Goal: Task Accomplishment & Management: Manage account settings

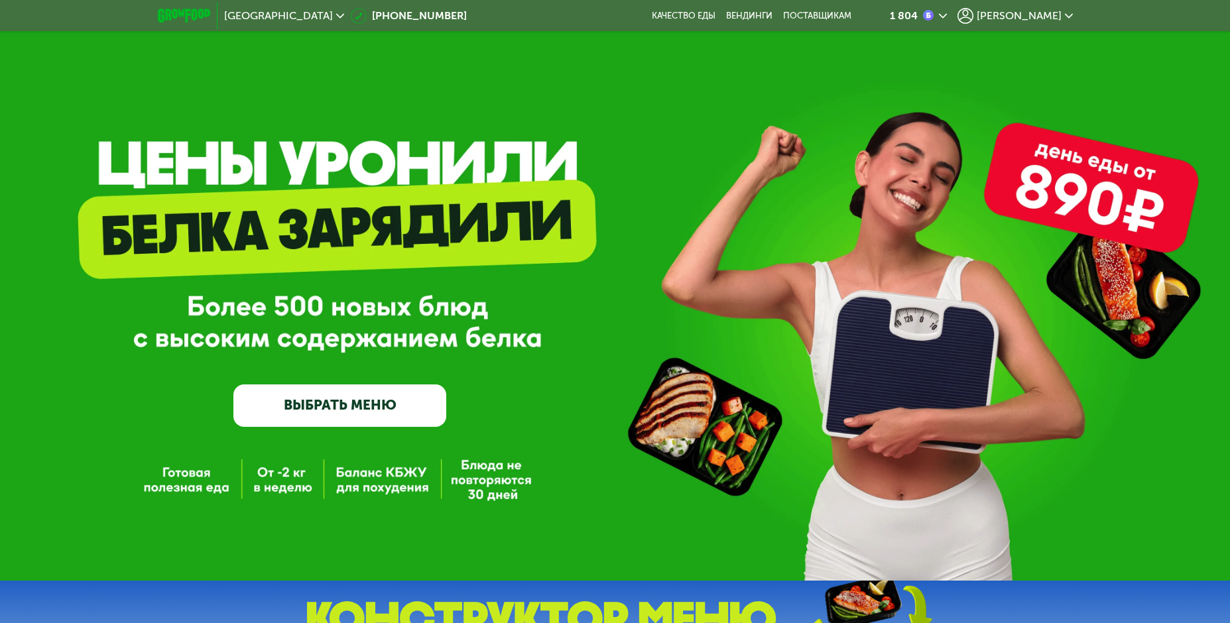
click at [1044, 19] on span "[PERSON_NAME]" at bounding box center [1019, 16] width 85 height 11
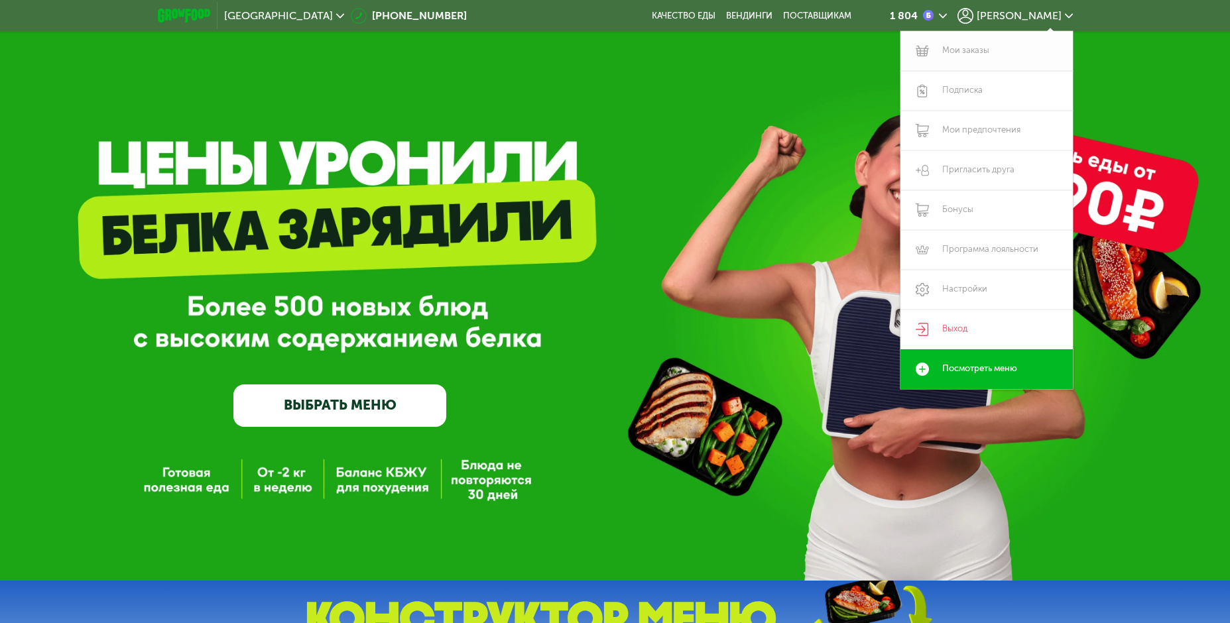
click at [970, 46] on link "Мои заказы" at bounding box center [987, 51] width 172 height 40
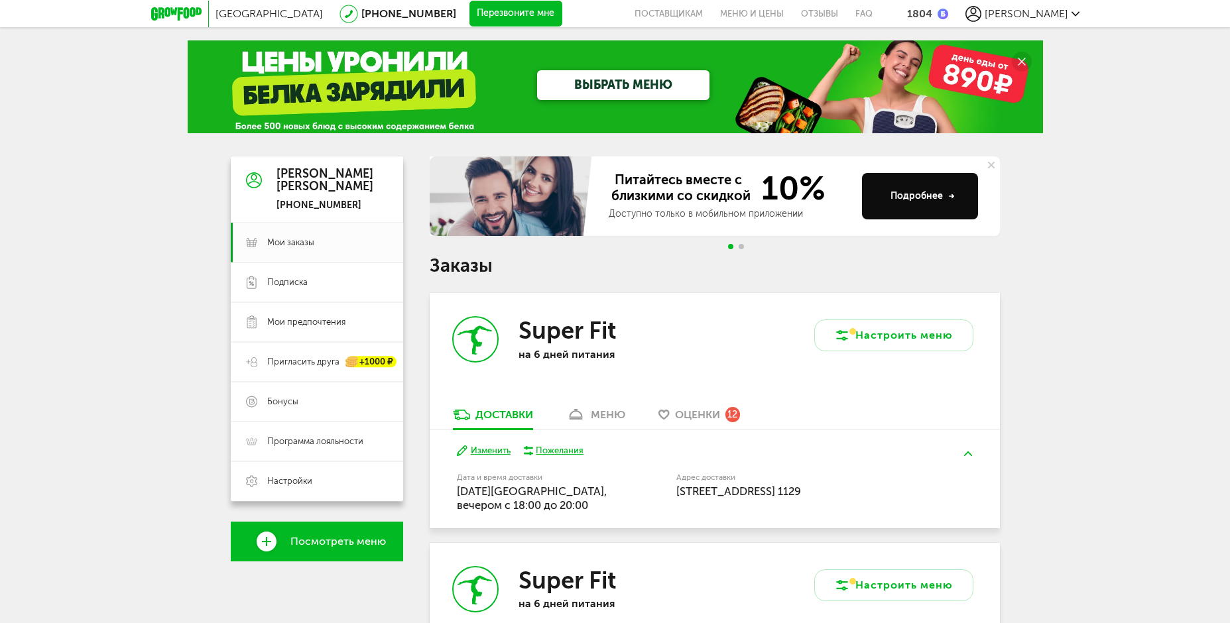
click at [712, 409] on span "Оценки" at bounding box center [697, 415] width 45 height 13
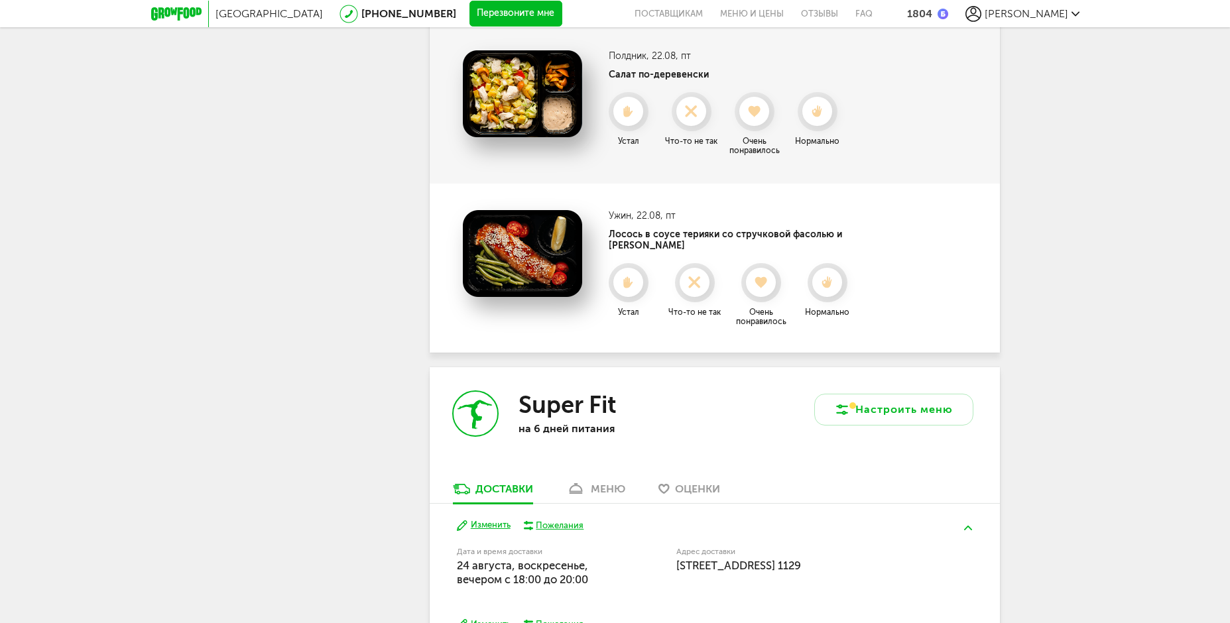
scroll to position [2030, 0]
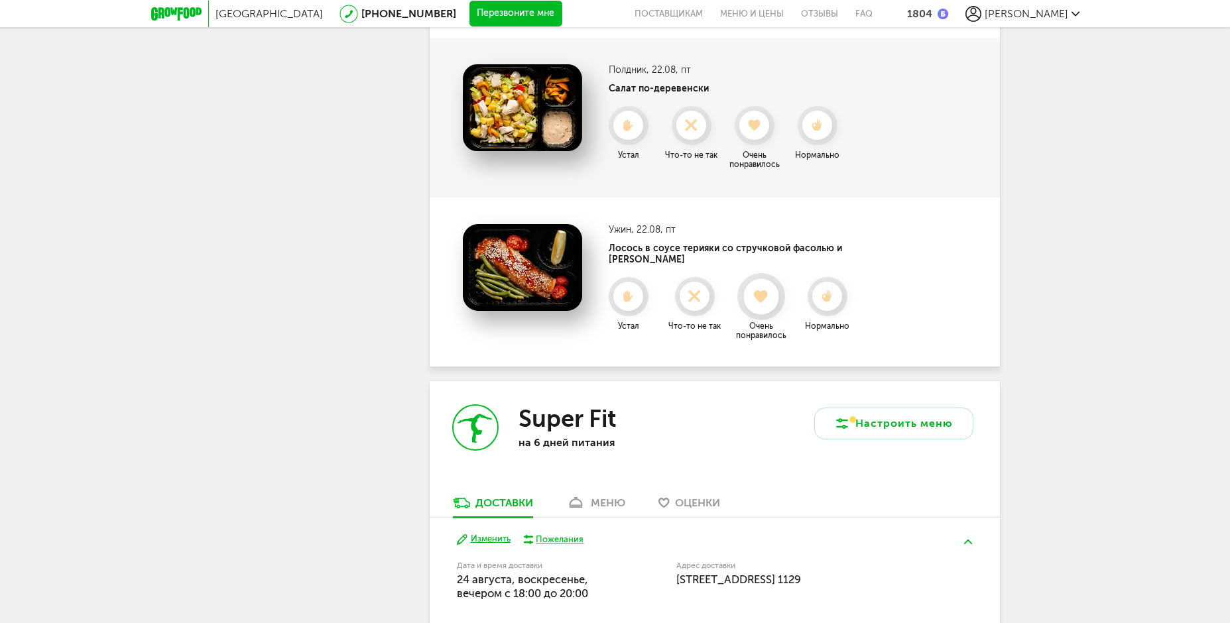
click at [757, 290] on use at bounding box center [761, 296] width 15 height 13
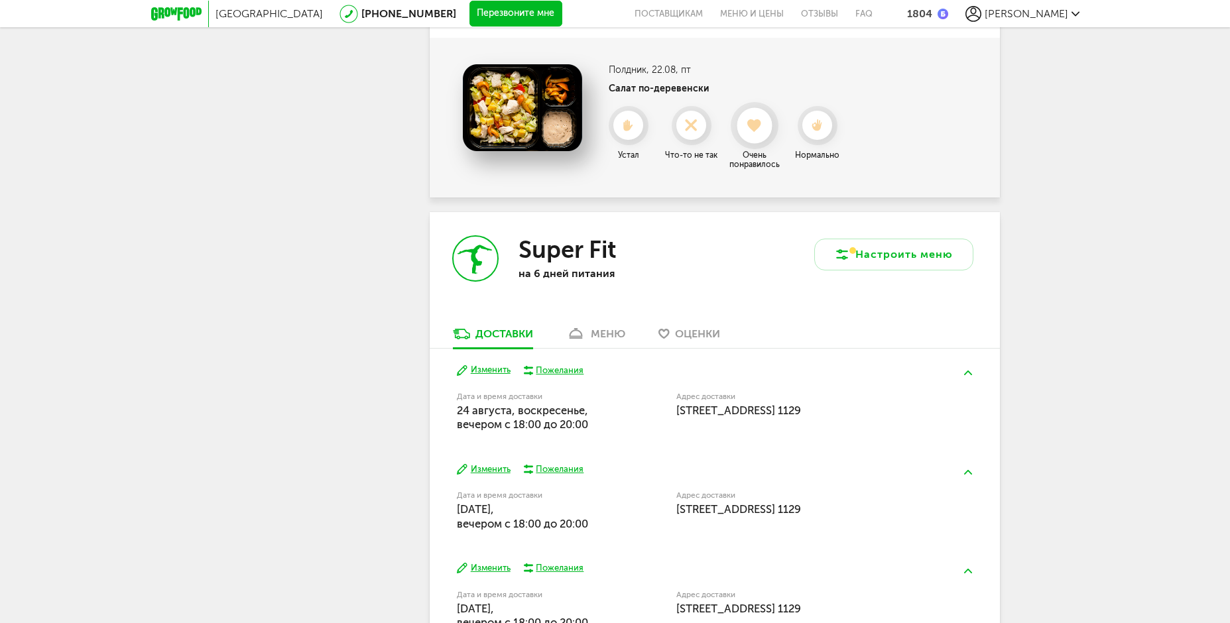
click at [757, 120] on use at bounding box center [754, 125] width 15 height 13
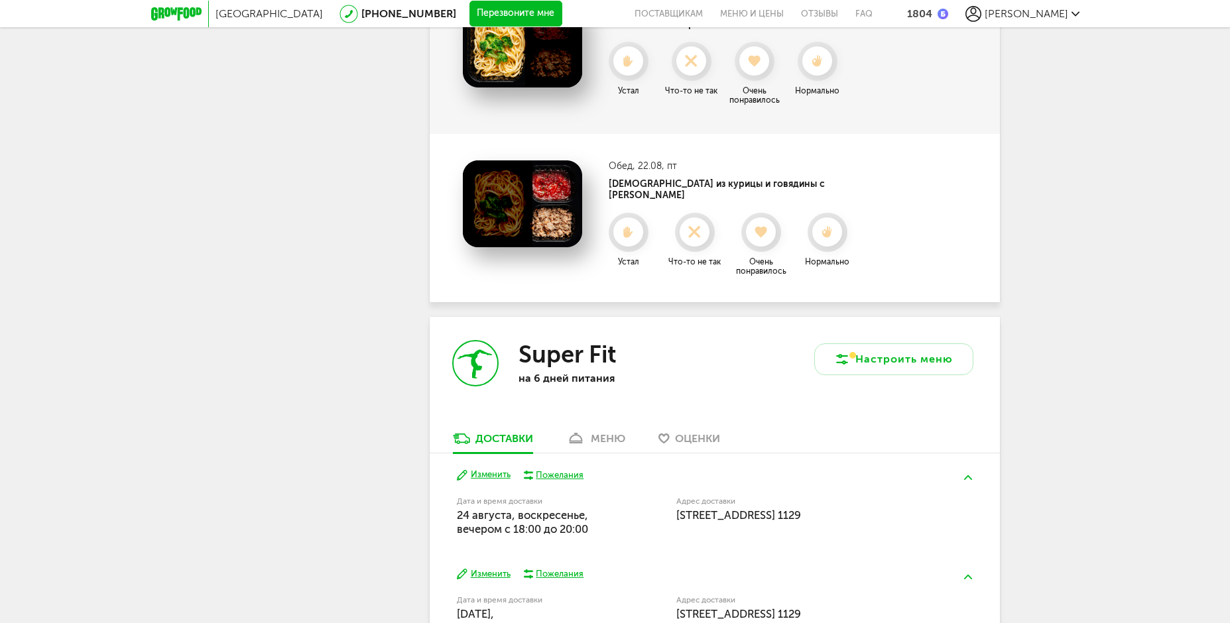
scroll to position [1765, 0]
click at [758, 226] on icon at bounding box center [760, 233] width 35 height 15
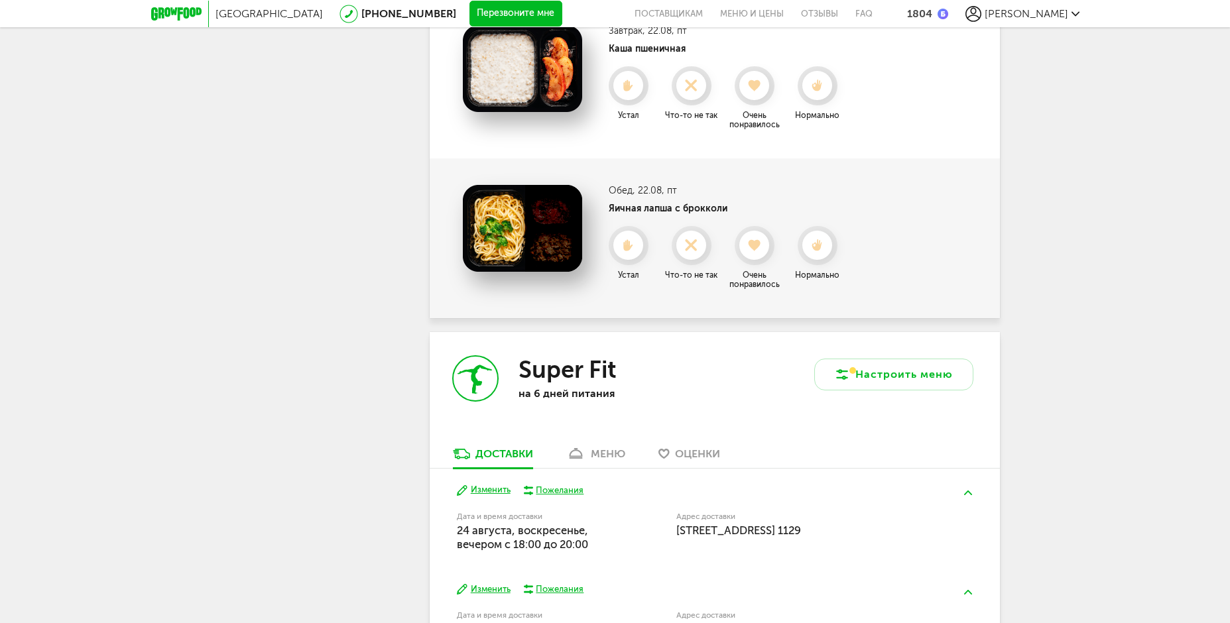
scroll to position [1566, 0]
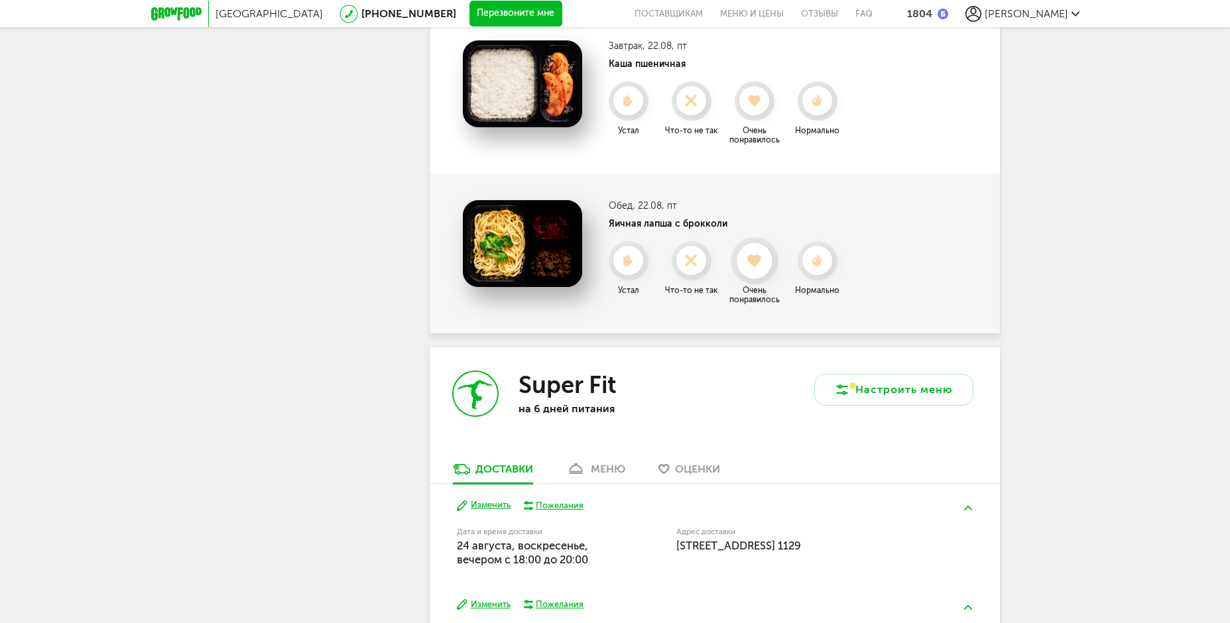
click at [750, 255] on icon at bounding box center [754, 261] width 35 height 15
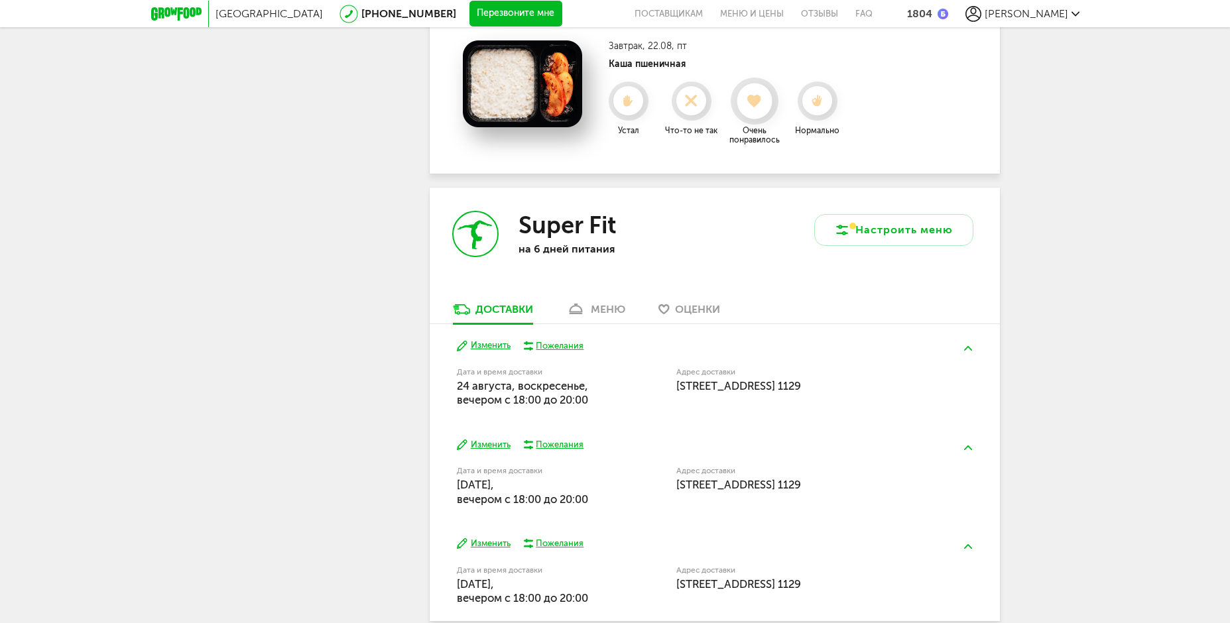
click at [763, 110] on div at bounding box center [754, 101] width 35 height 35
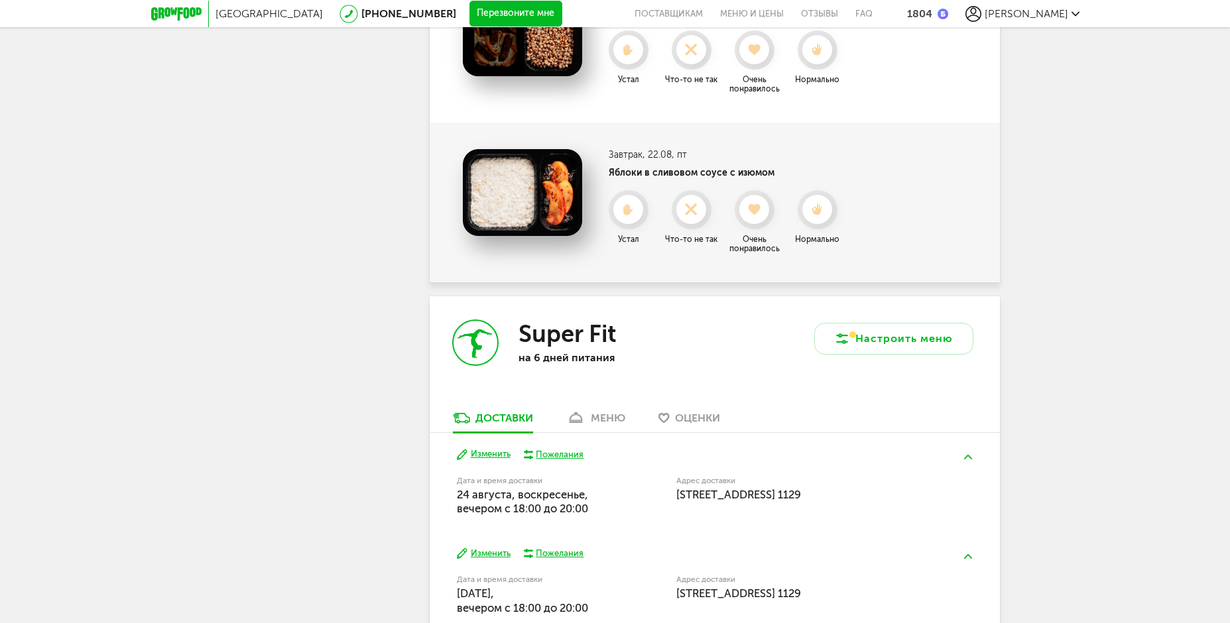
scroll to position [1234, 0]
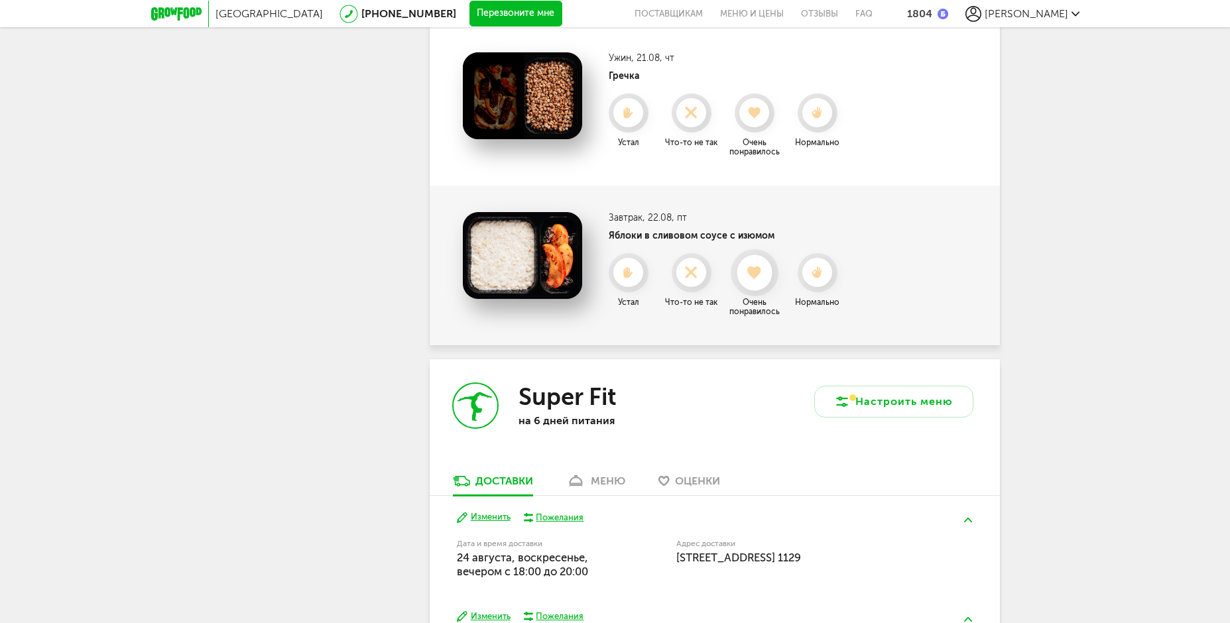
click at [749, 272] on use at bounding box center [754, 272] width 15 height 13
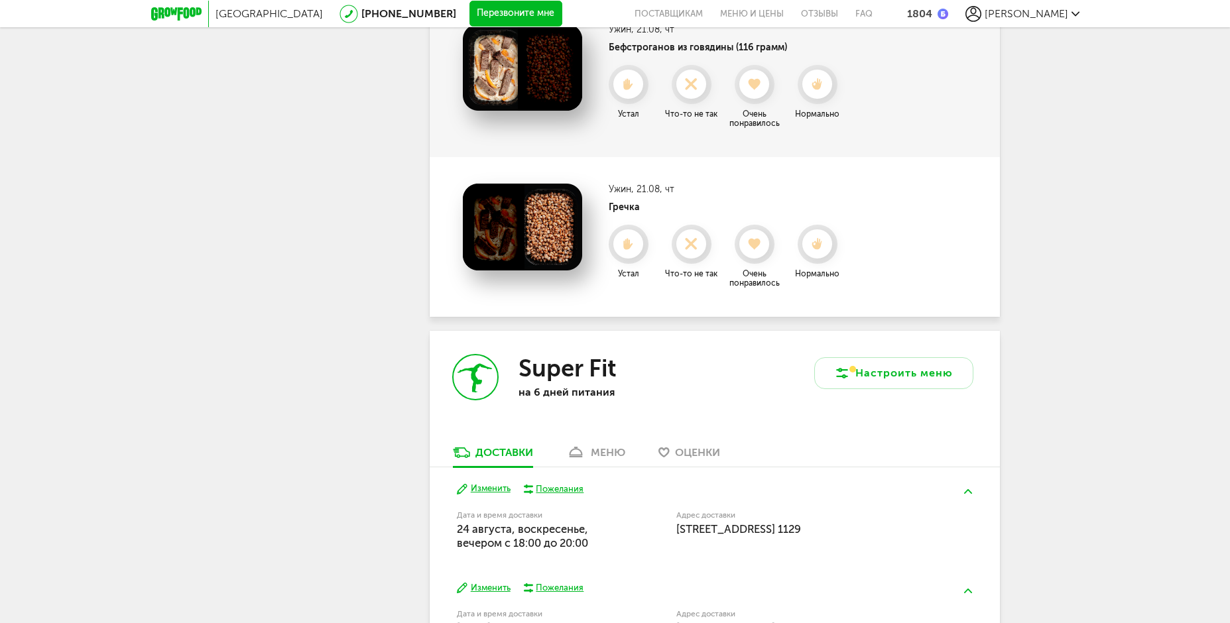
scroll to position [1102, 0]
click at [759, 235] on div at bounding box center [754, 245] width 35 height 35
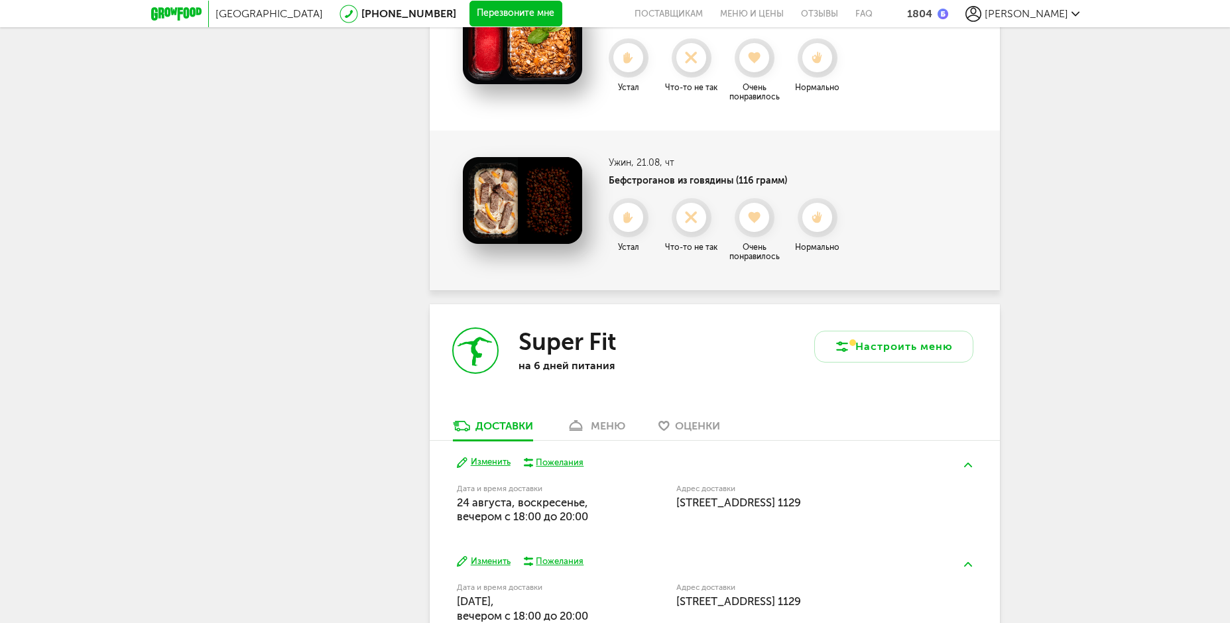
scroll to position [969, 0]
click at [764, 219] on icon at bounding box center [754, 219] width 35 height 15
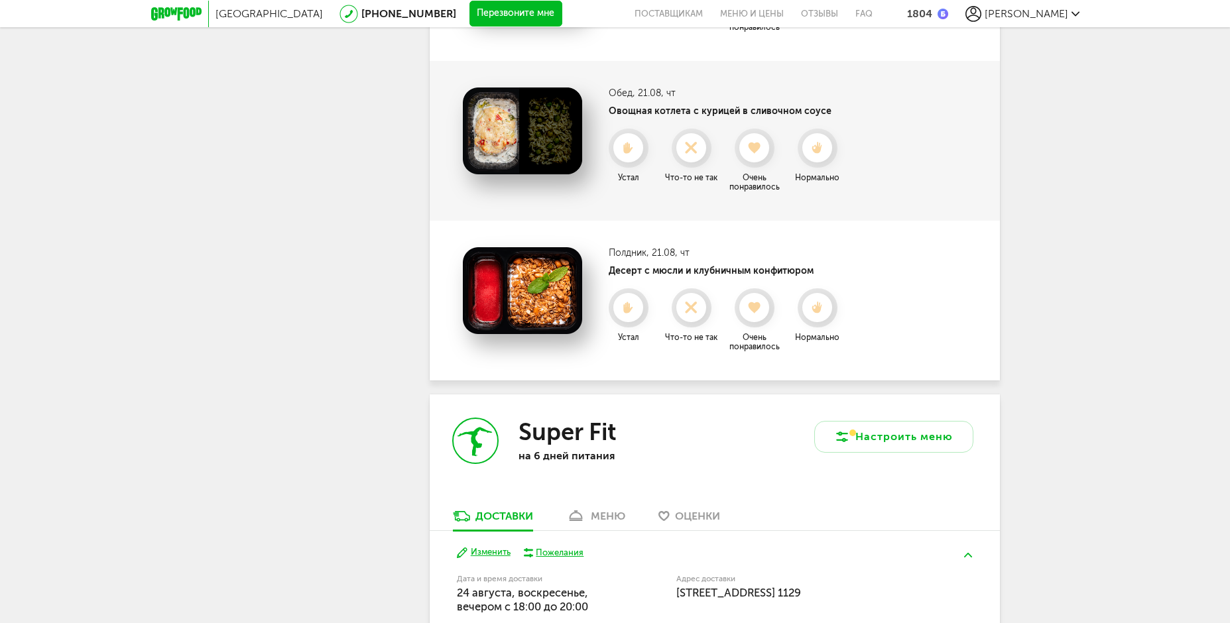
scroll to position [704, 0]
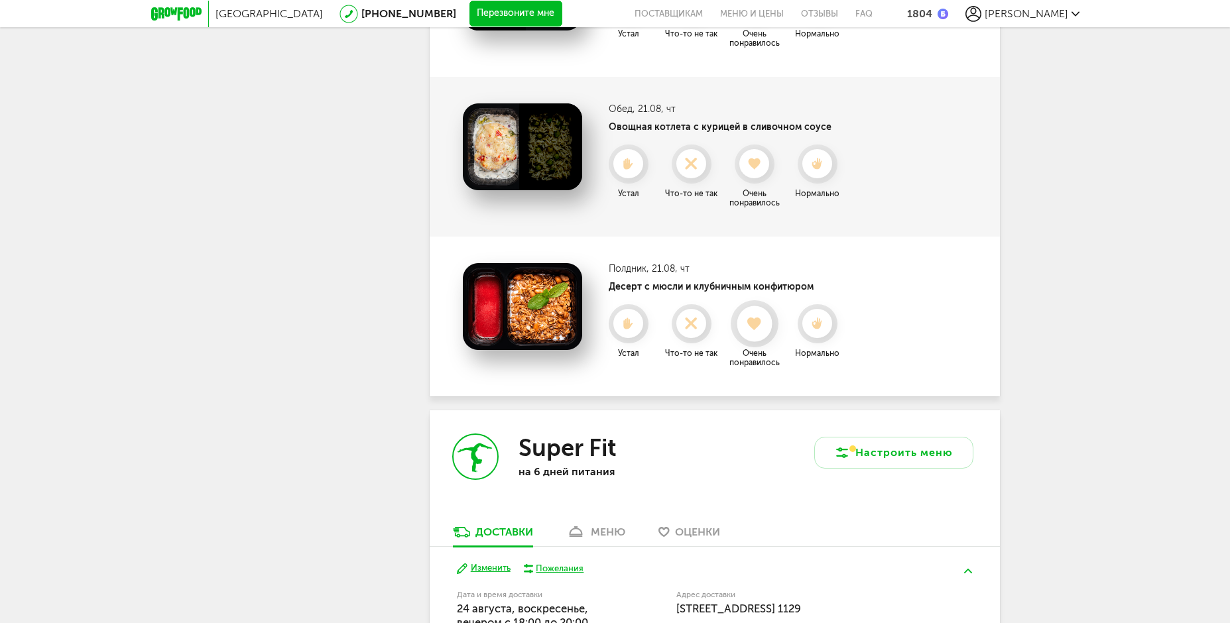
click at [755, 318] on icon at bounding box center [754, 324] width 35 height 15
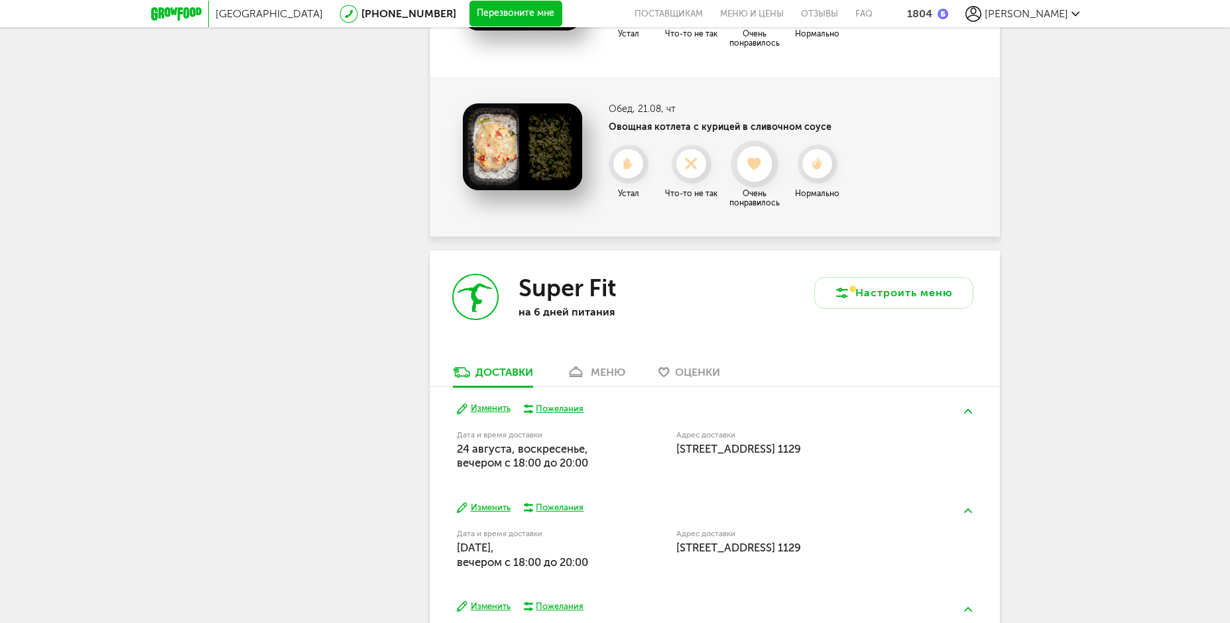
click at [763, 166] on icon at bounding box center [754, 164] width 35 height 15
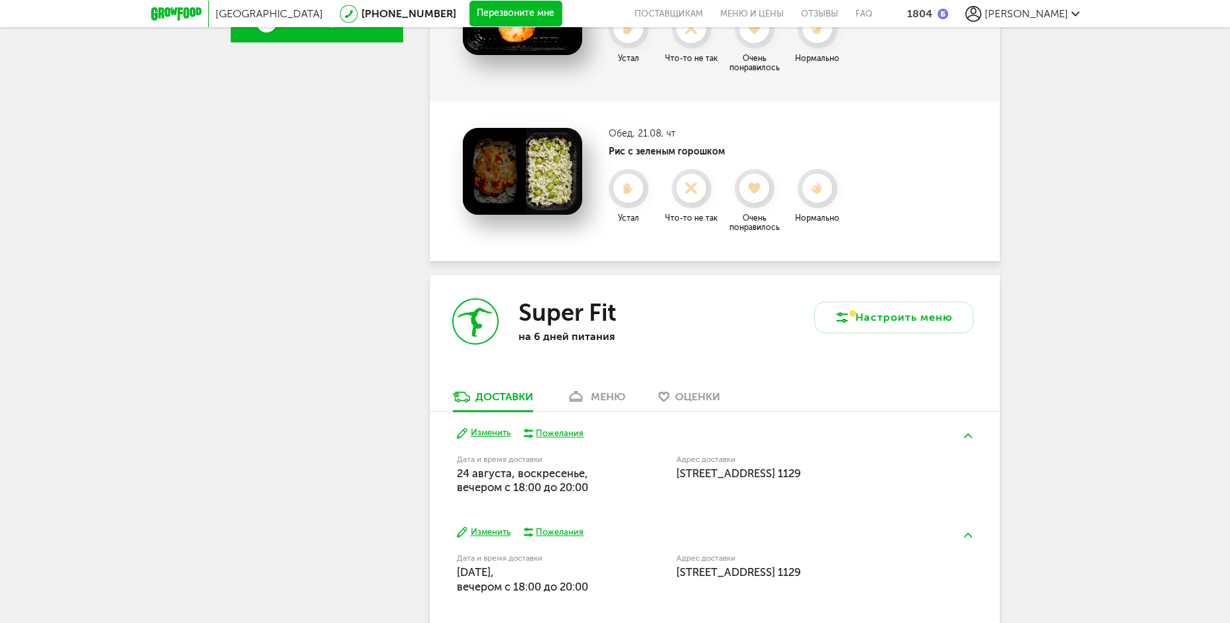
scroll to position [505, 0]
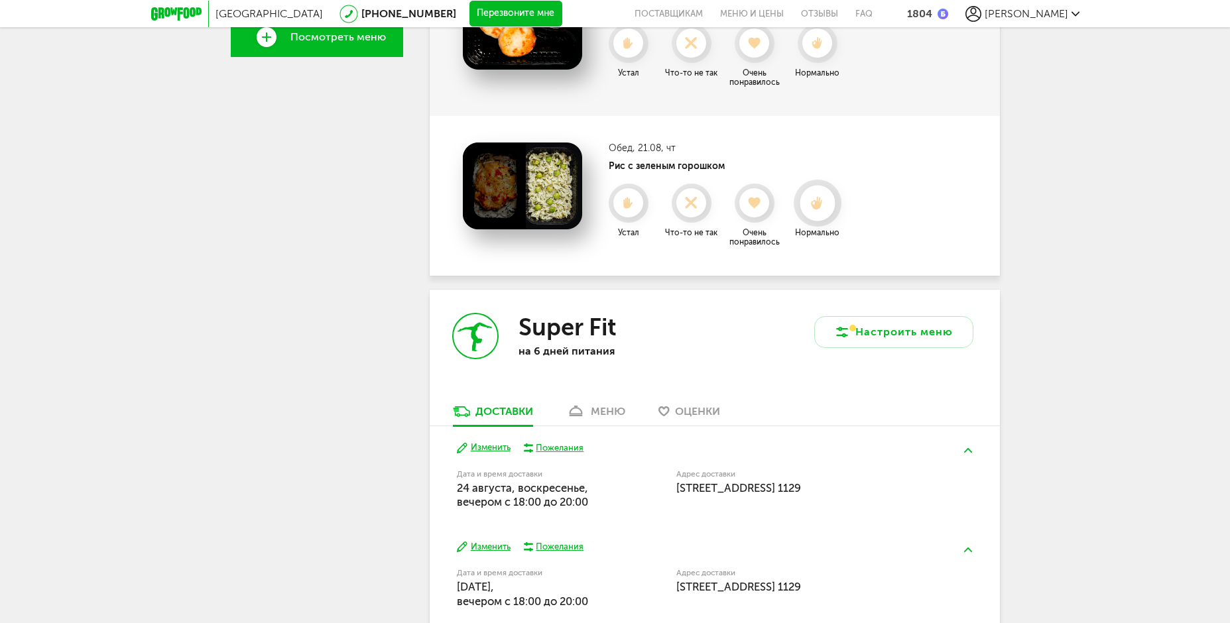
click at [818, 208] on use at bounding box center [817, 203] width 12 height 14
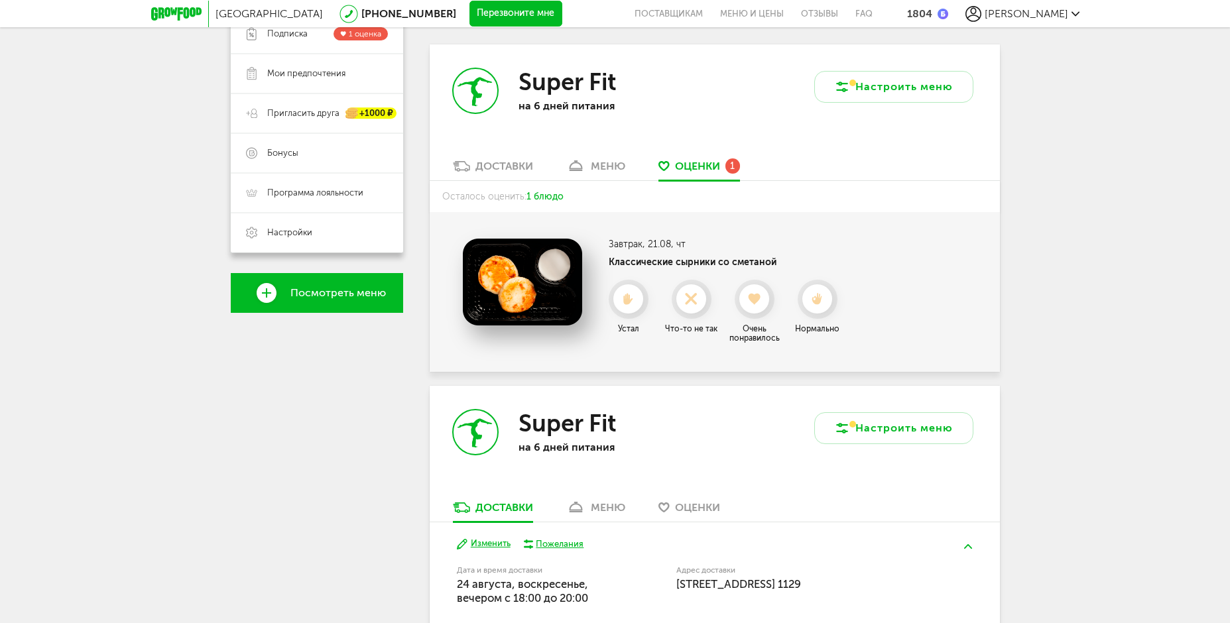
scroll to position [239, 0]
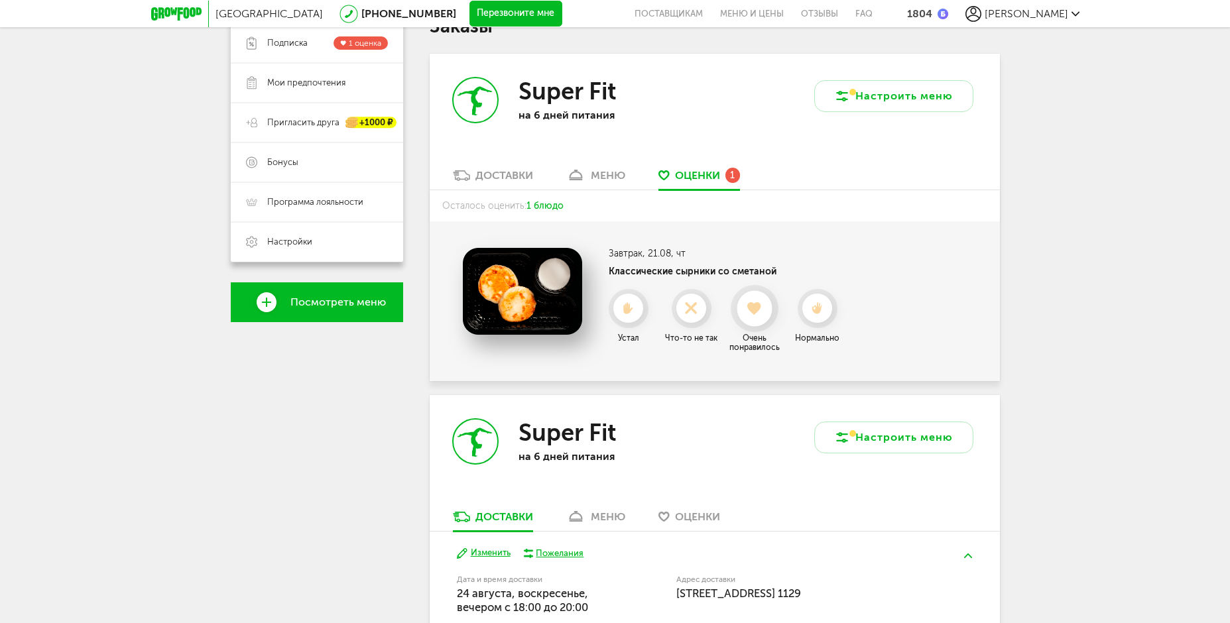
click at [759, 312] on icon at bounding box center [754, 309] width 35 height 15
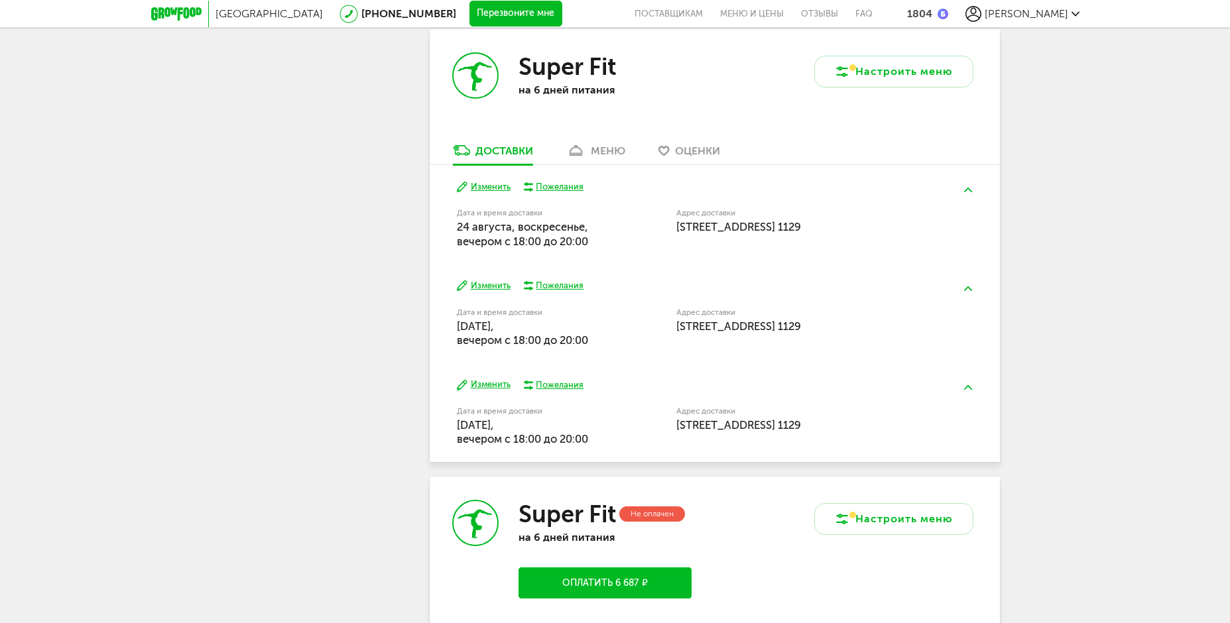
scroll to position [607, 0]
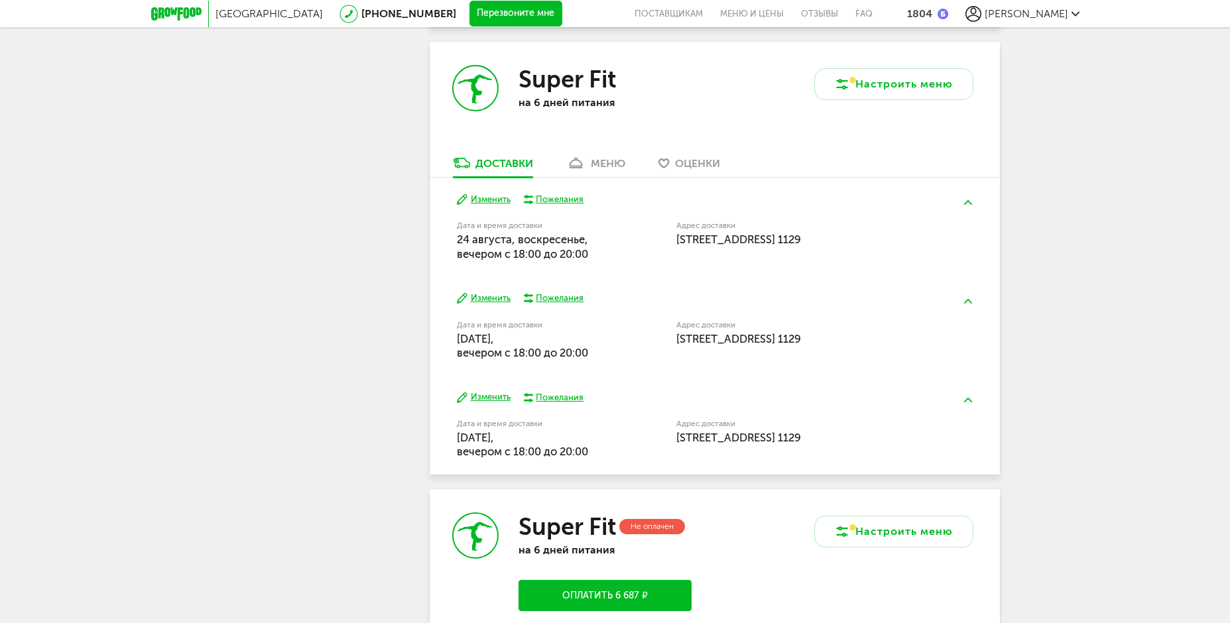
click at [611, 166] on div "меню" at bounding box center [608, 163] width 34 height 13
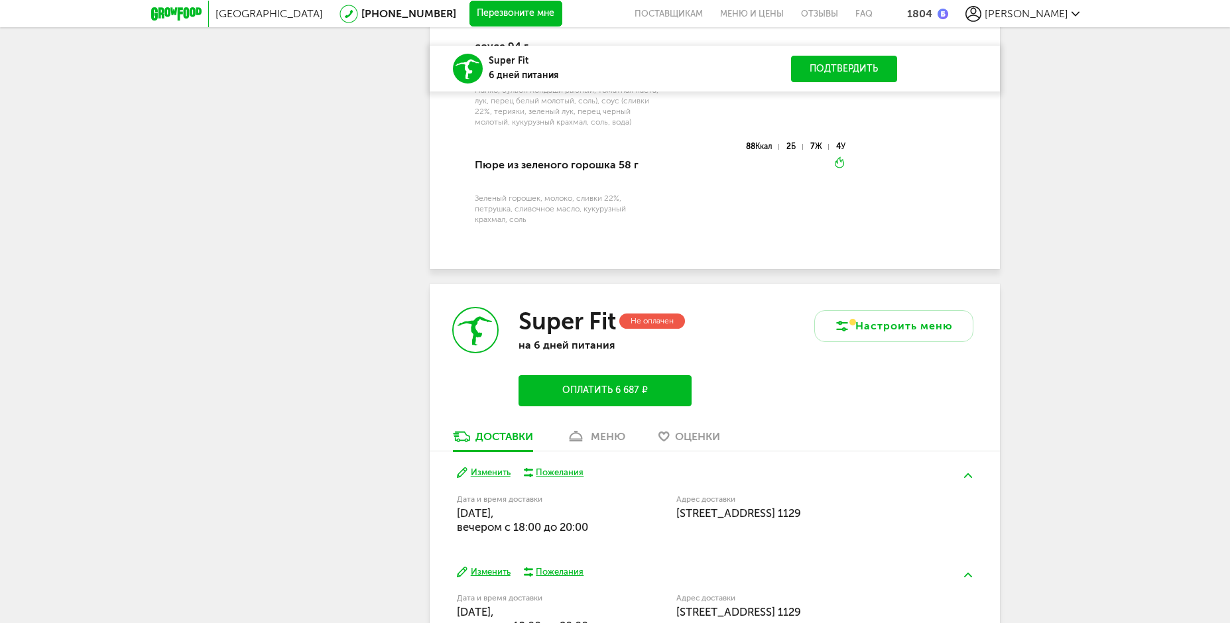
scroll to position [3049, 0]
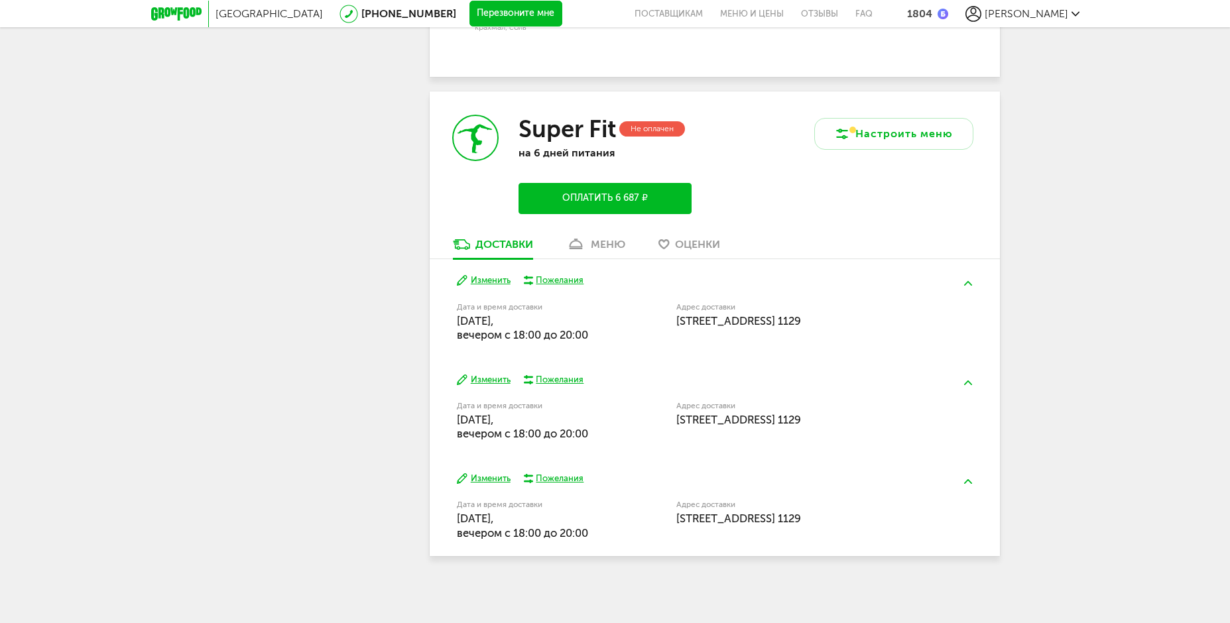
click at [619, 242] on div "меню" at bounding box center [608, 244] width 34 height 13
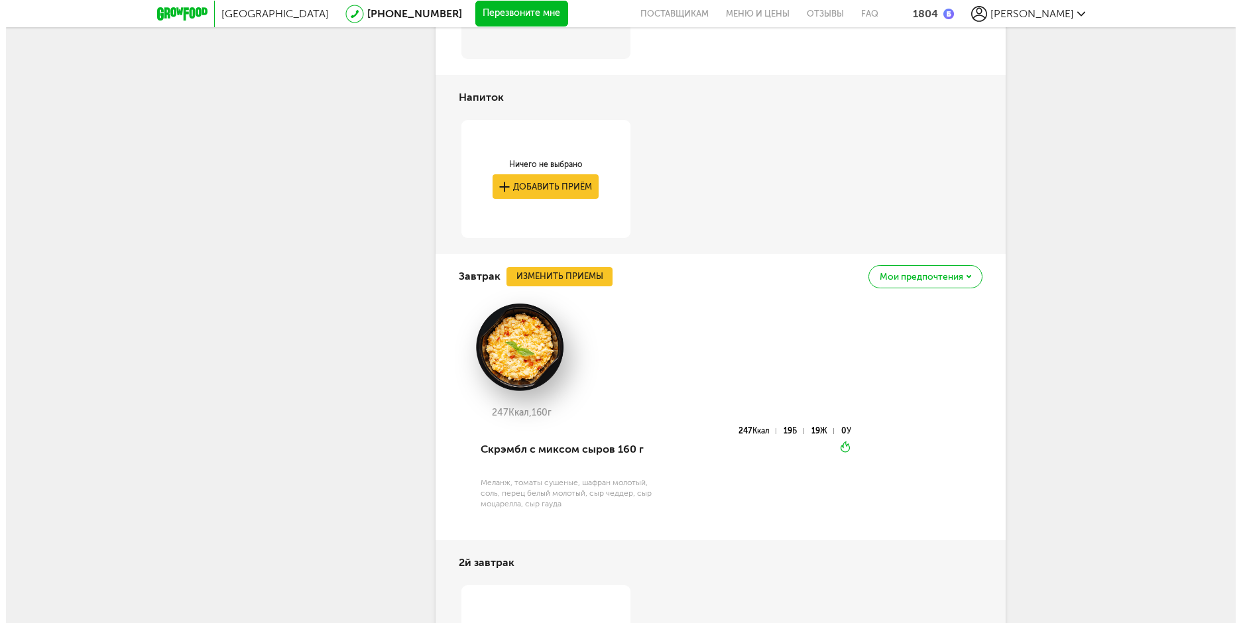
scroll to position [3478, 0]
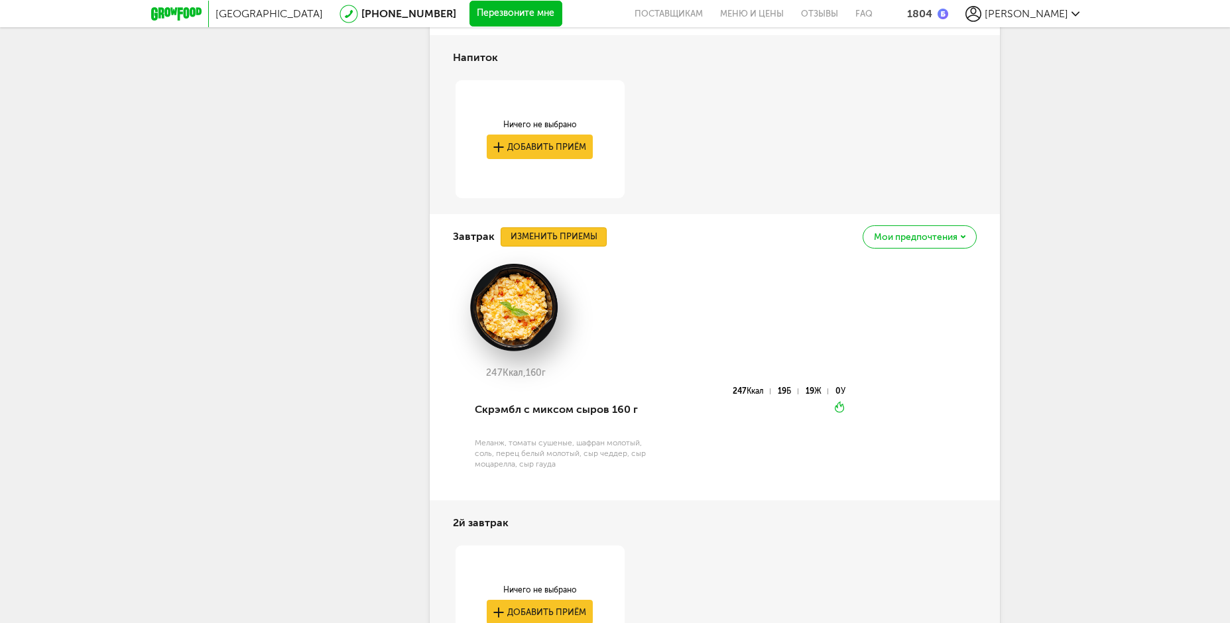
click at [600, 247] on button "Изменить приемы" at bounding box center [554, 237] width 106 height 20
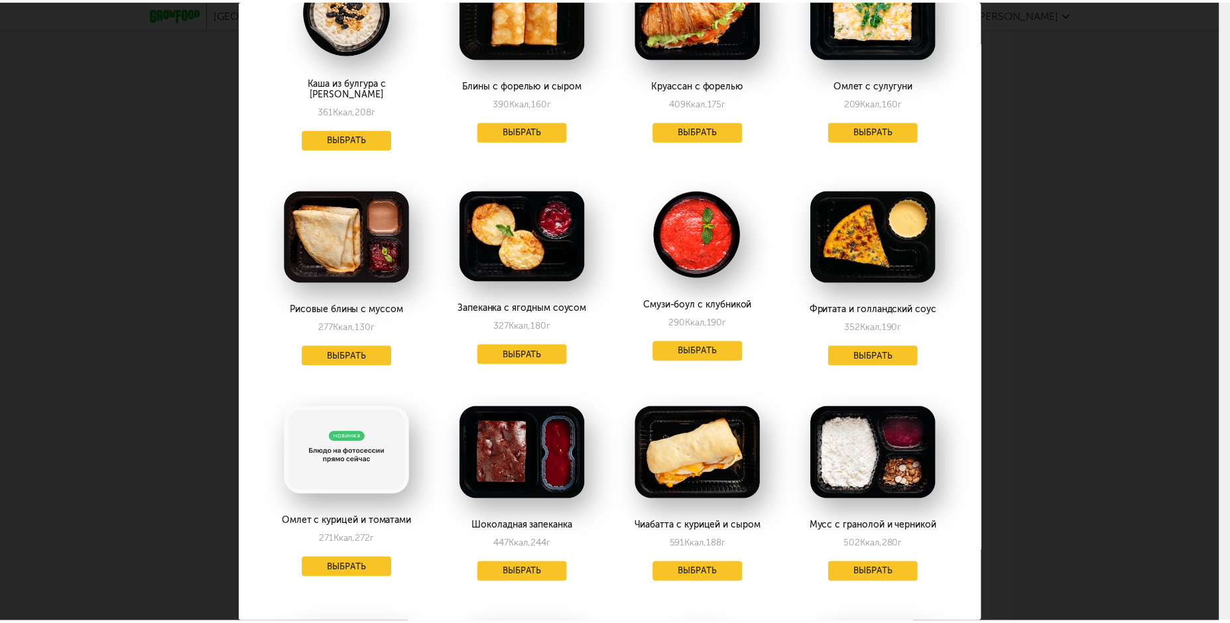
scroll to position [199, 0]
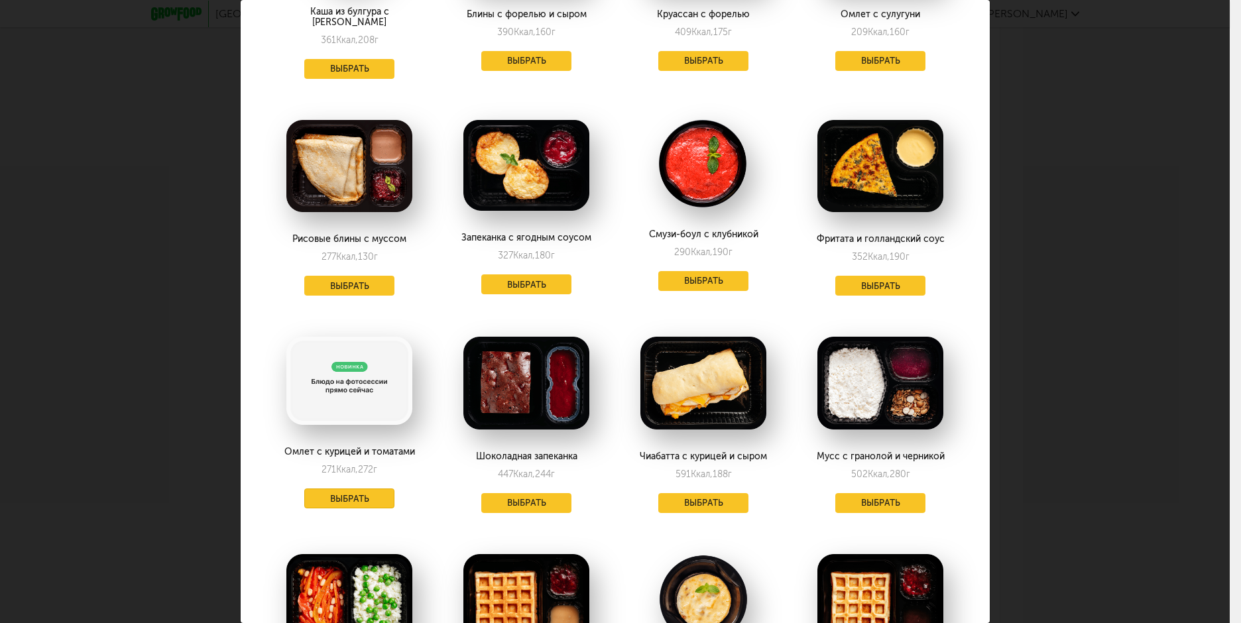
click at [370, 496] on button "Выбрать" at bounding box center [349, 499] width 90 height 20
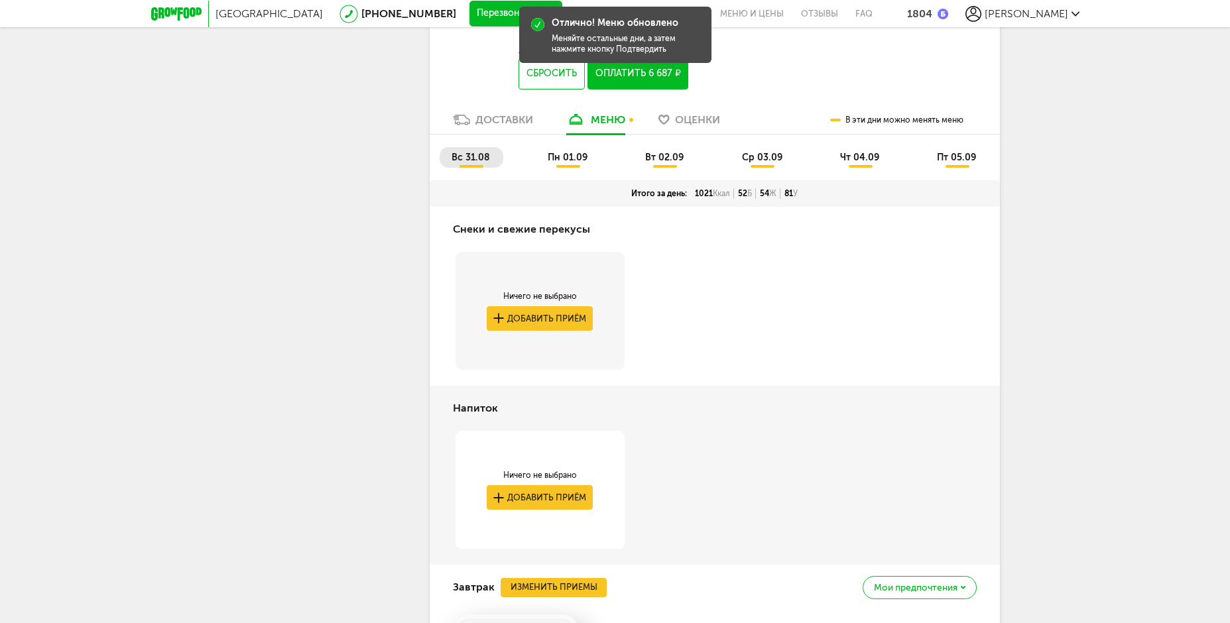
scroll to position [2947, 0]
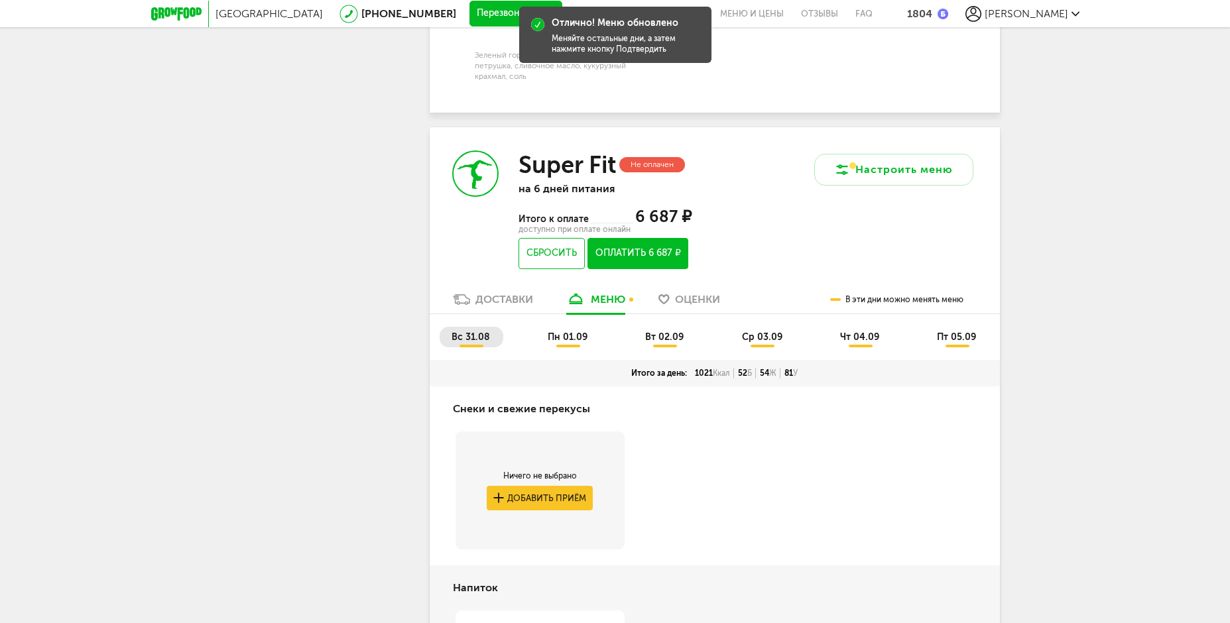
click at [559, 343] on span "пн 01.09" at bounding box center [568, 337] width 40 height 11
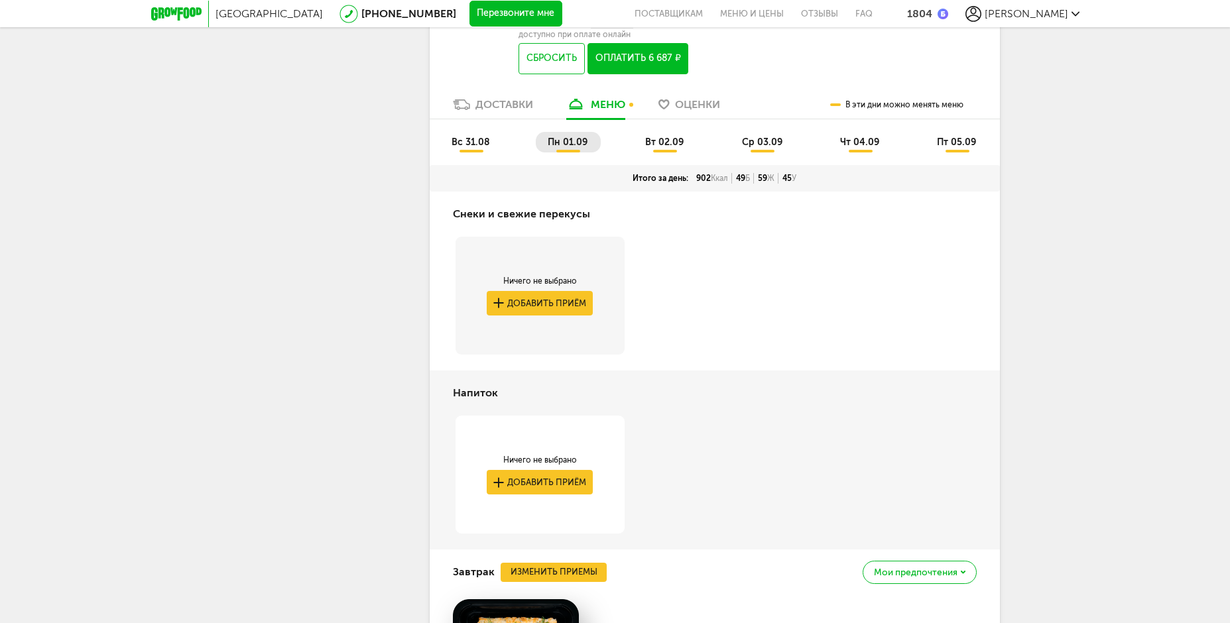
scroll to position [3013, 0]
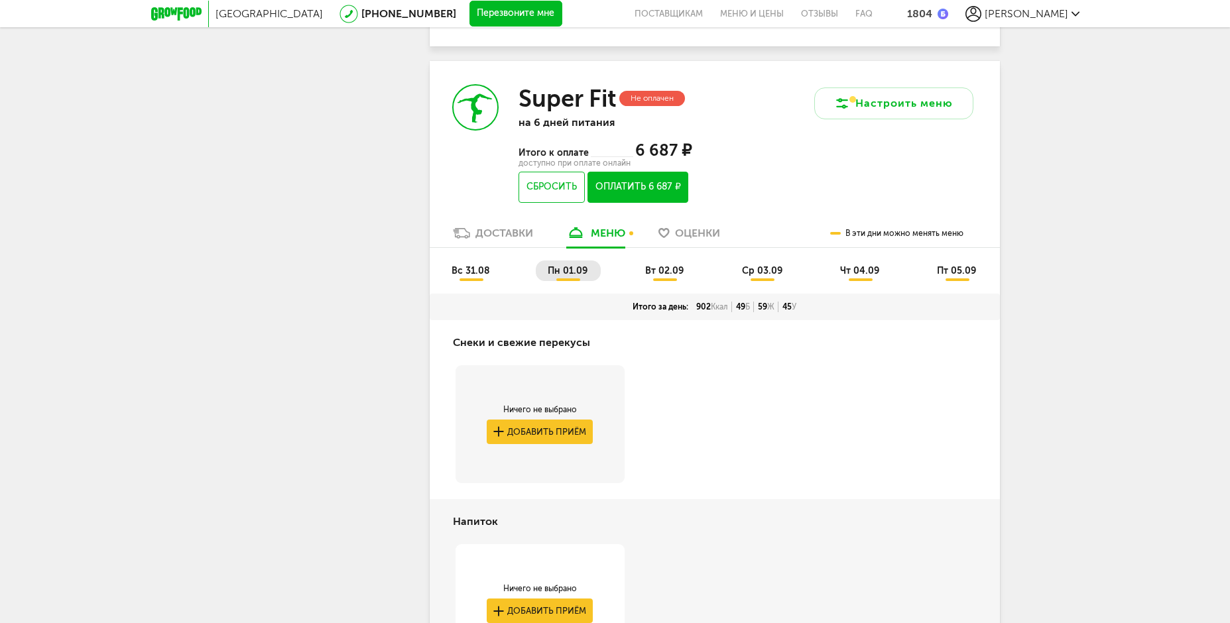
click at [668, 277] on span "вт 02.09" at bounding box center [664, 270] width 38 height 11
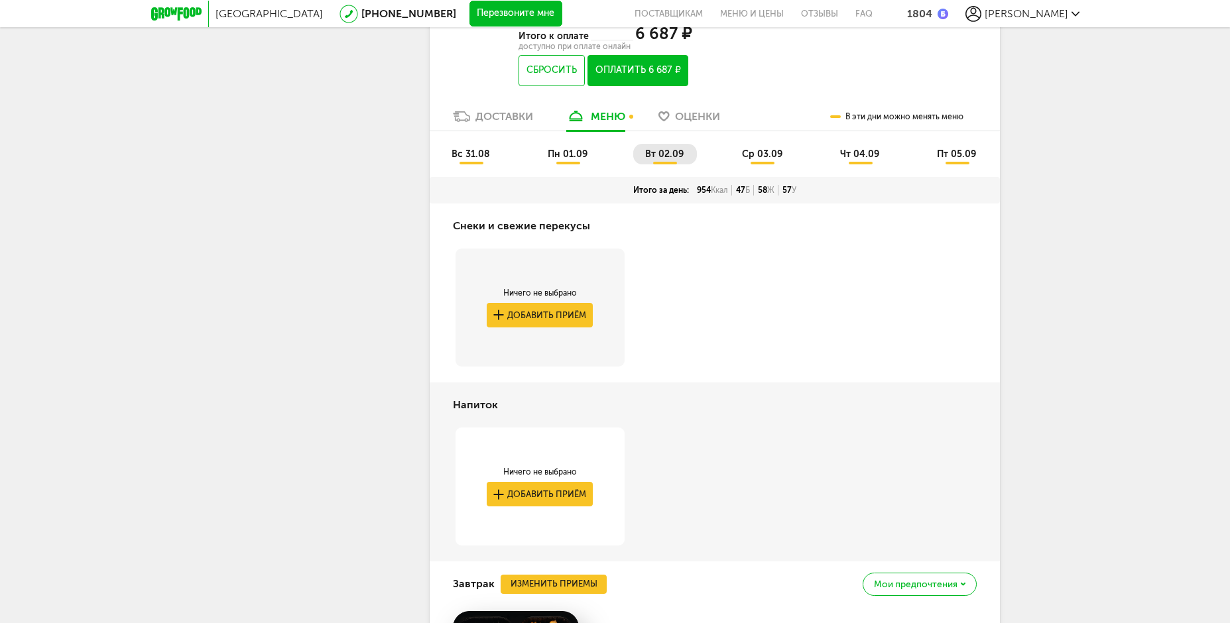
scroll to position [3080, 0]
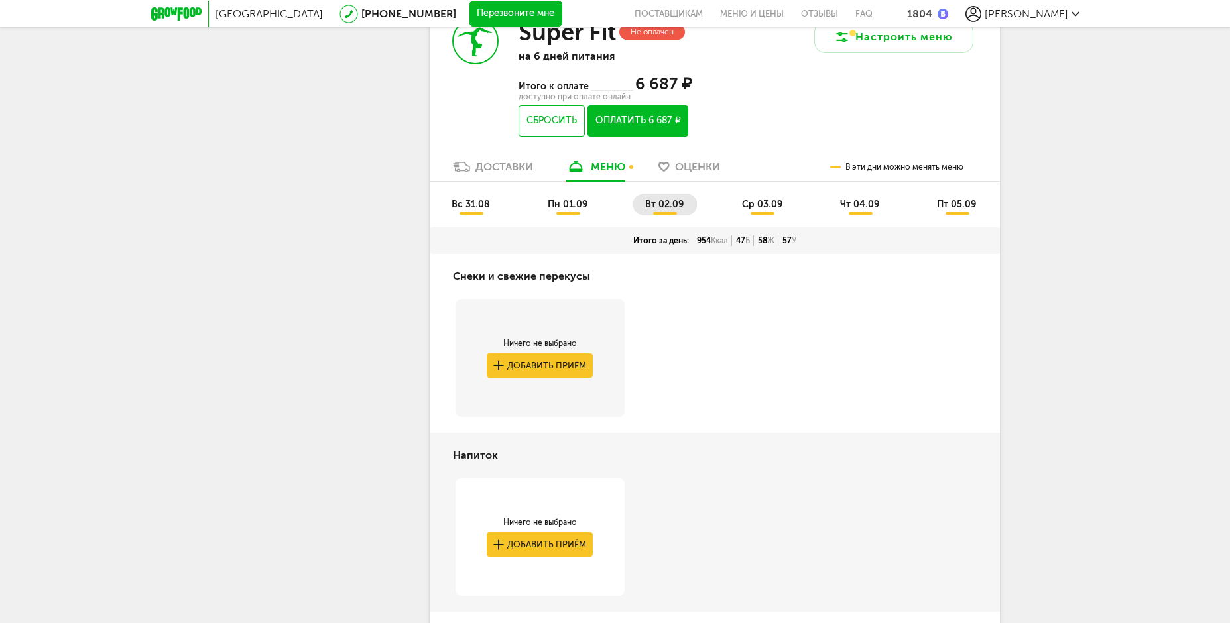
click at [775, 210] on span "ср 03.09" at bounding box center [762, 204] width 40 height 11
click at [871, 210] on span "чт 04.09" at bounding box center [859, 204] width 39 height 11
click at [963, 210] on span "пт 05.09" at bounding box center [956, 204] width 39 height 11
click at [472, 210] on span "вс 31.08" at bounding box center [471, 204] width 38 height 11
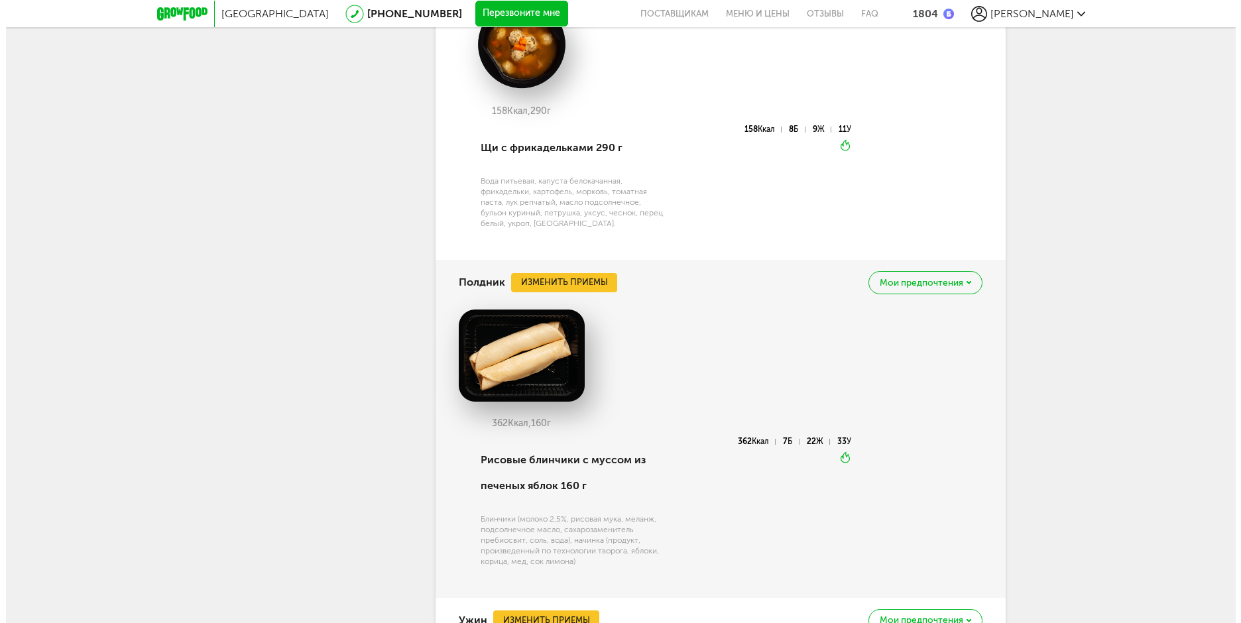
scroll to position [4406, 0]
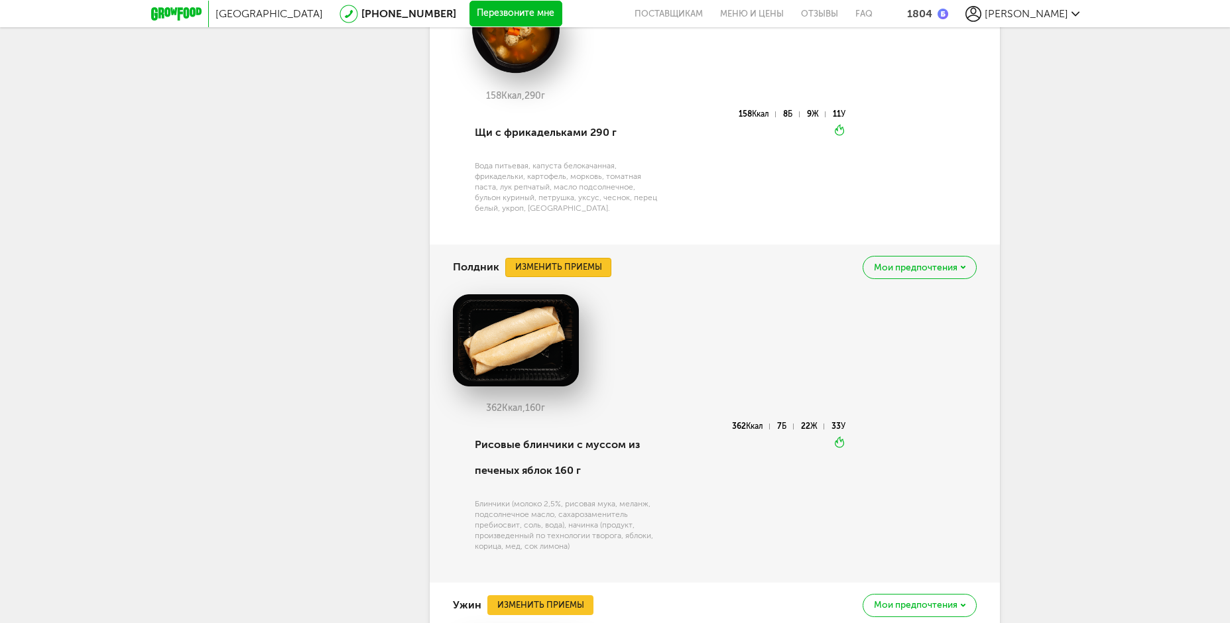
click at [588, 278] on button "Изменить приемы" at bounding box center [558, 268] width 106 height 20
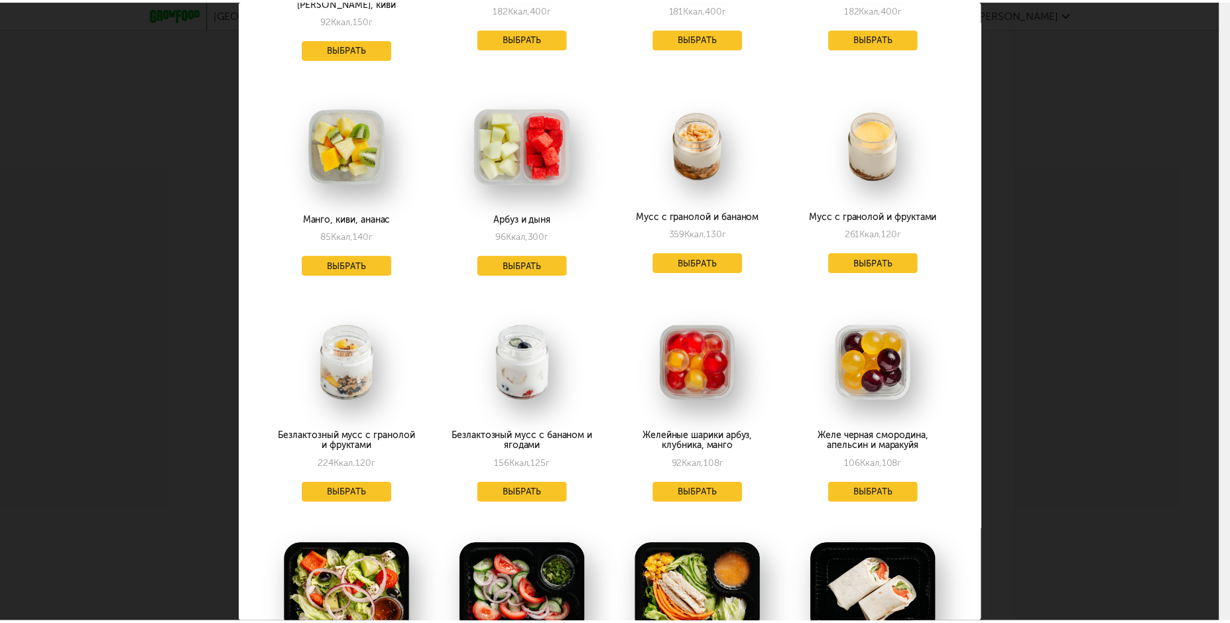
scroll to position [1326, 0]
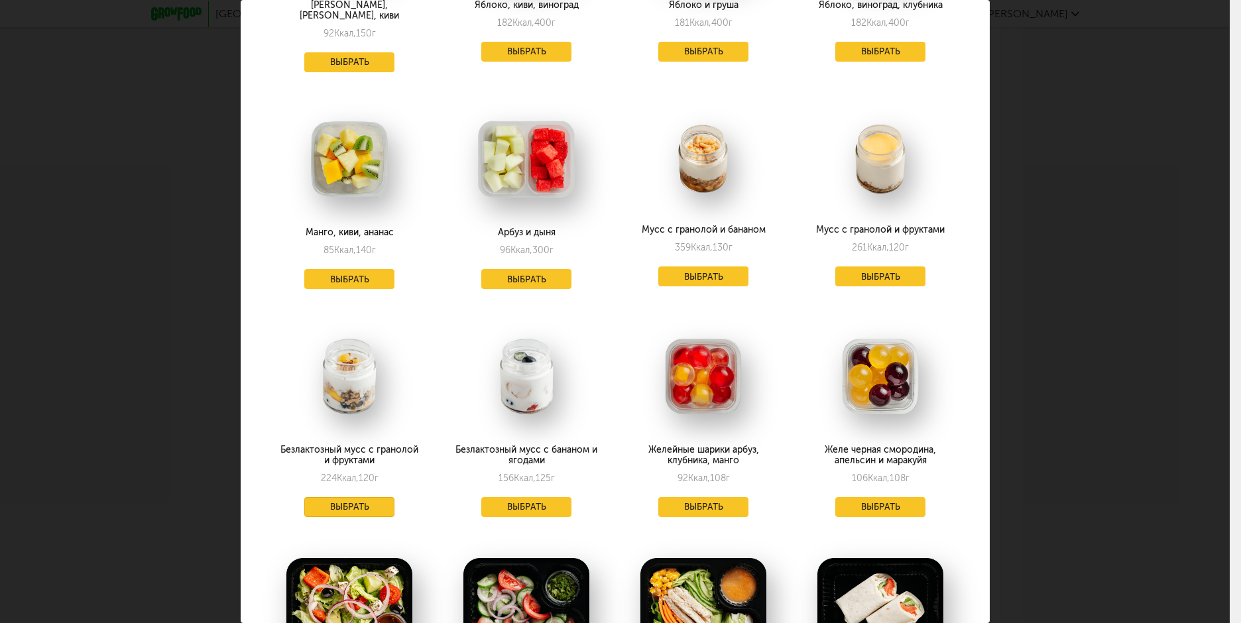
click at [361, 497] on button "Выбрать" at bounding box center [349, 507] width 90 height 20
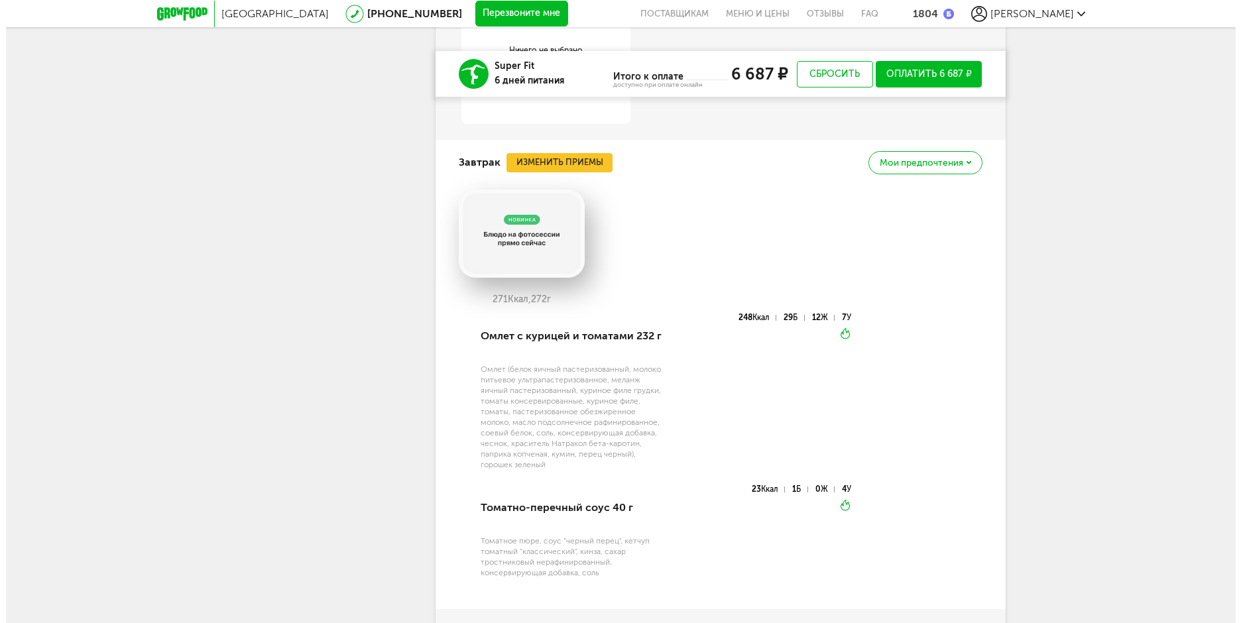
scroll to position [3544, 0]
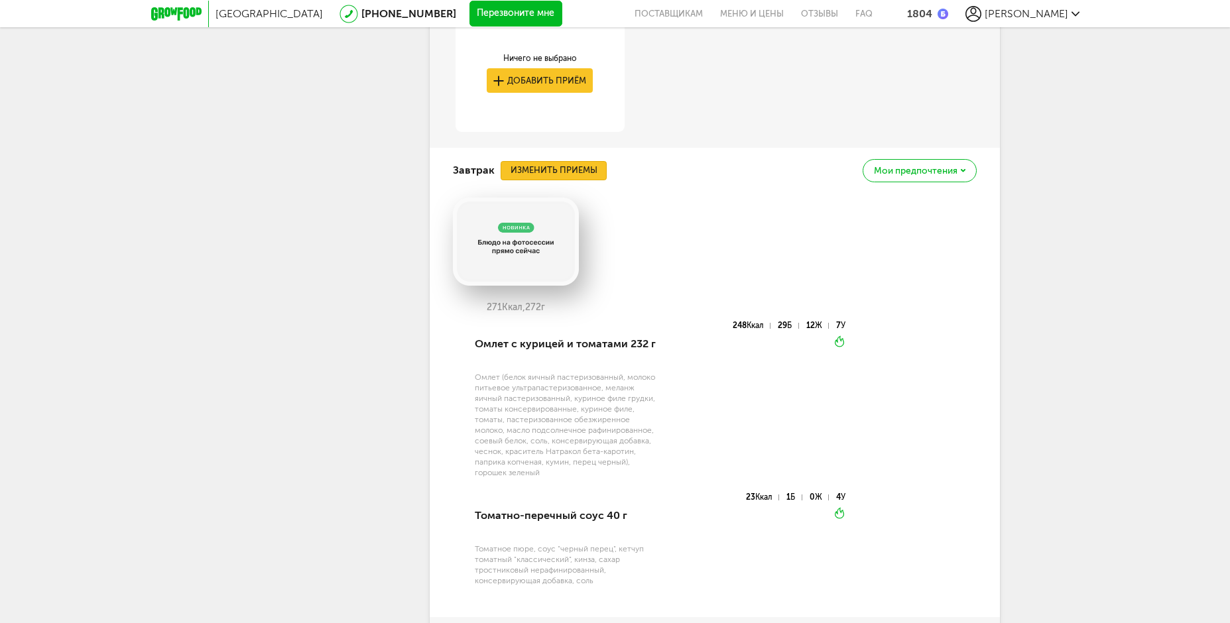
click at [564, 181] on button "Изменить приемы" at bounding box center [554, 171] width 106 height 20
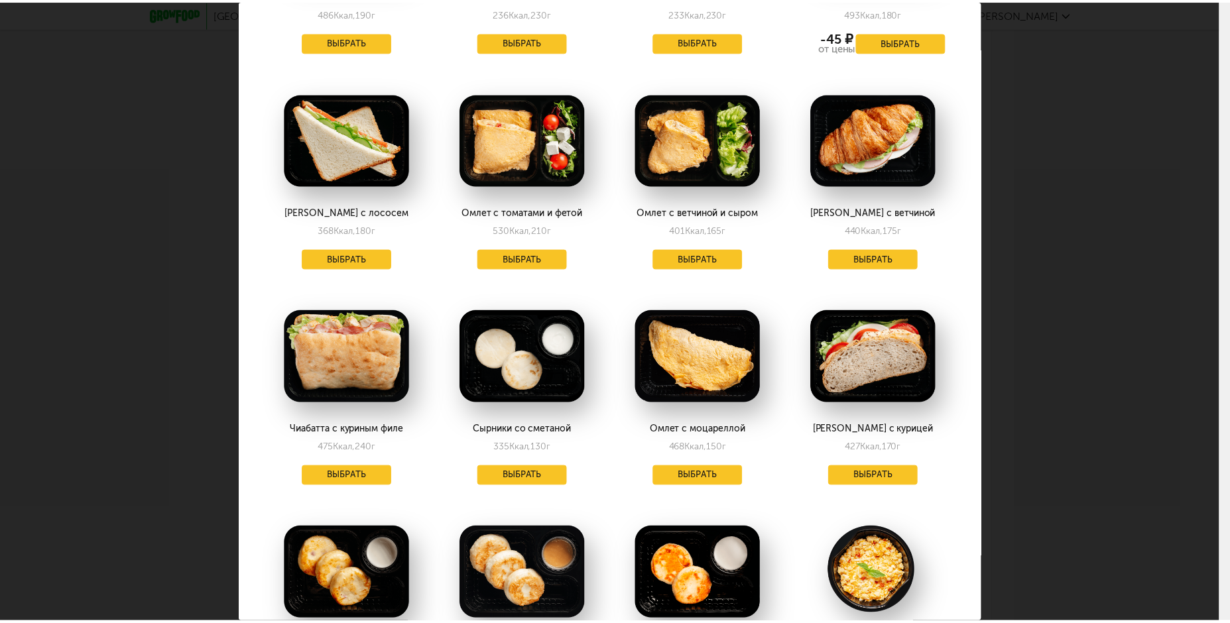
scroll to position [1217, 0]
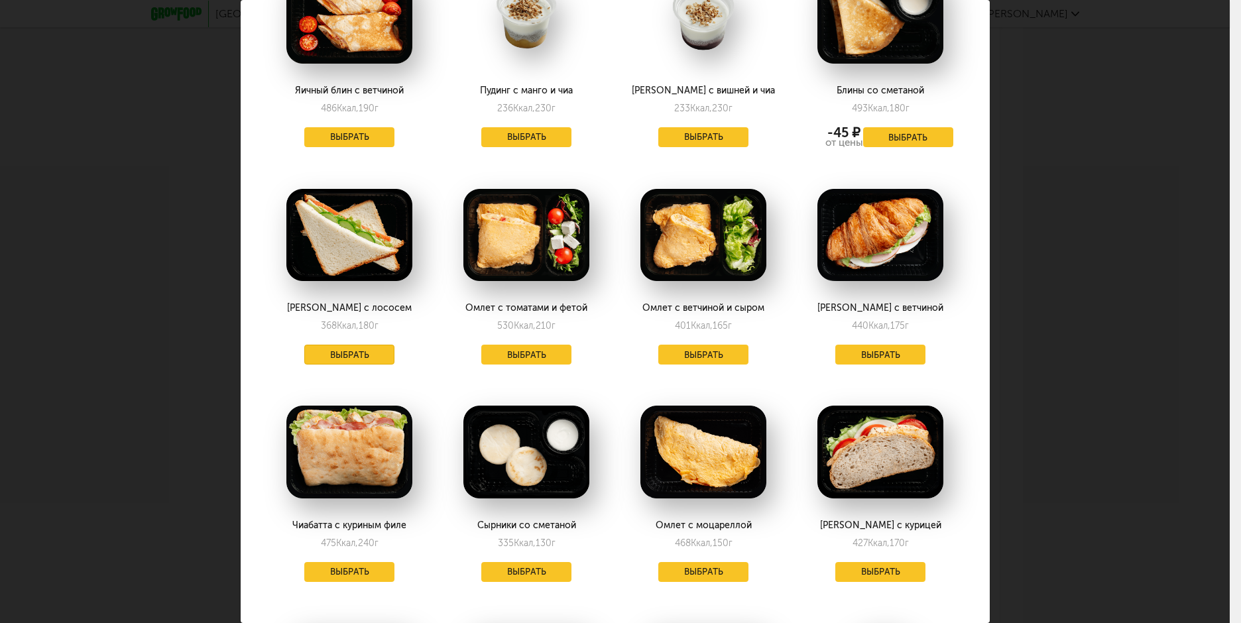
click at [323, 345] on button "Выбрать" at bounding box center [349, 355] width 90 height 20
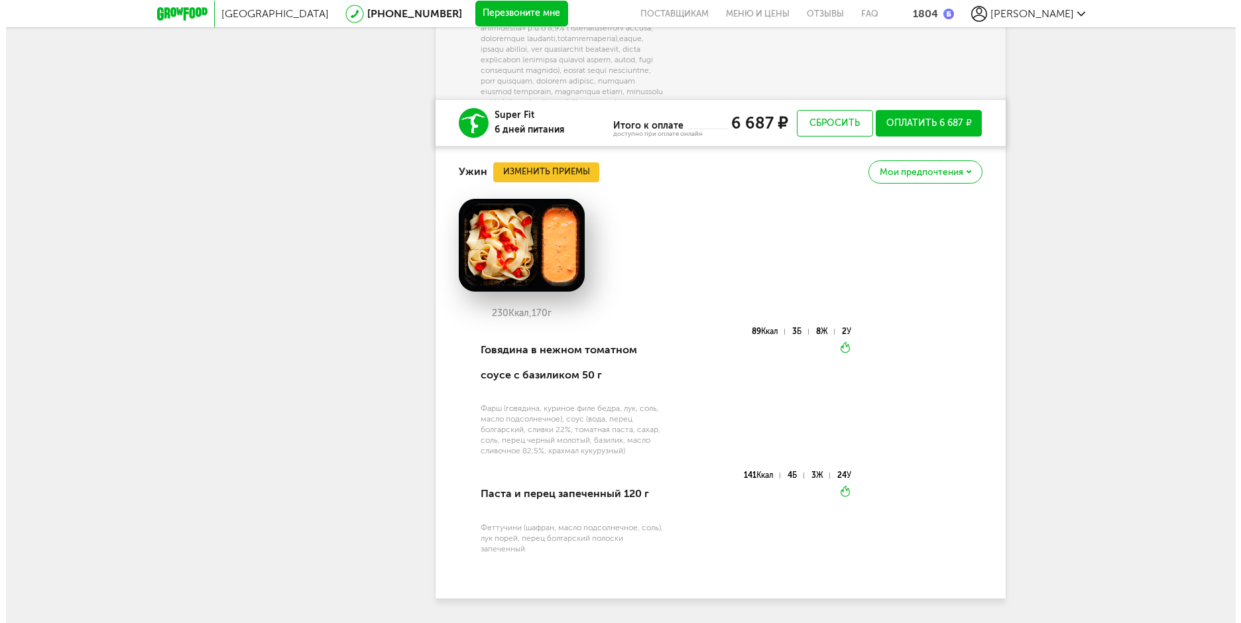
scroll to position [4990, 0]
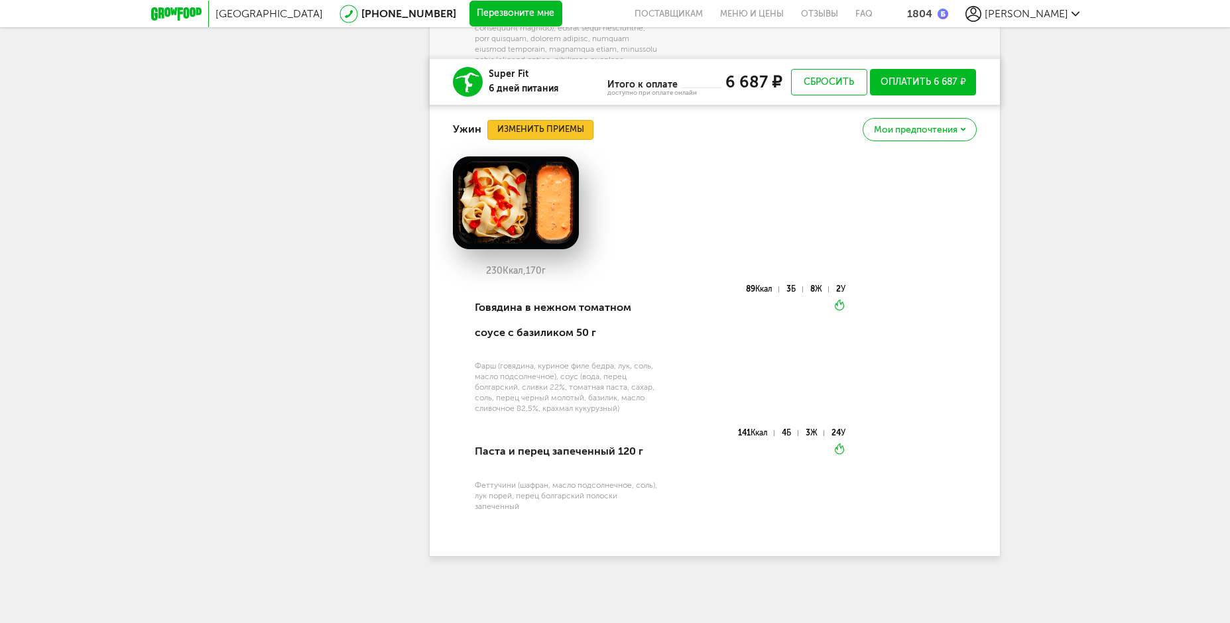
click at [551, 138] on button "Изменить приемы" at bounding box center [540, 130] width 106 height 20
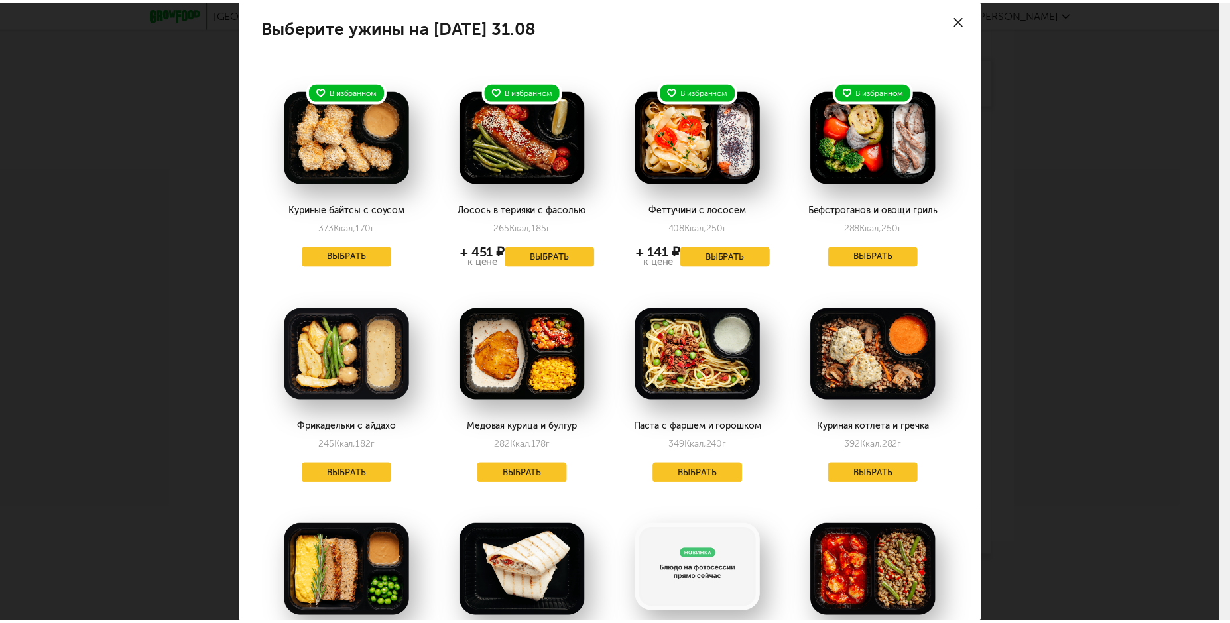
scroll to position [0, 0]
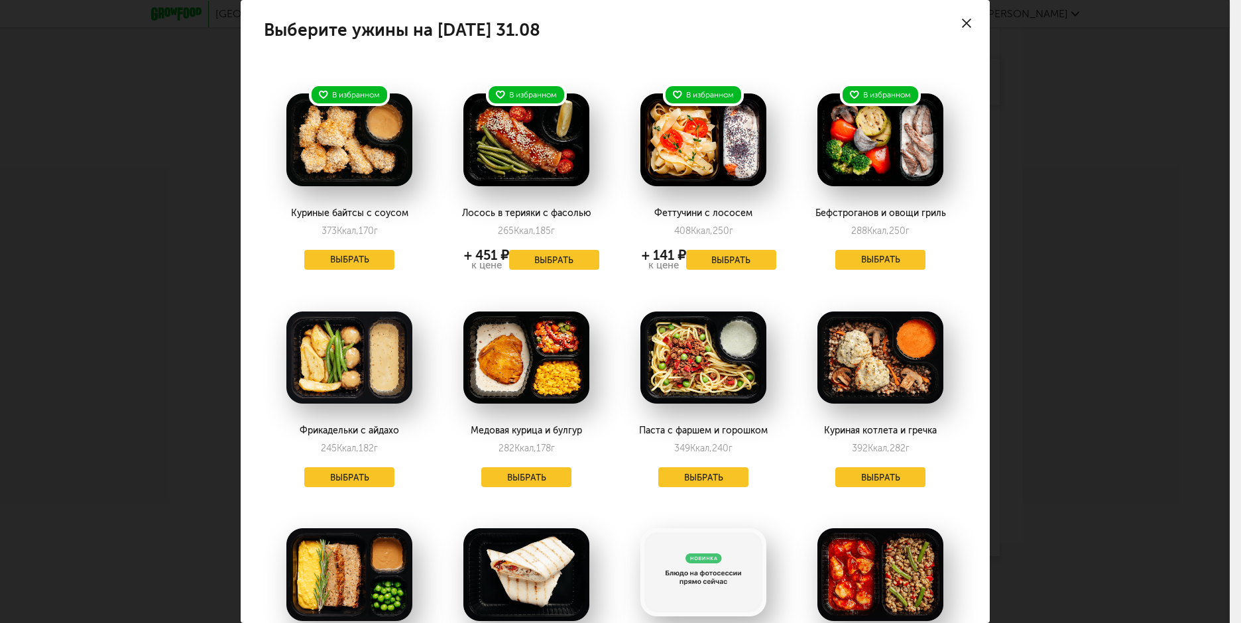
click at [947, 25] on div at bounding box center [967, 23] width 46 height 46
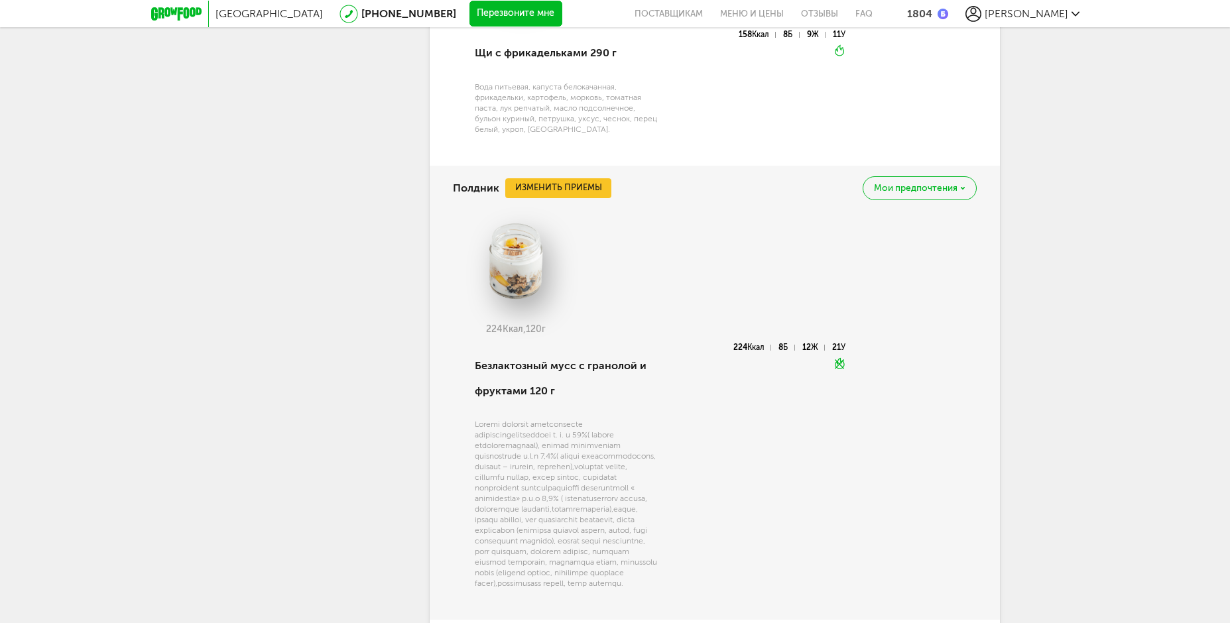
scroll to position [4393, 0]
click at [579, 198] on button "Изменить приемы" at bounding box center [558, 188] width 106 height 20
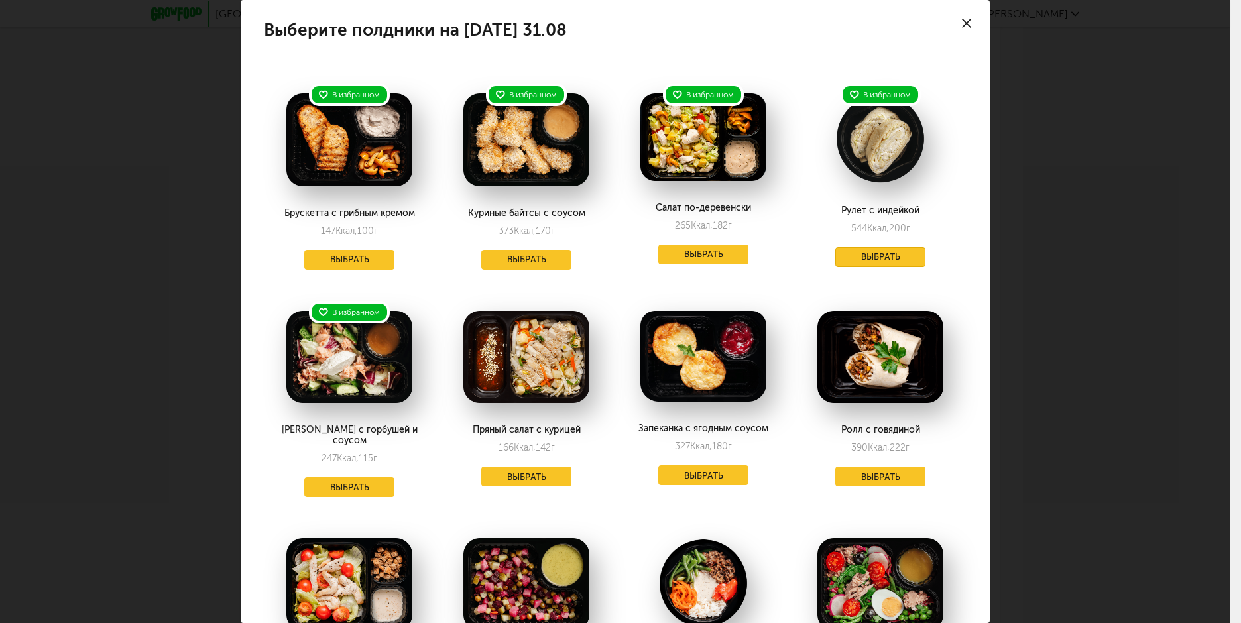
click at [836, 259] on button "Выбрать" at bounding box center [881, 257] width 90 height 20
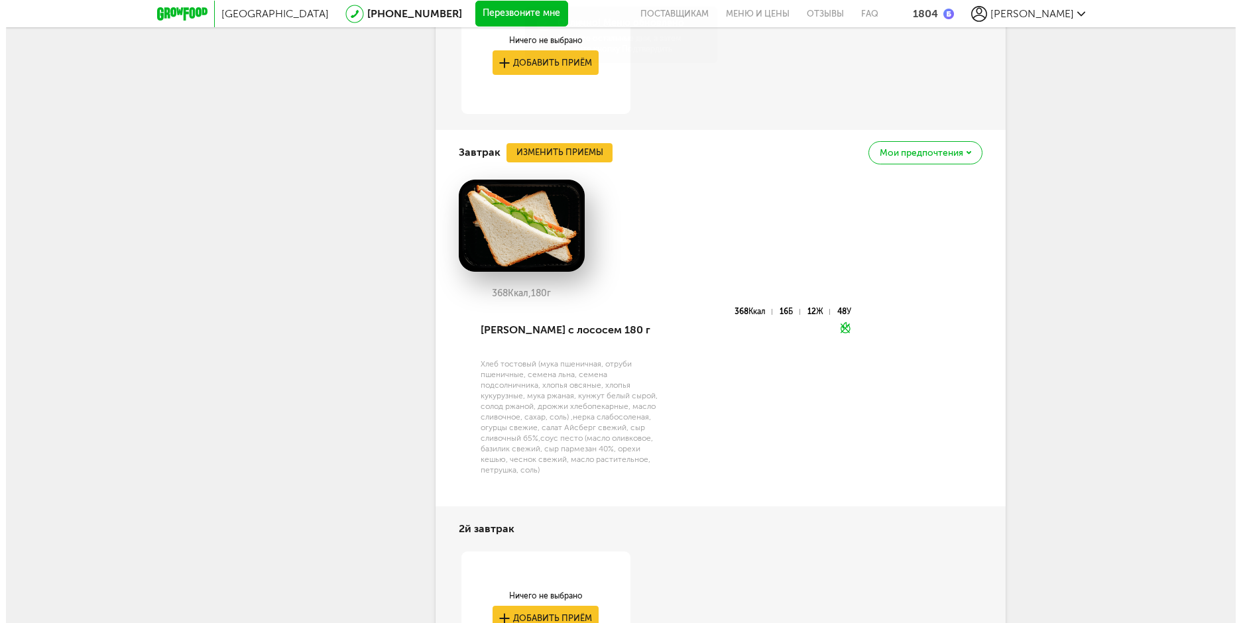
scroll to position [3540, 0]
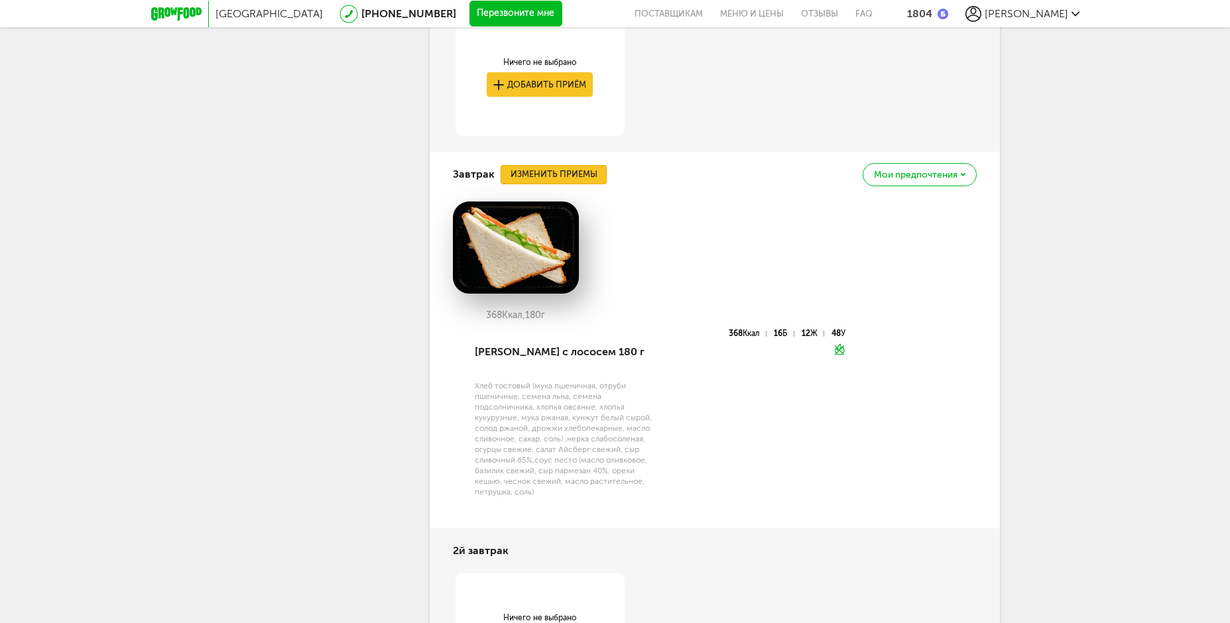
click at [558, 185] on button "Изменить приемы" at bounding box center [554, 175] width 106 height 20
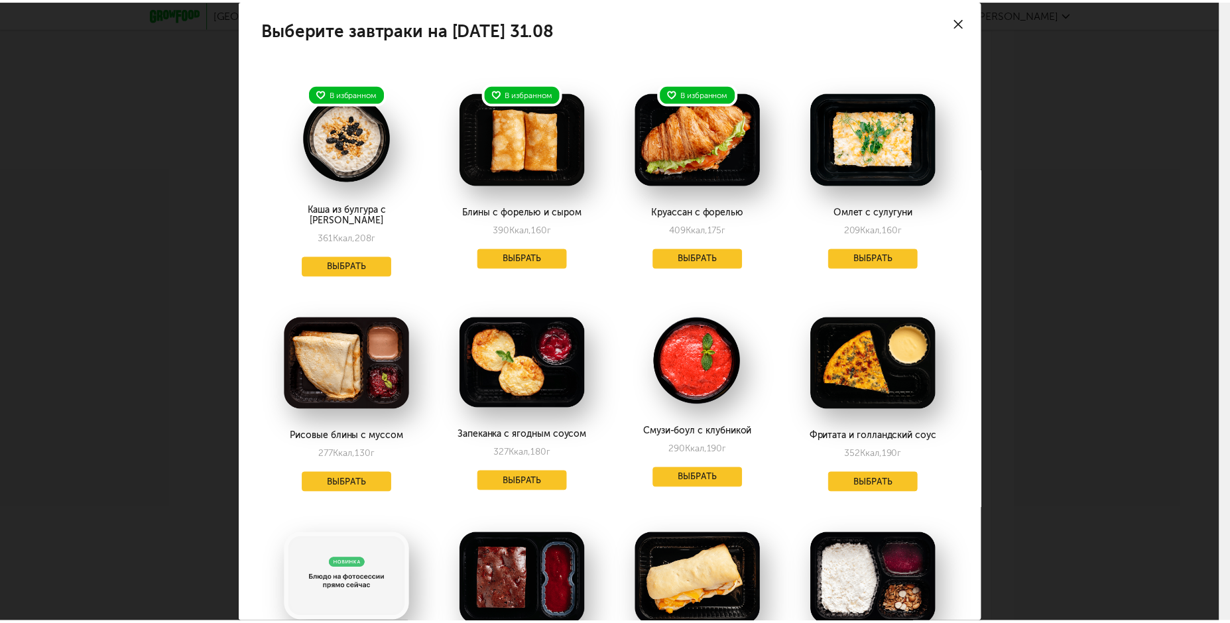
scroll to position [0, 0]
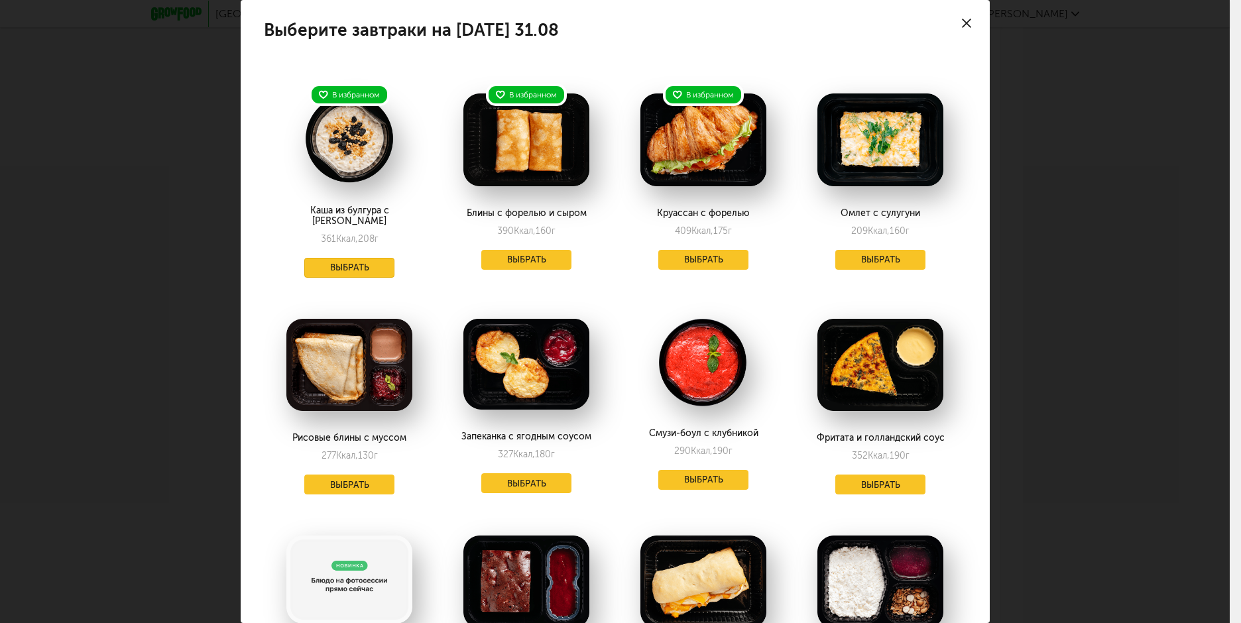
click at [376, 261] on button "Выбрать" at bounding box center [349, 268] width 90 height 20
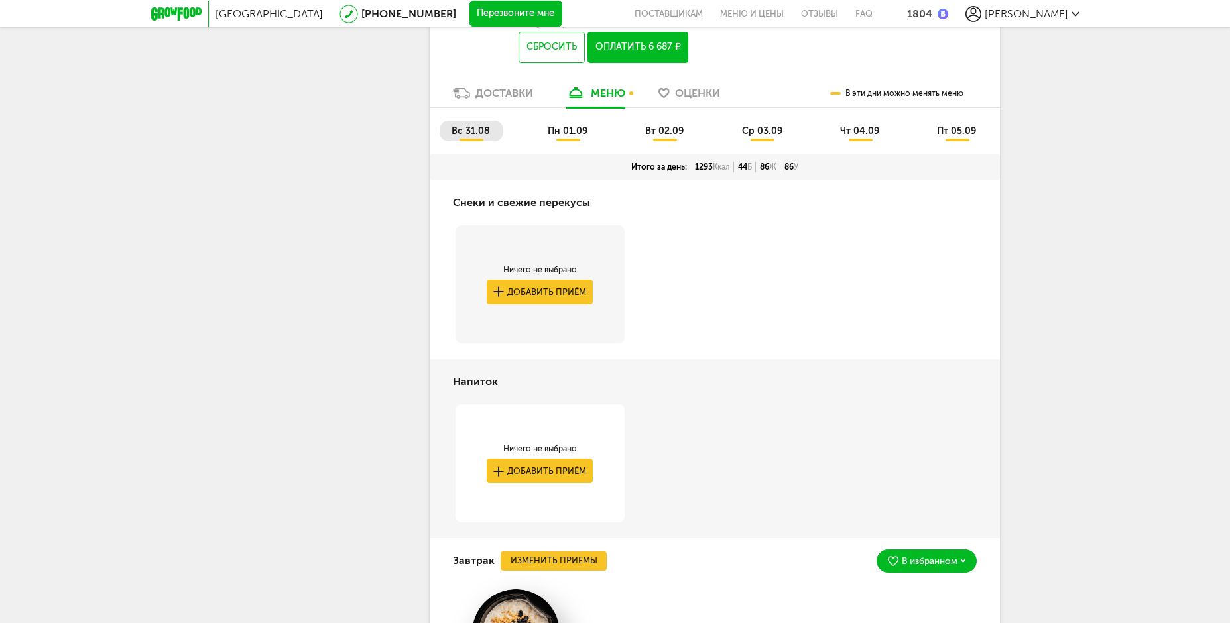
scroll to position [3146, 0]
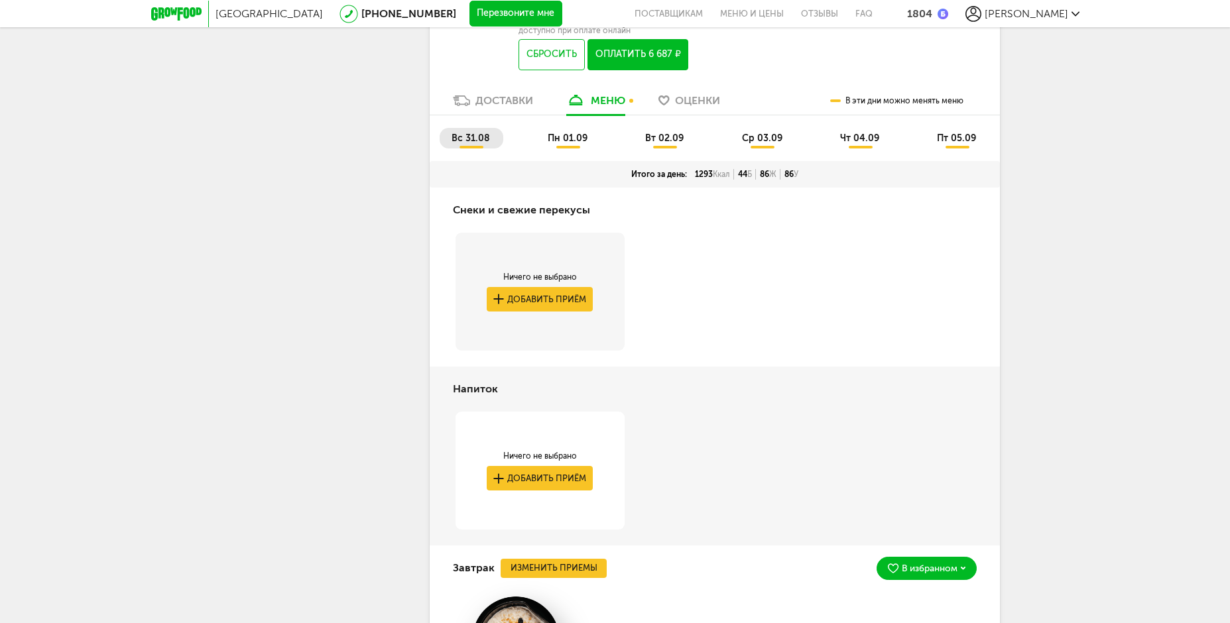
click at [571, 144] on span "пн 01.09" at bounding box center [568, 138] width 40 height 11
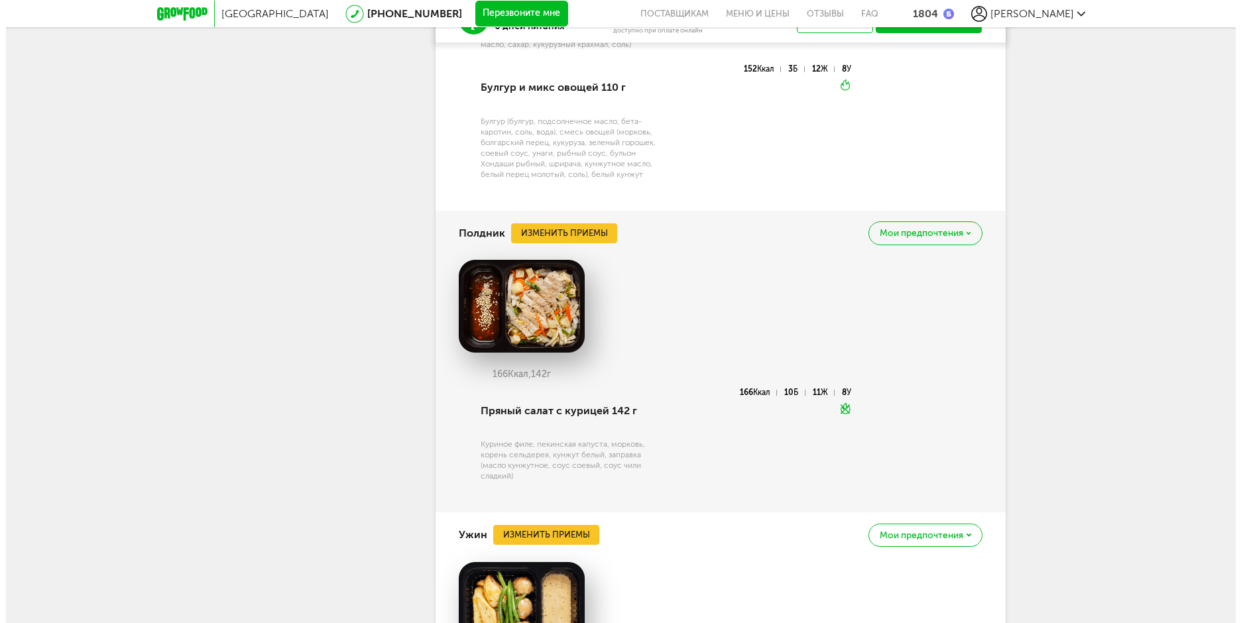
scroll to position [4605, 0]
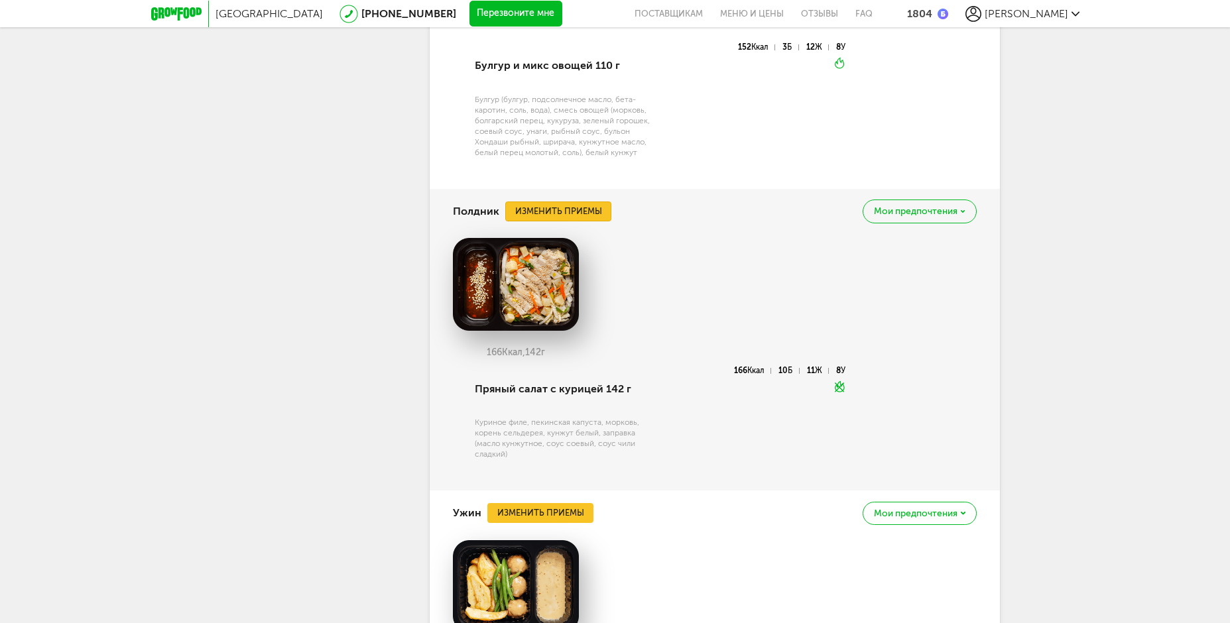
click at [567, 221] on button "Изменить приемы" at bounding box center [558, 212] width 106 height 20
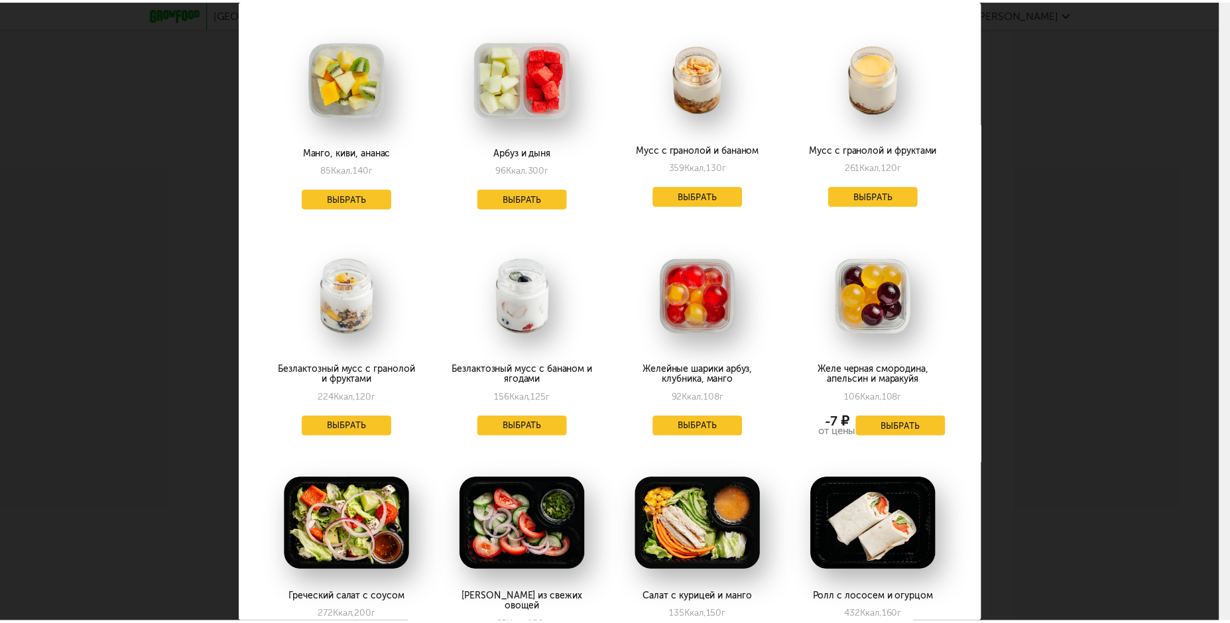
scroll to position [1378, 0]
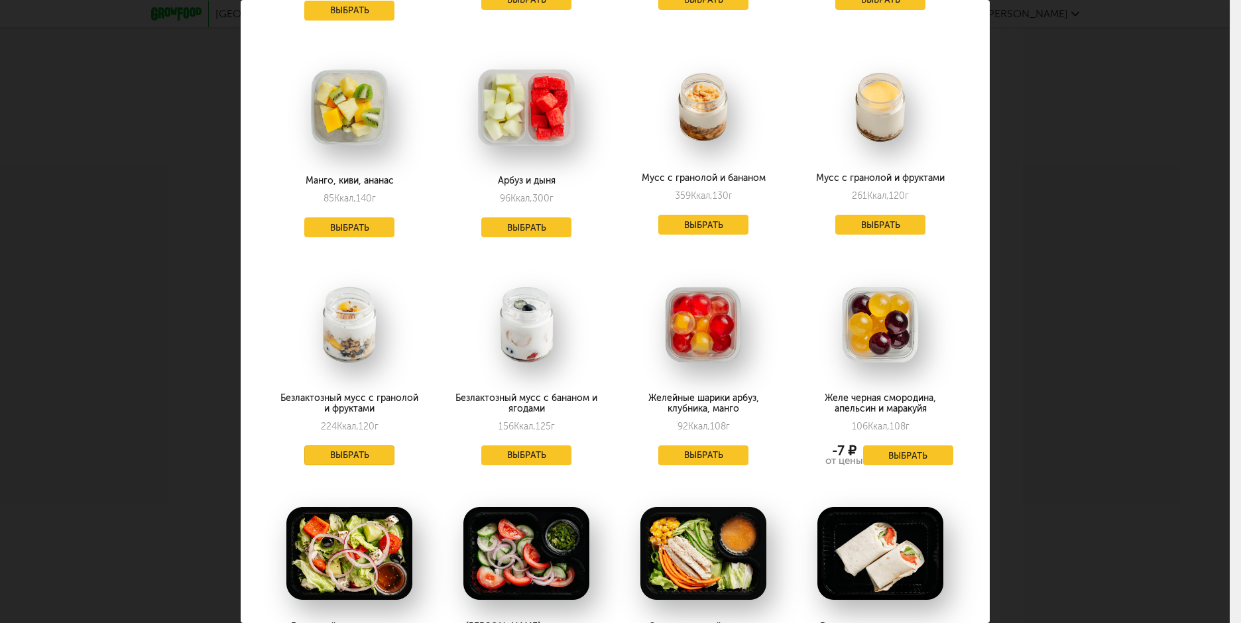
click at [363, 446] on button "Выбрать" at bounding box center [349, 456] width 90 height 20
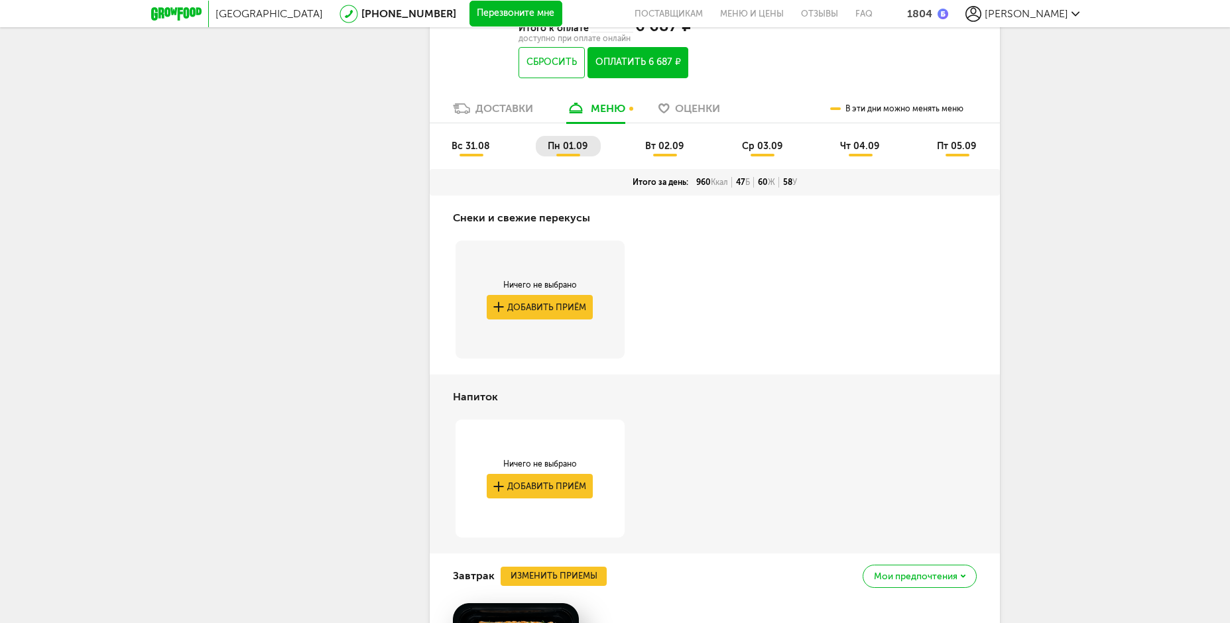
scroll to position [3105, 0]
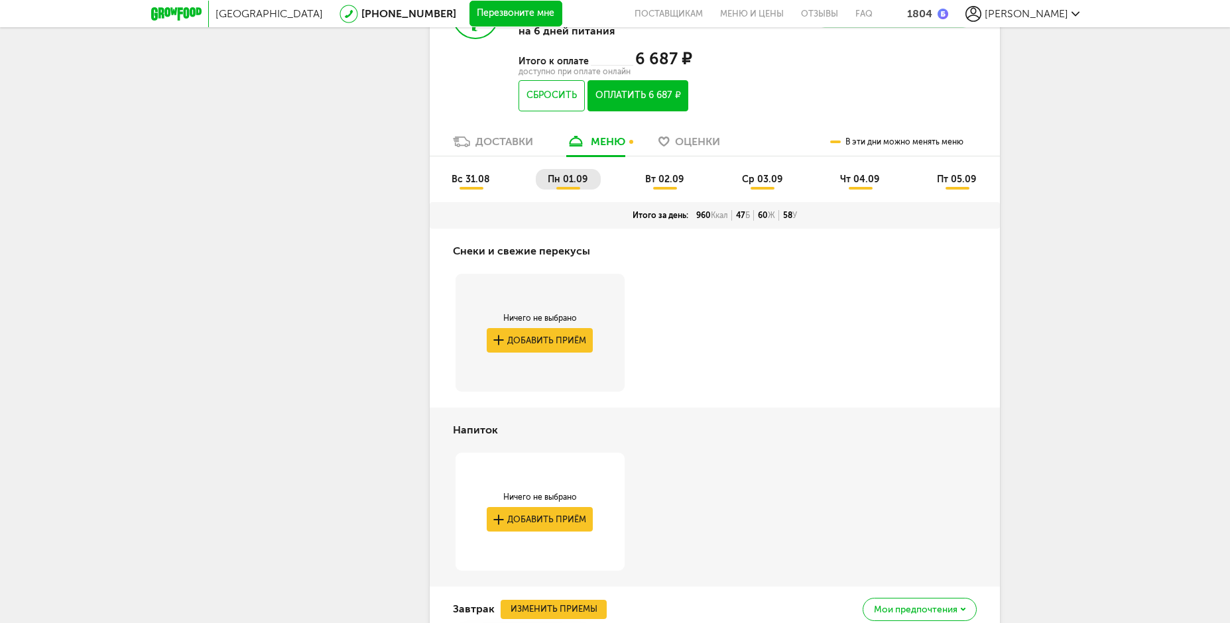
click at [661, 185] on span "вт 02.09" at bounding box center [664, 179] width 38 height 11
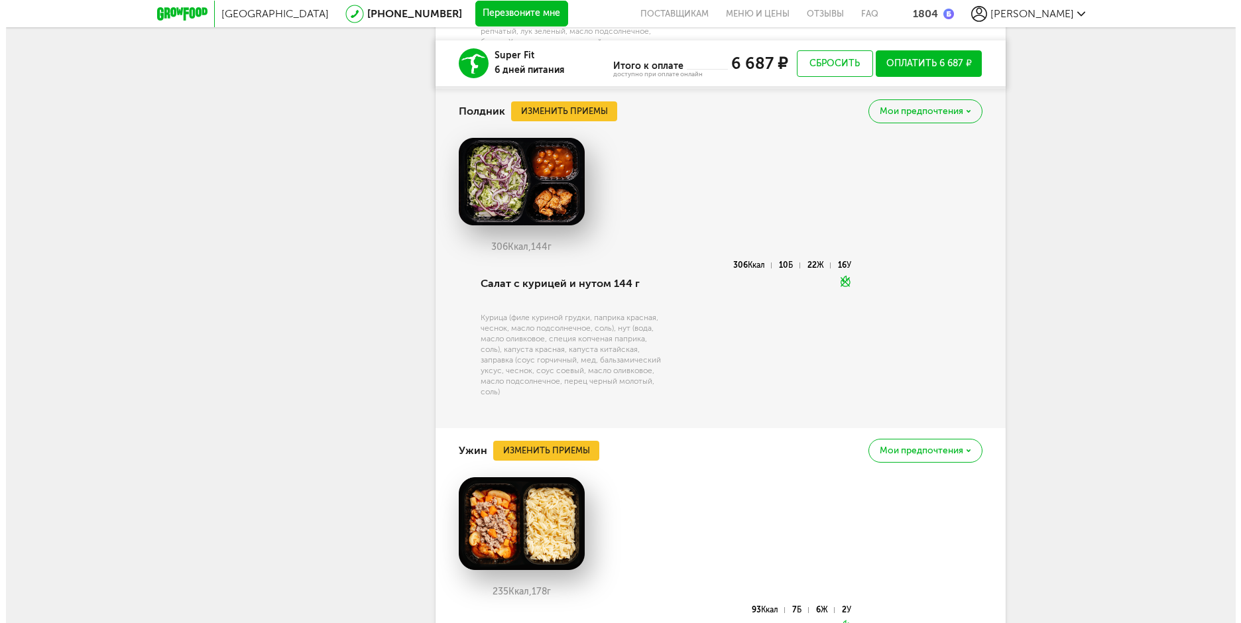
scroll to position [4542, 0]
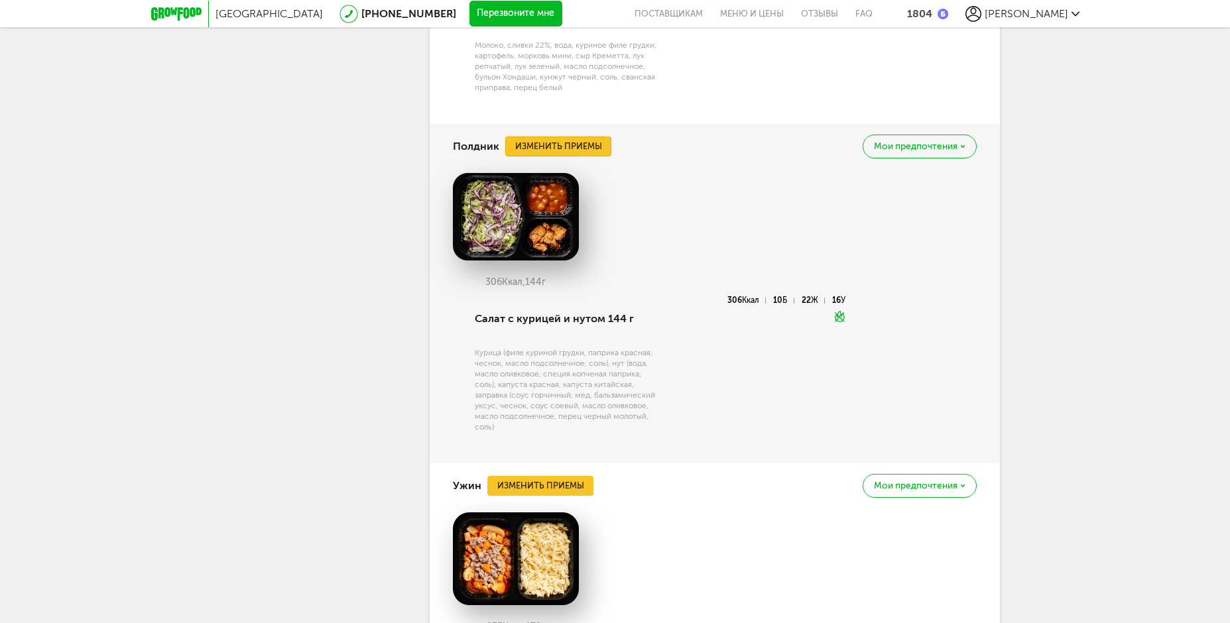
click at [596, 157] on button "Изменить приемы" at bounding box center [558, 147] width 106 height 20
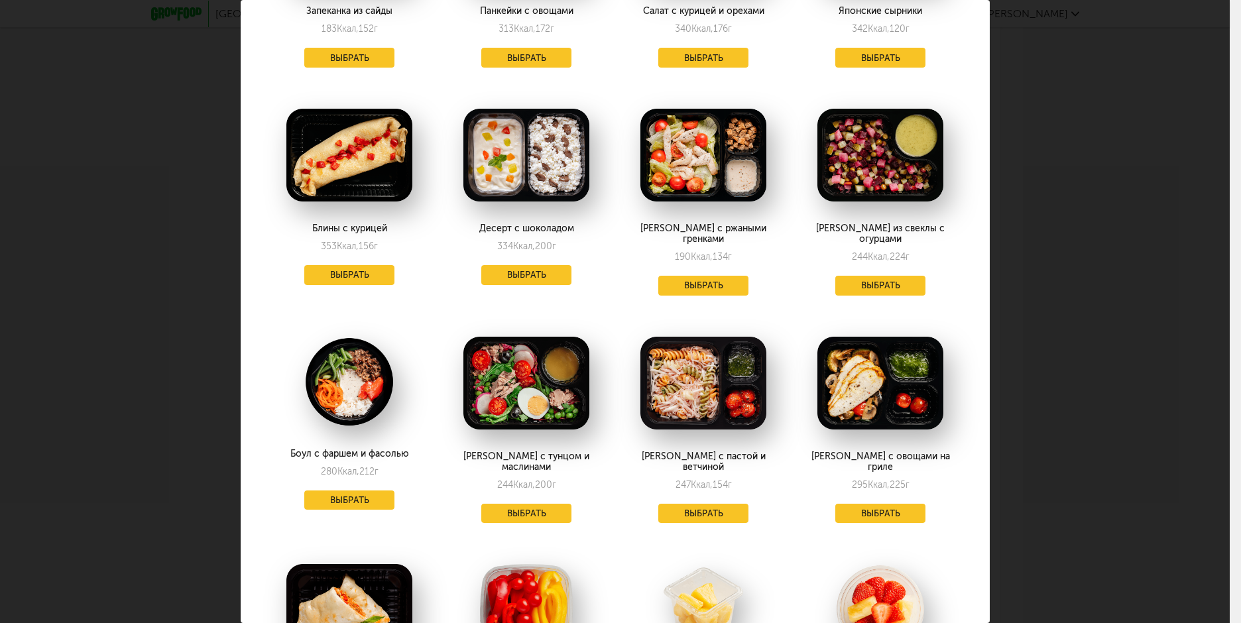
scroll to position [398, 0]
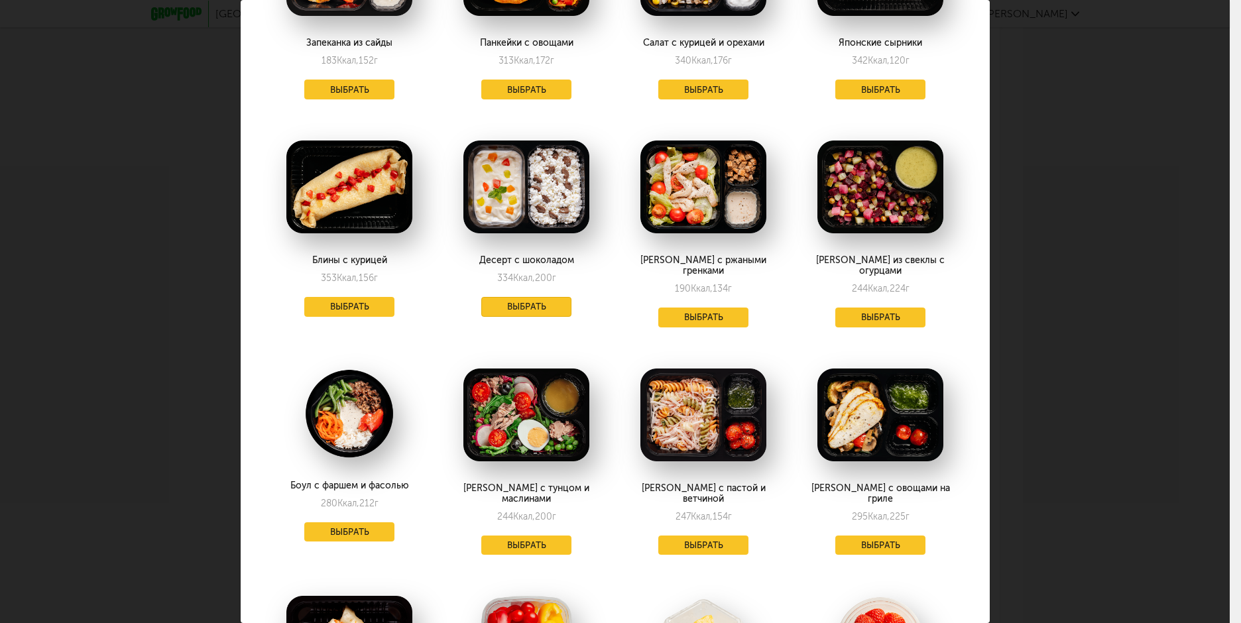
click at [555, 297] on button "Выбрать" at bounding box center [526, 307] width 90 height 20
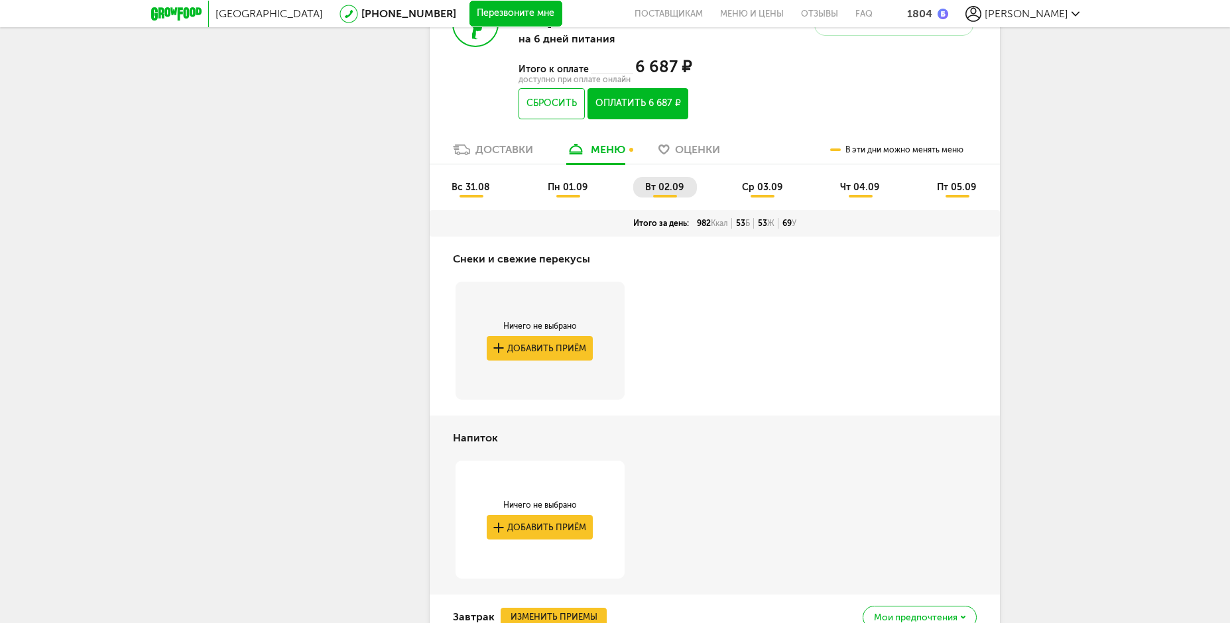
scroll to position [2928, 0]
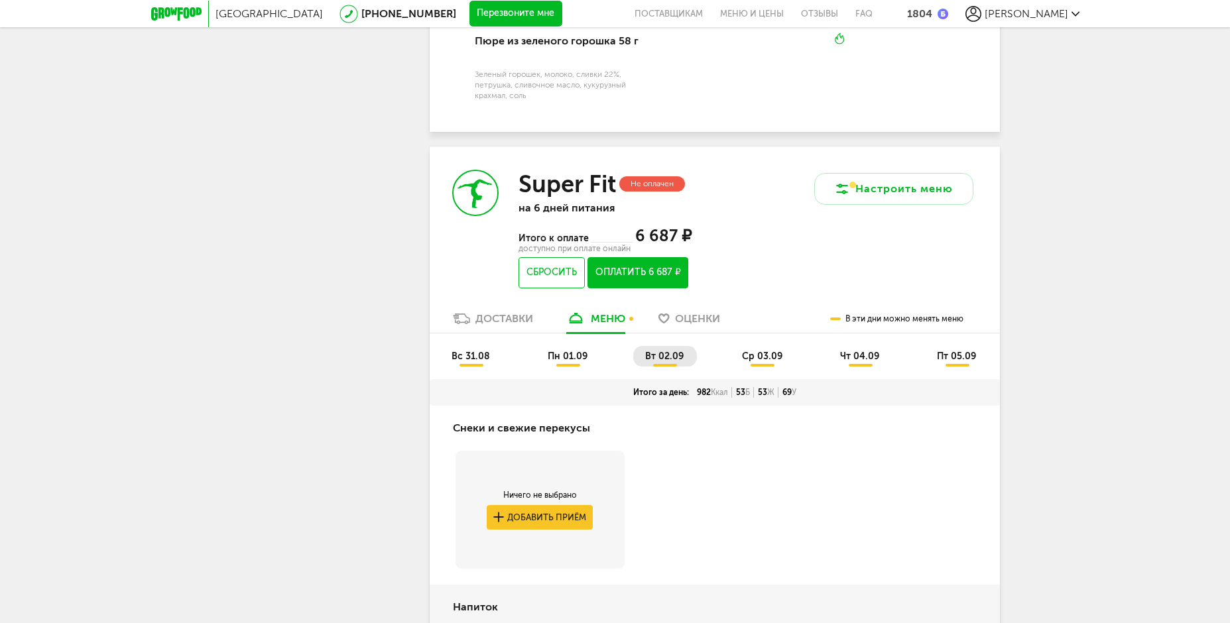
click at [761, 362] on span "ср 03.09" at bounding box center [762, 356] width 40 height 11
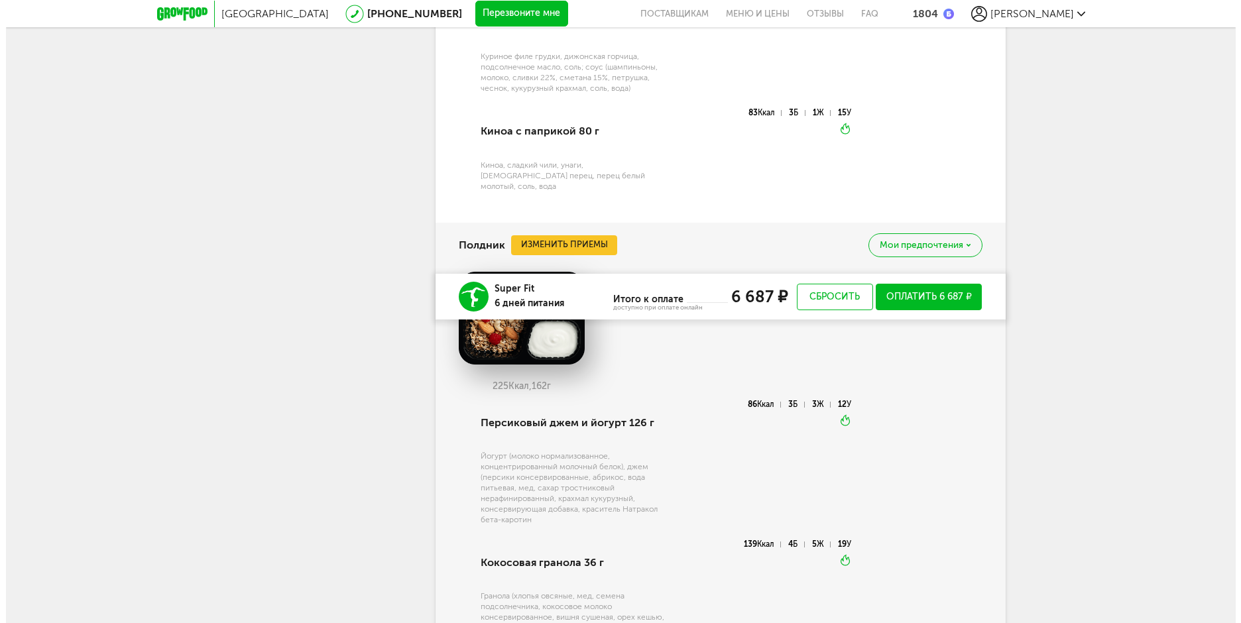
scroll to position [4356, 0]
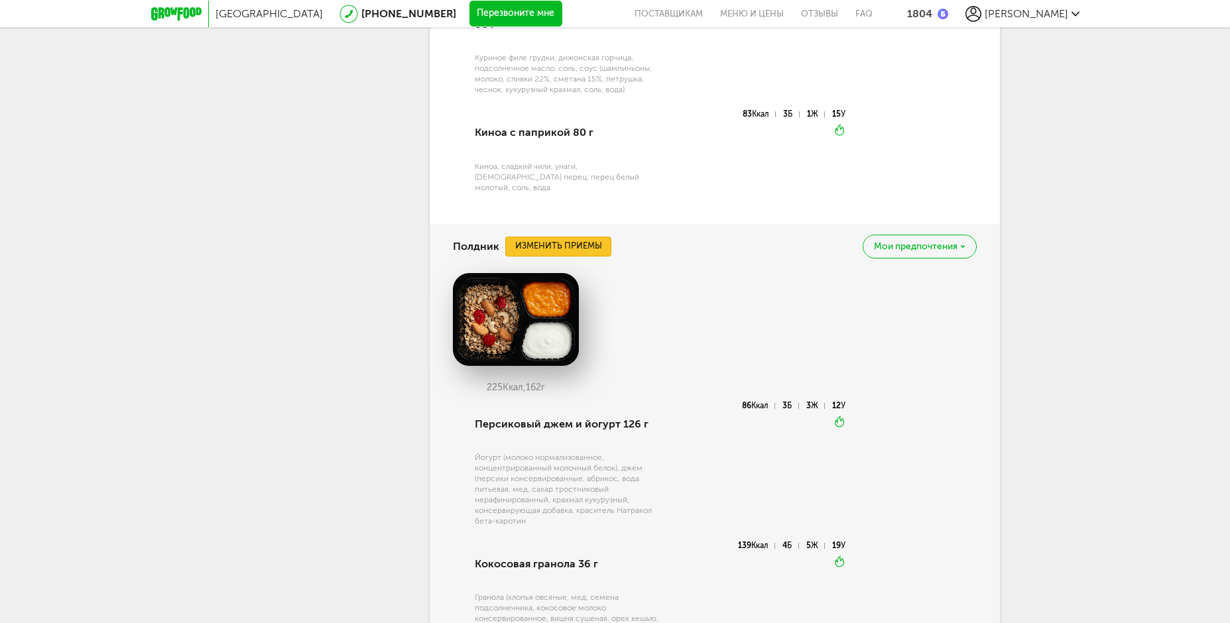
click at [598, 257] on button "Изменить приемы" at bounding box center [558, 247] width 106 height 20
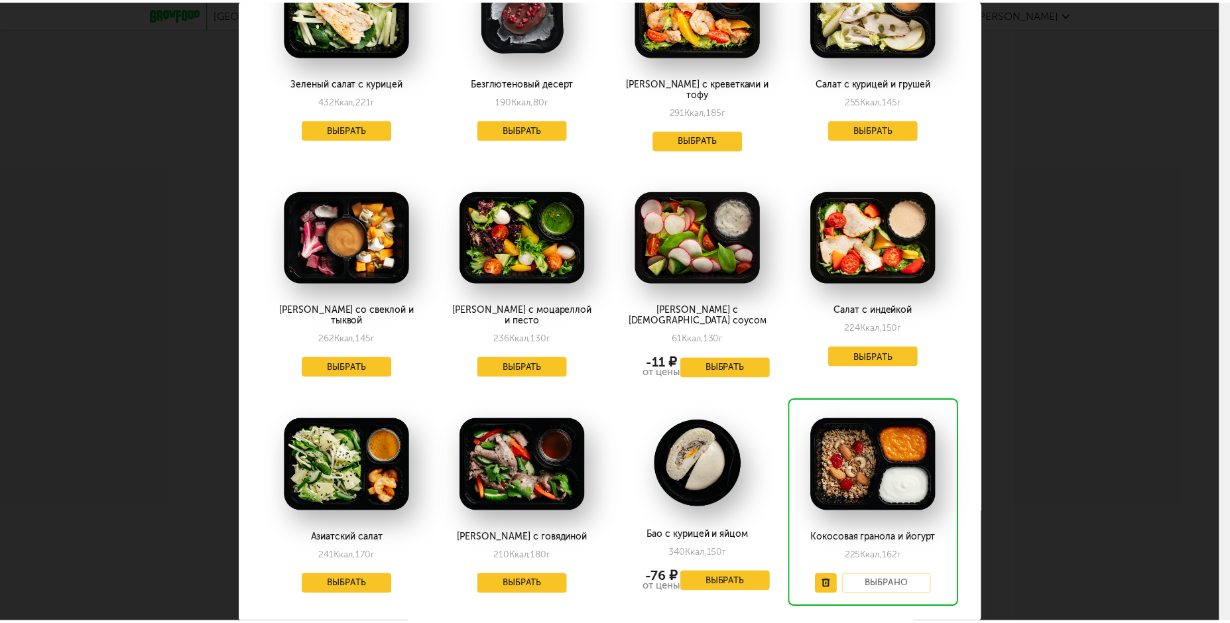
scroll to position [2383, 0]
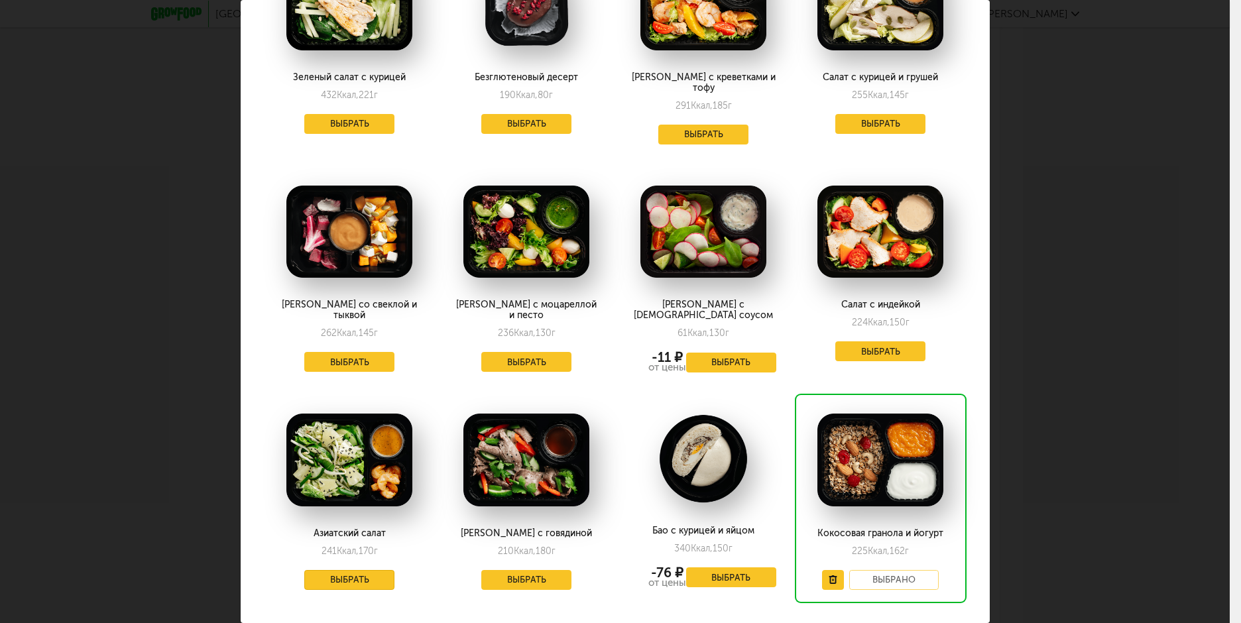
click at [350, 570] on button "Выбрать" at bounding box center [349, 580] width 90 height 20
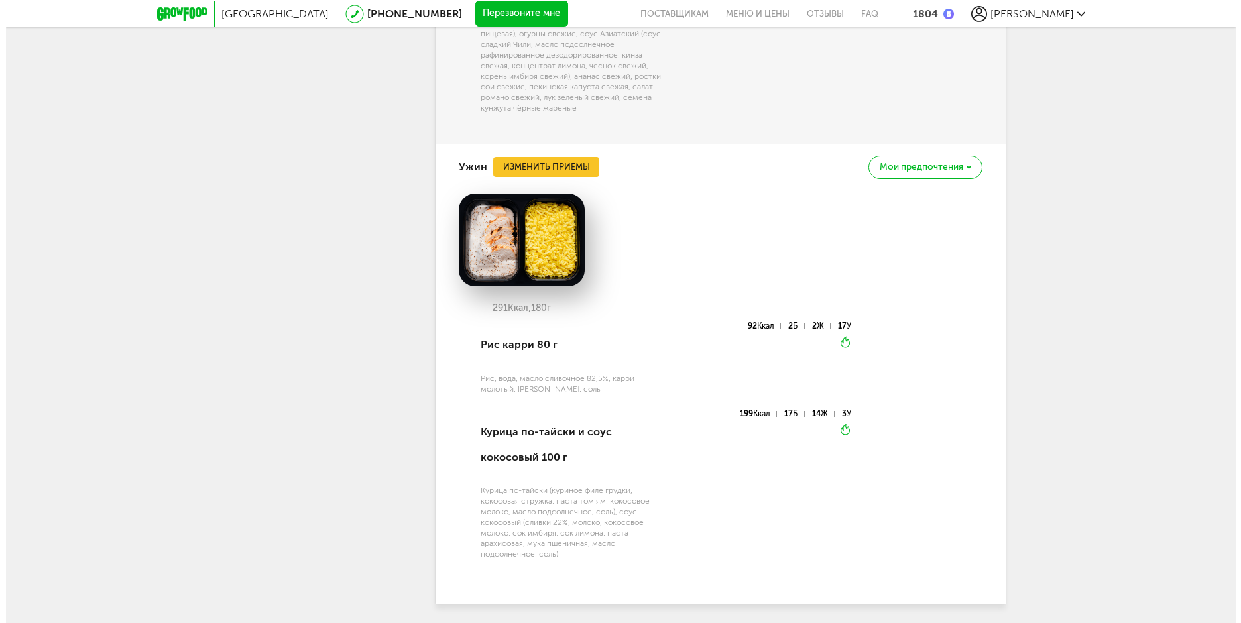
scroll to position [4765, 0]
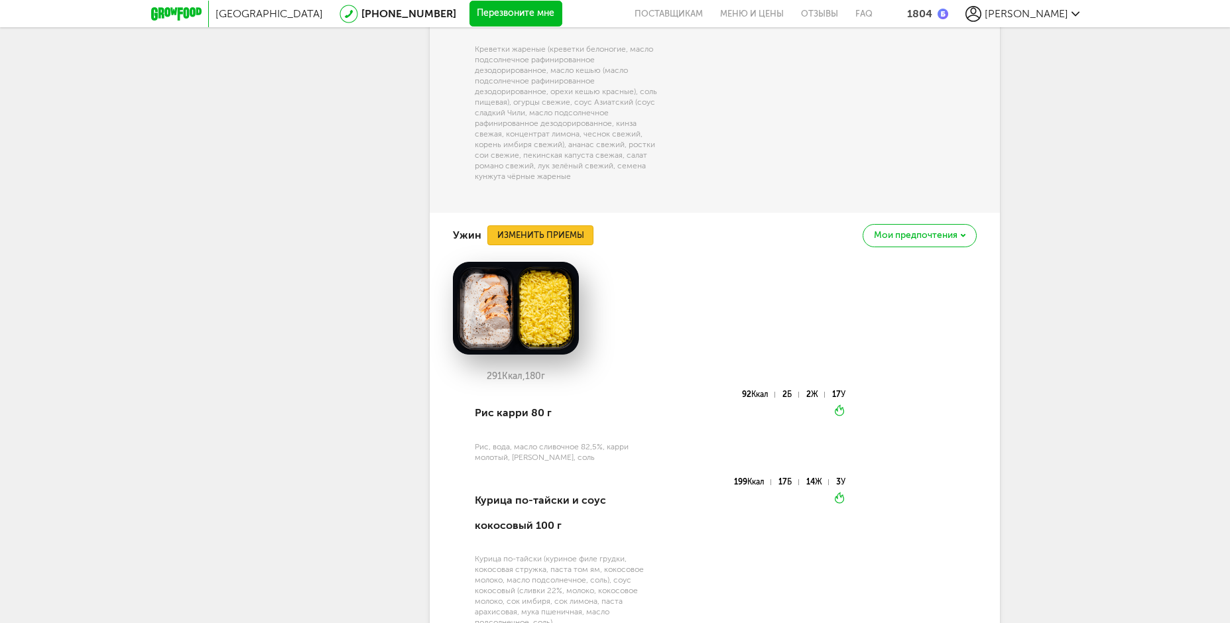
click at [560, 245] on button "Изменить приемы" at bounding box center [540, 235] width 106 height 20
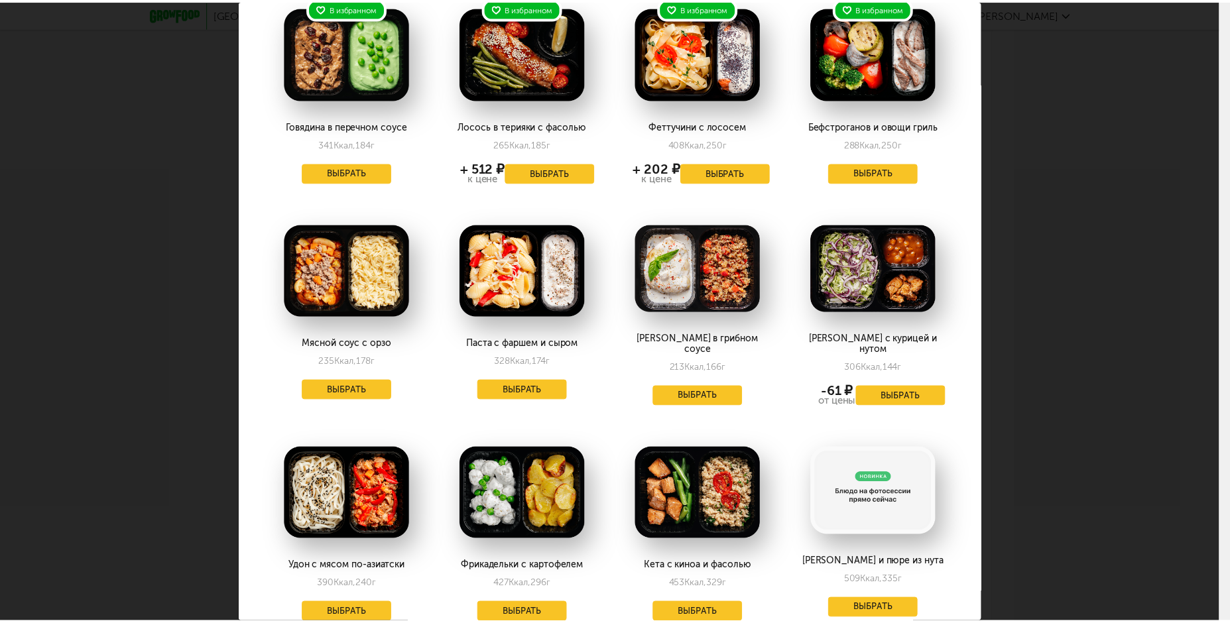
scroll to position [0, 0]
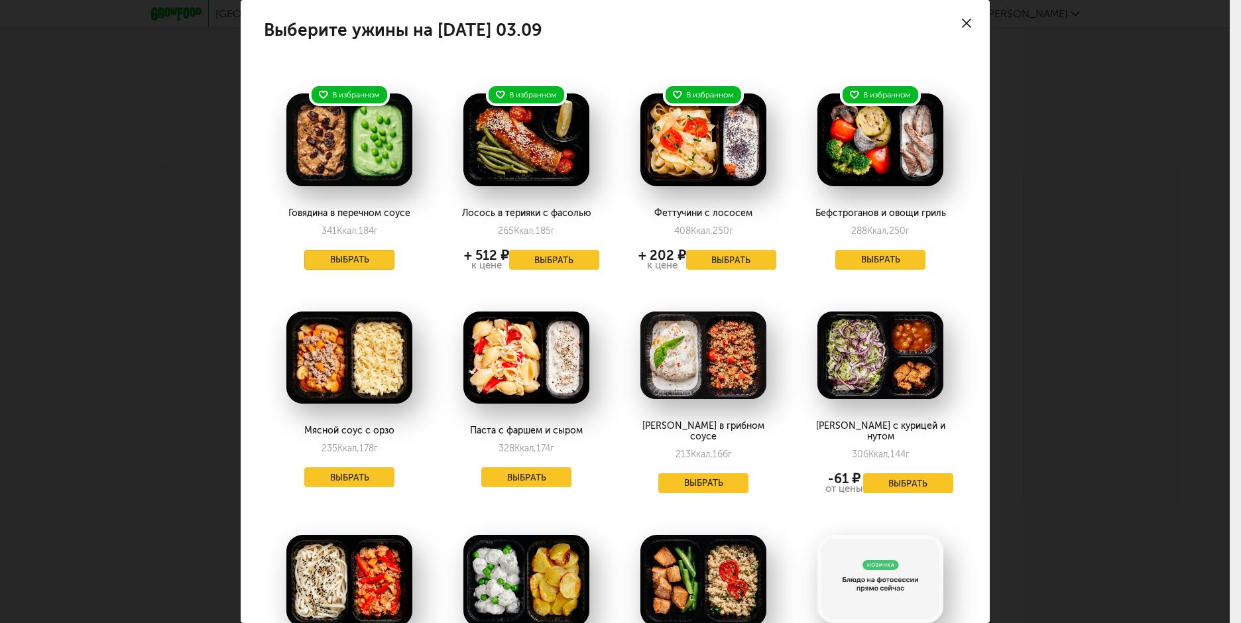
click at [359, 257] on button "Выбрать" at bounding box center [349, 260] width 90 height 20
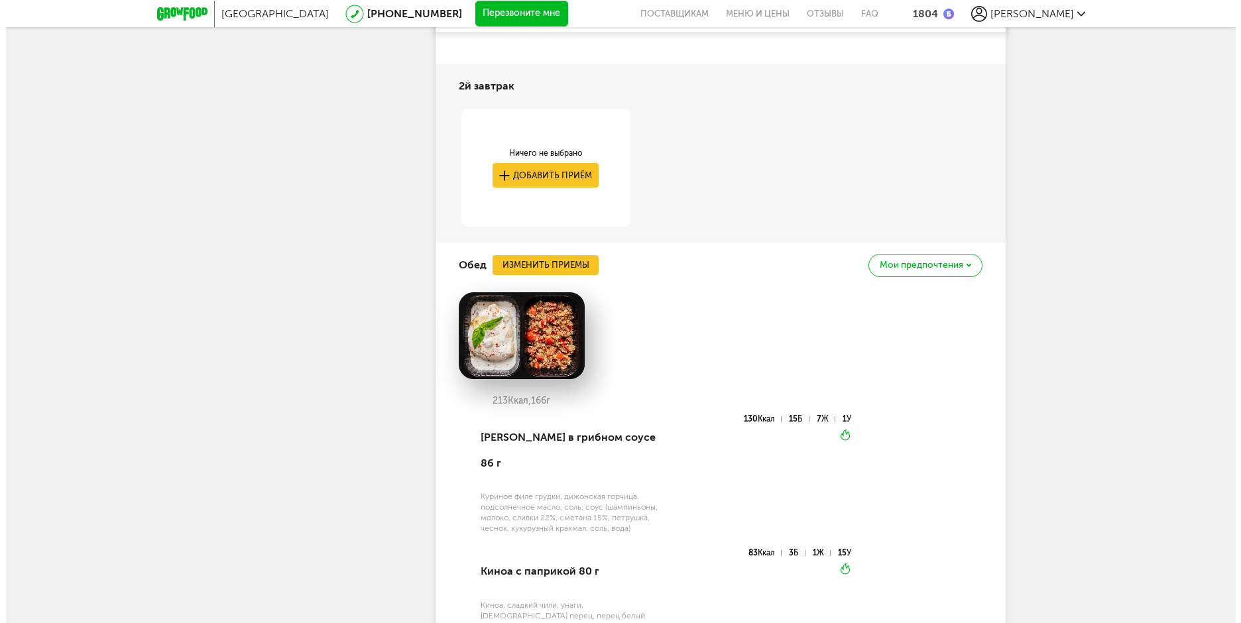
scroll to position [3929, 0]
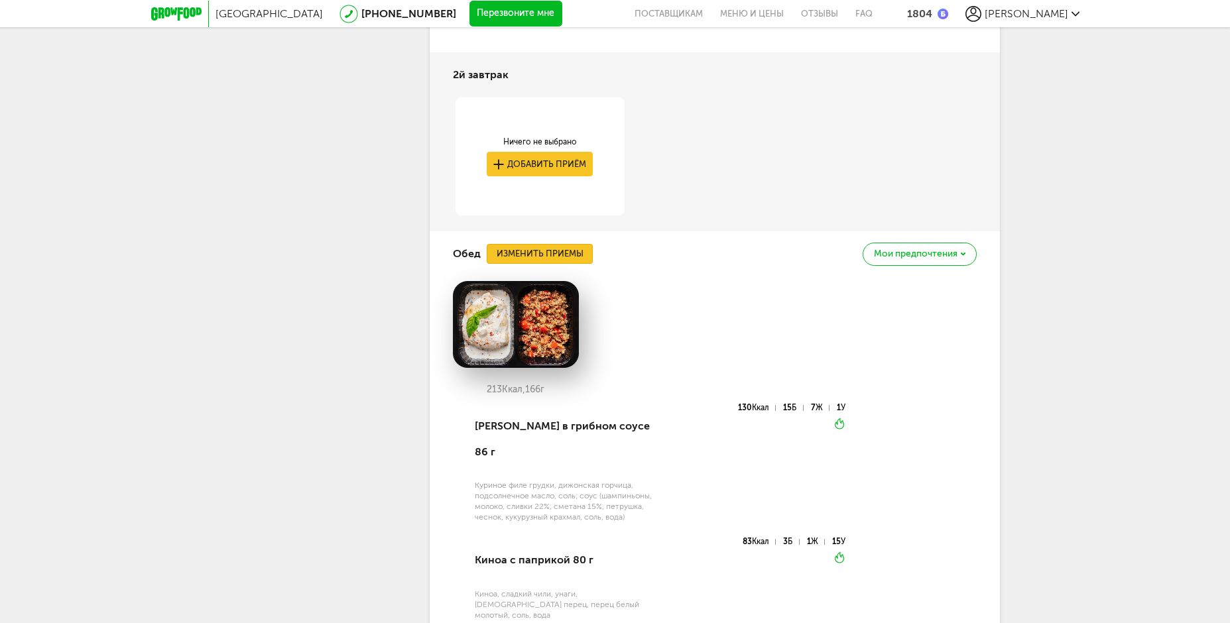
click at [539, 264] on button "Изменить приемы" at bounding box center [540, 254] width 106 height 20
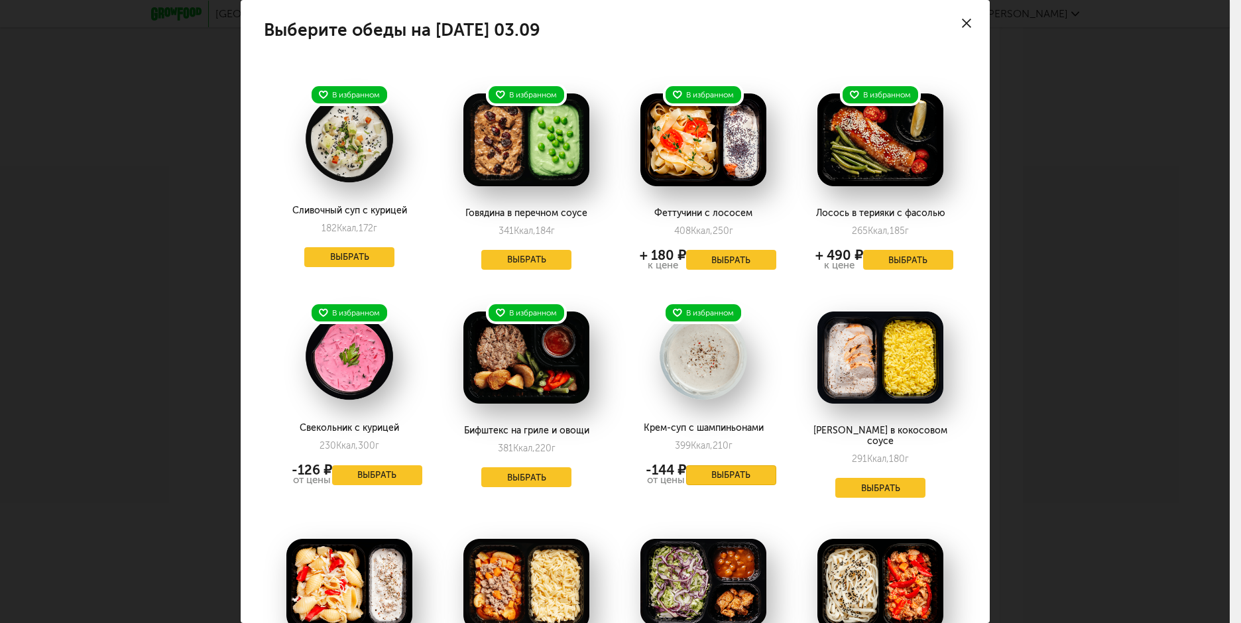
click at [727, 470] on button "Выбрать" at bounding box center [731, 476] width 90 height 20
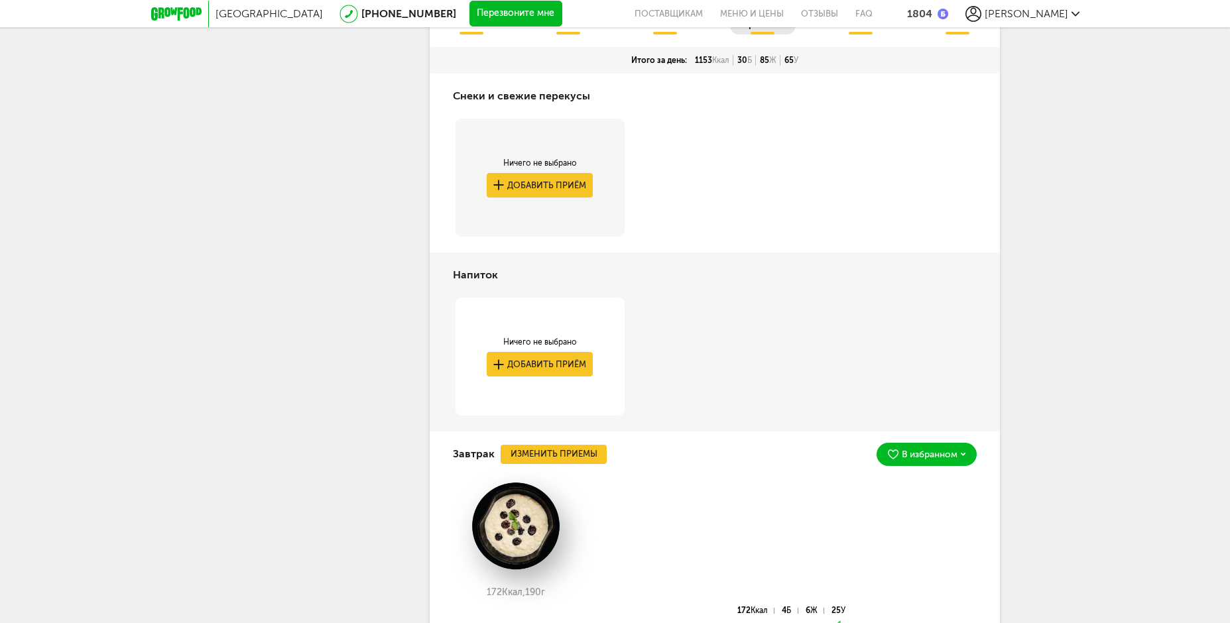
scroll to position [2934, 0]
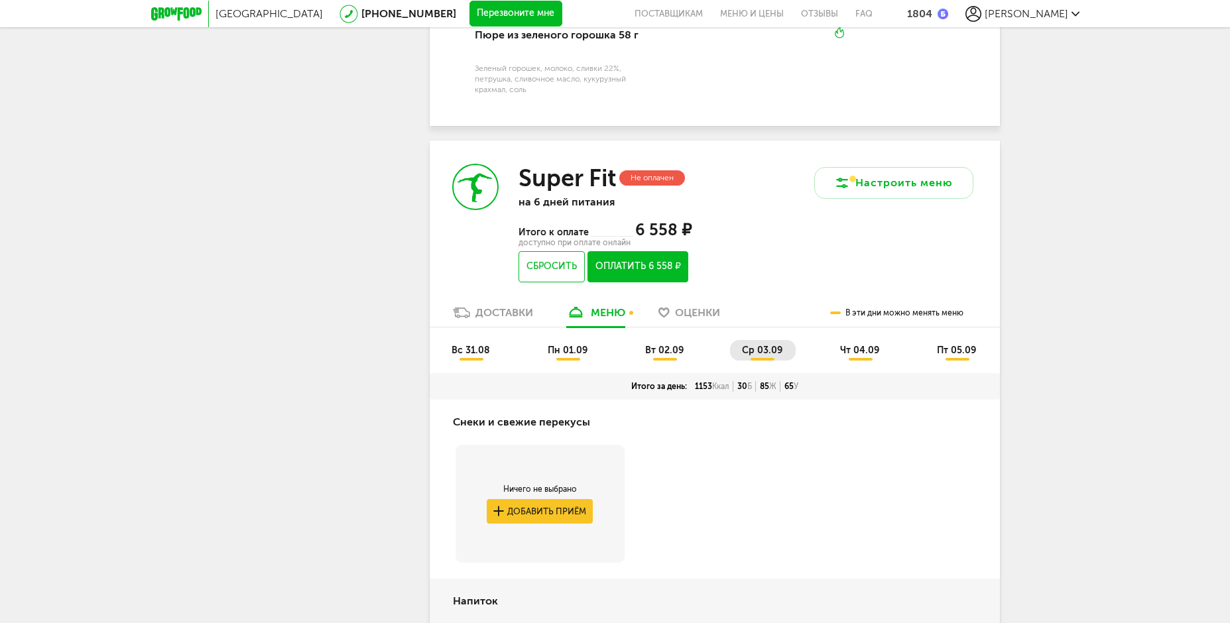
click at [861, 356] on span "чт 04.09" at bounding box center [859, 350] width 39 height 11
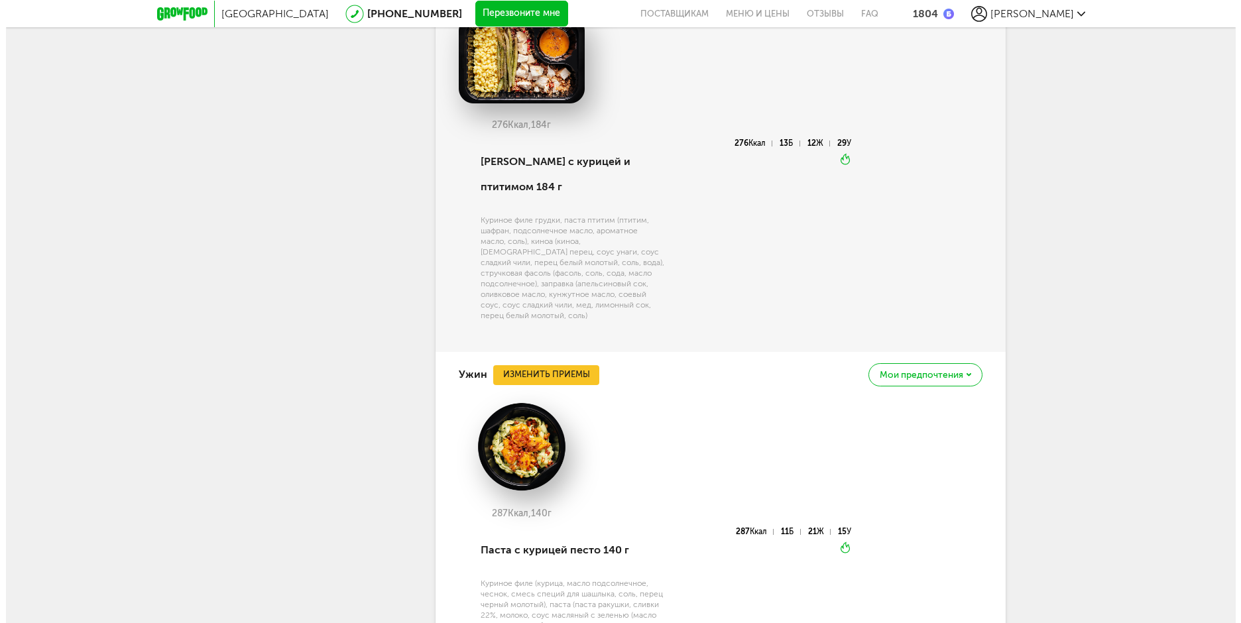
scroll to position [4525, 0]
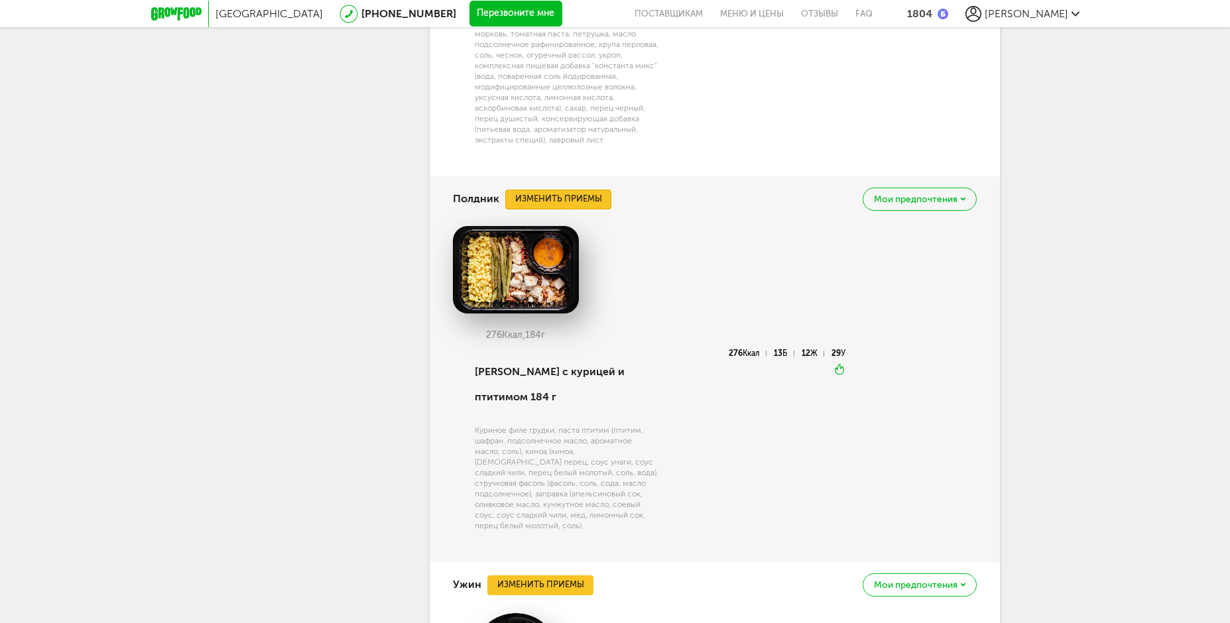
click at [578, 210] on button "Изменить приемы" at bounding box center [558, 200] width 106 height 20
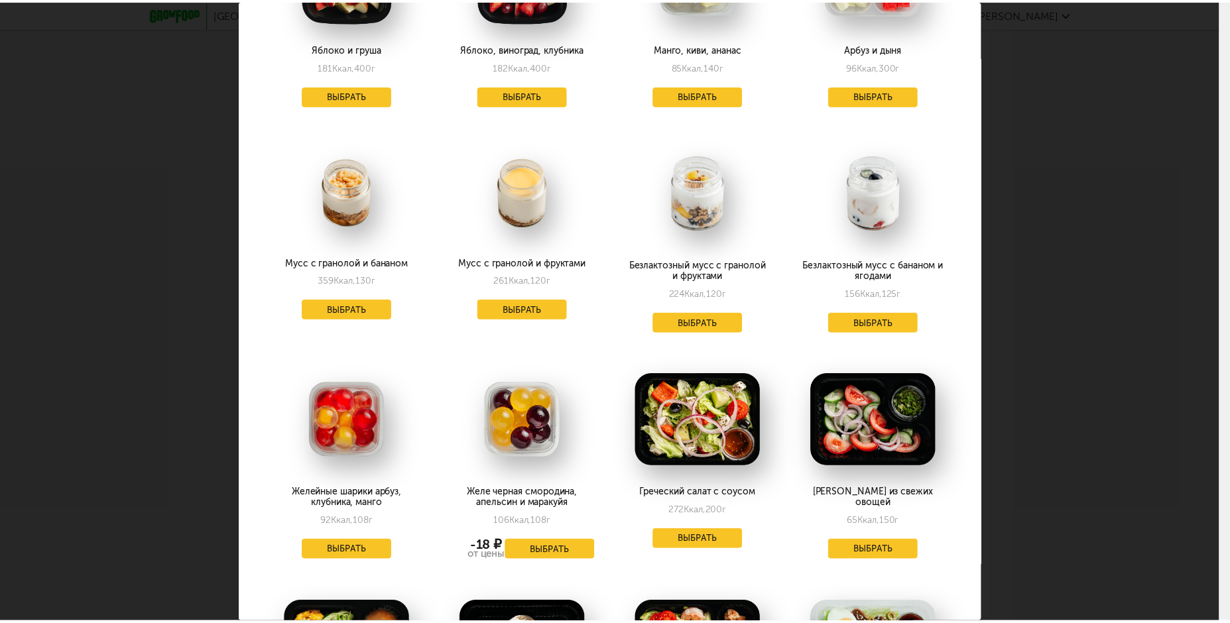
scroll to position [1171, 0]
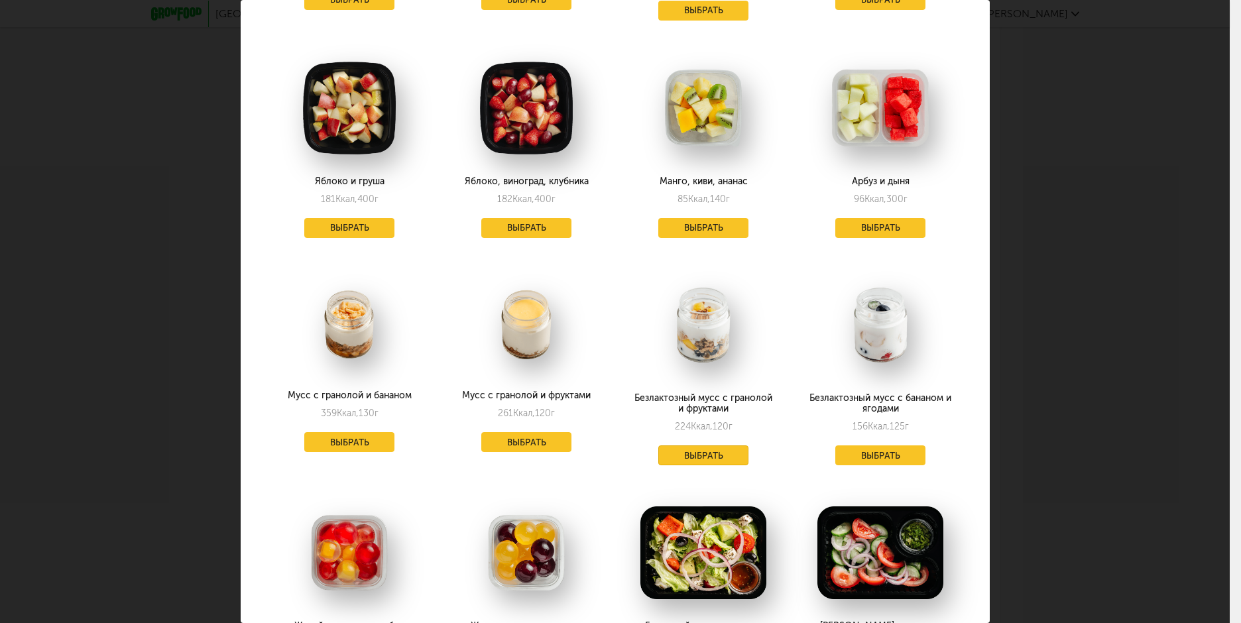
click at [702, 446] on button "Выбрать" at bounding box center [704, 456] width 90 height 20
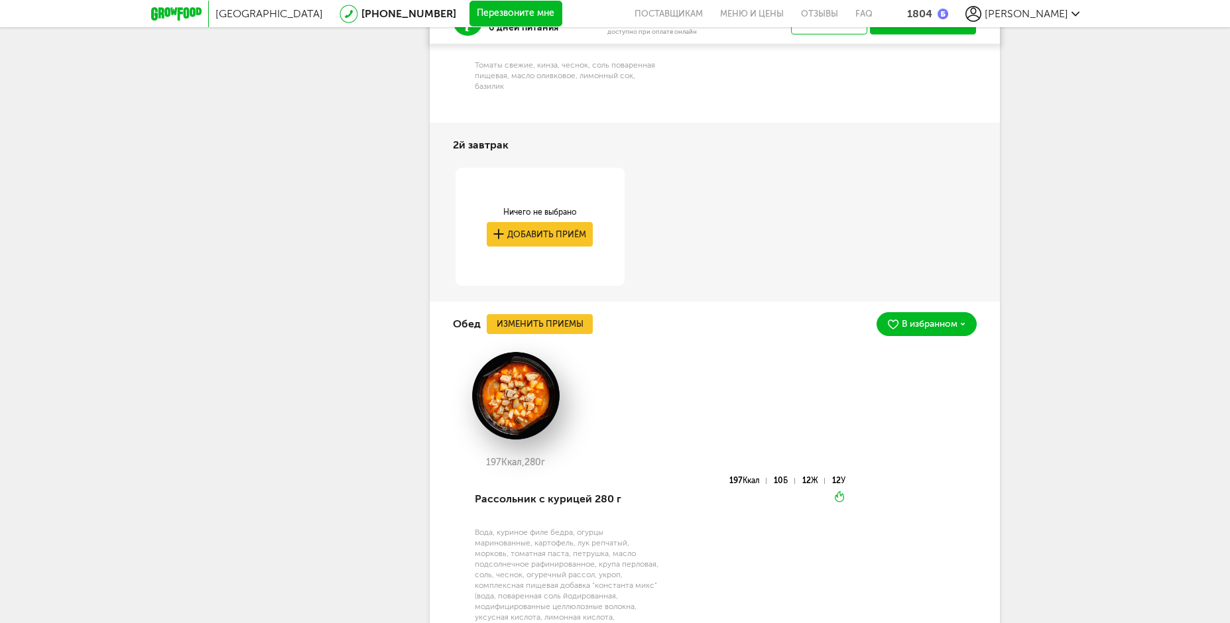
scroll to position [4000, 0]
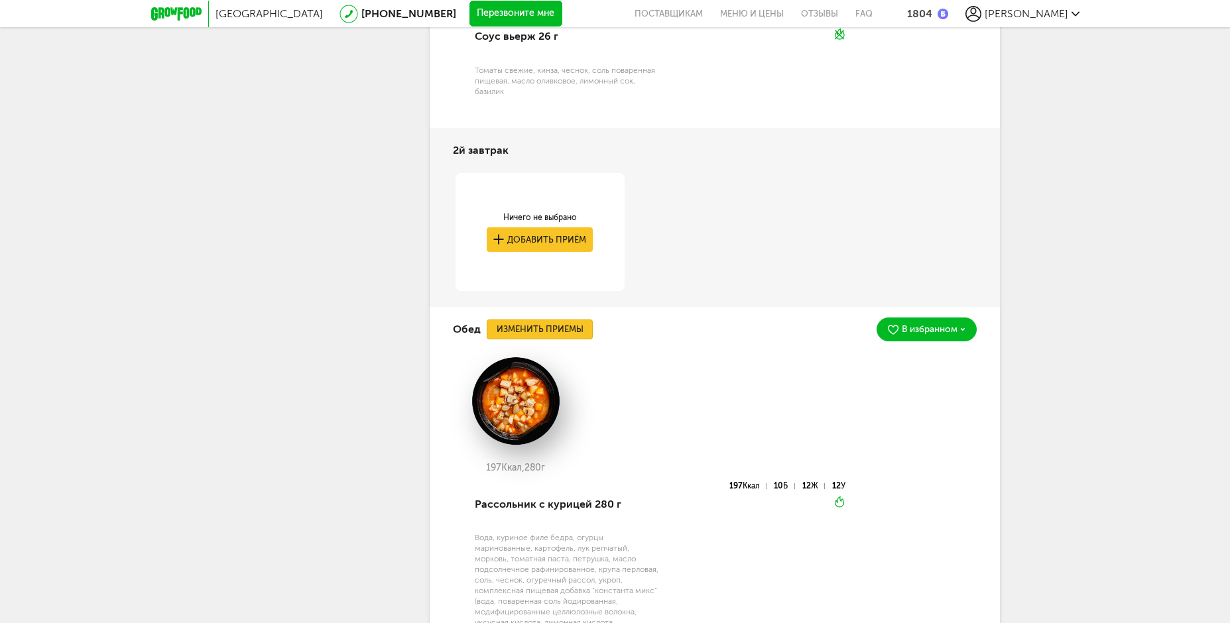
click at [546, 340] on button "Изменить приемы" at bounding box center [540, 330] width 106 height 20
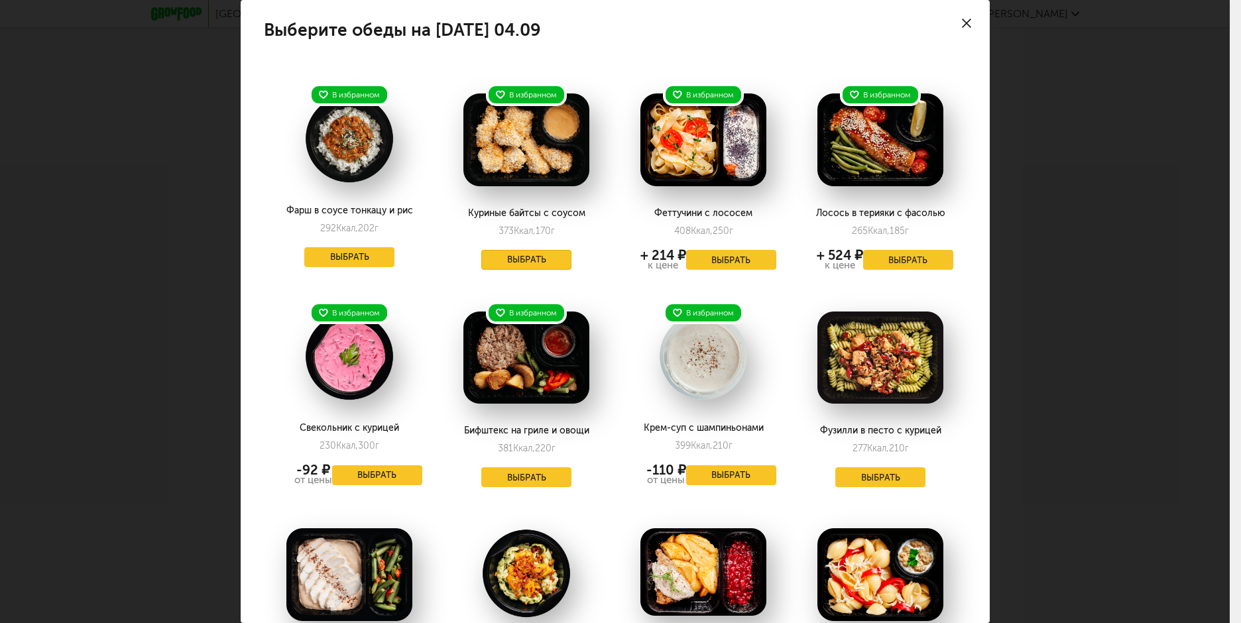
click at [540, 265] on button "Выбрать" at bounding box center [526, 260] width 90 height 20
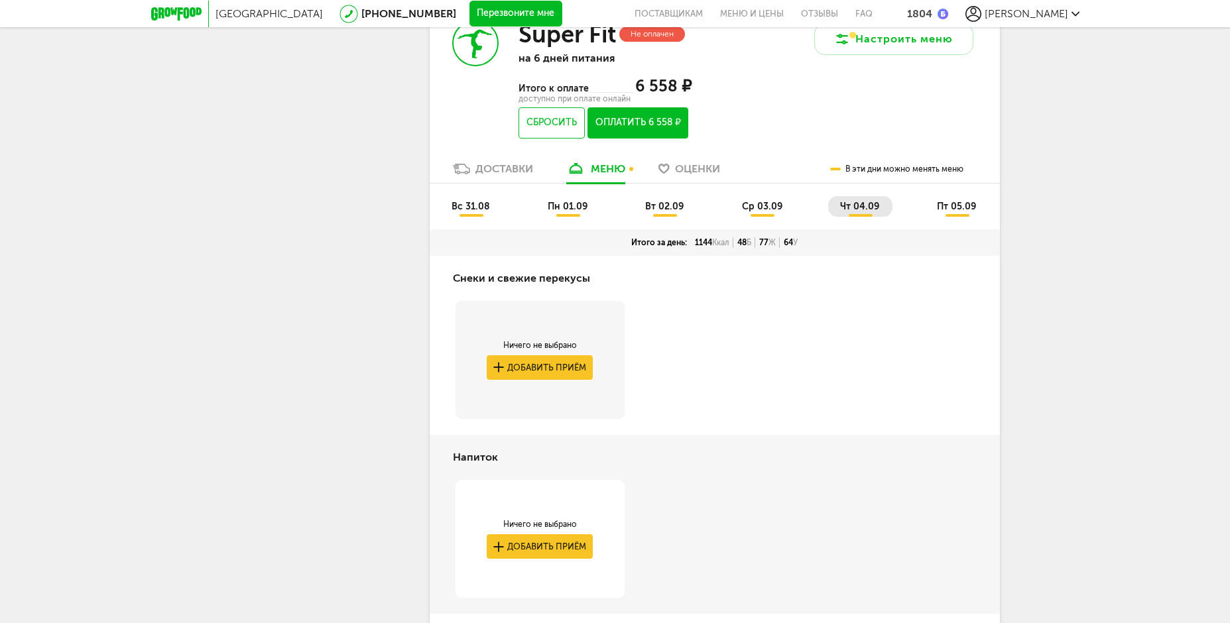
scroll to position [3074, 0]
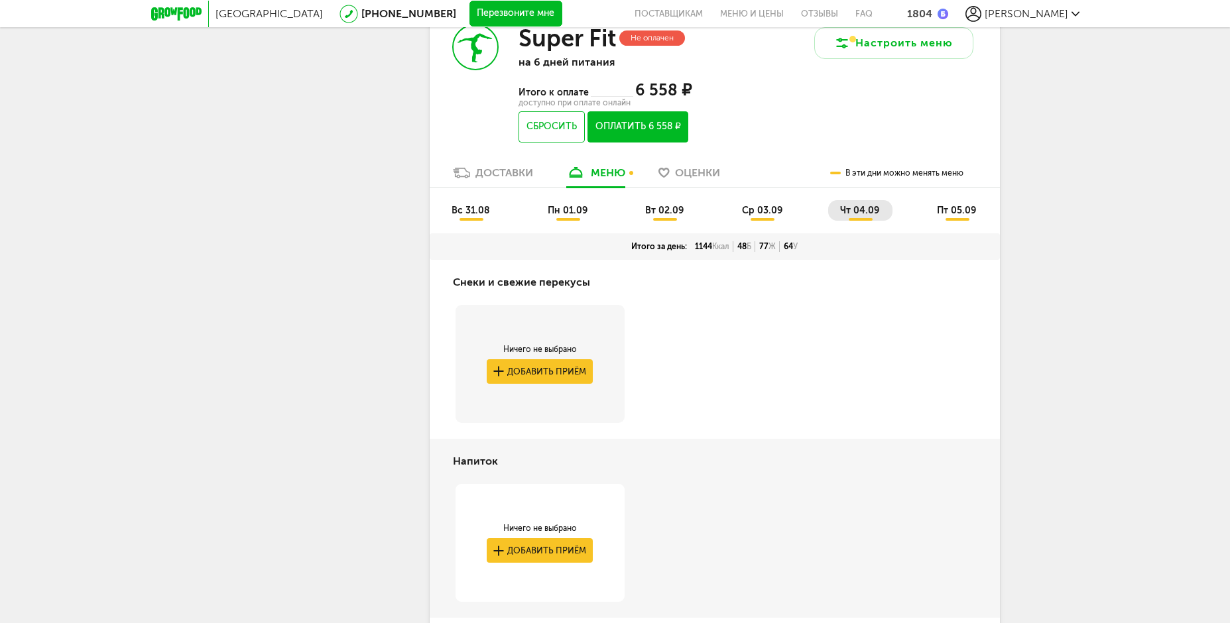
click at [954, 216] on span "пт 05.09" at bounding box center [956, 210] width 39 height 11
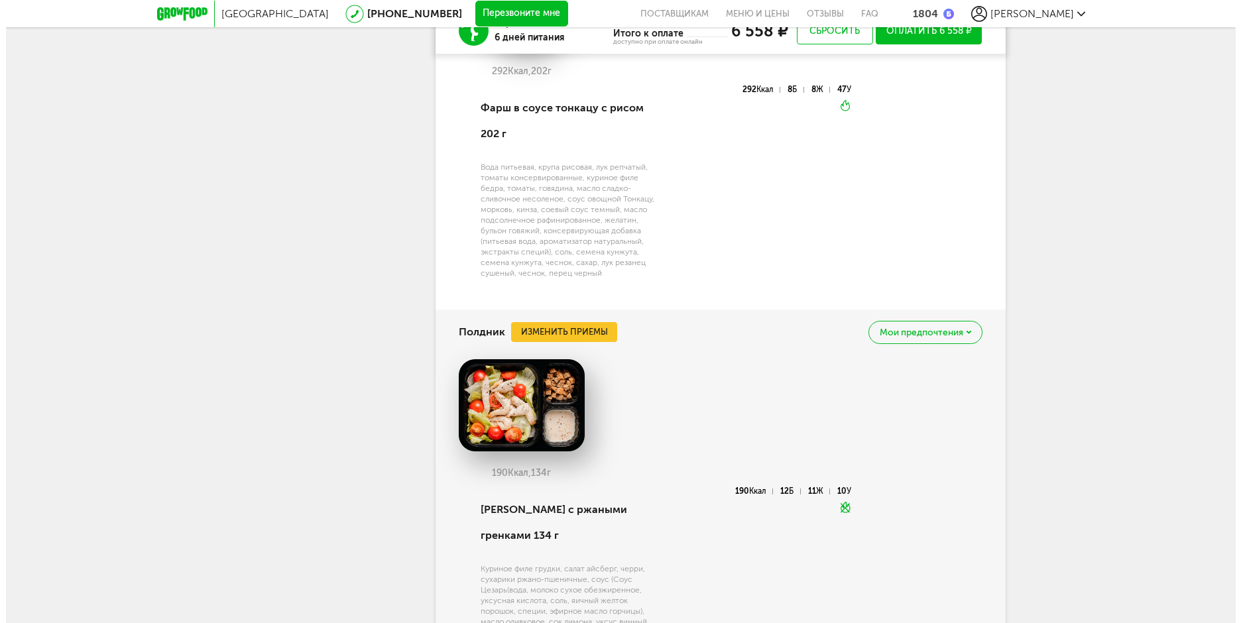
scroll to position [4267, 0]
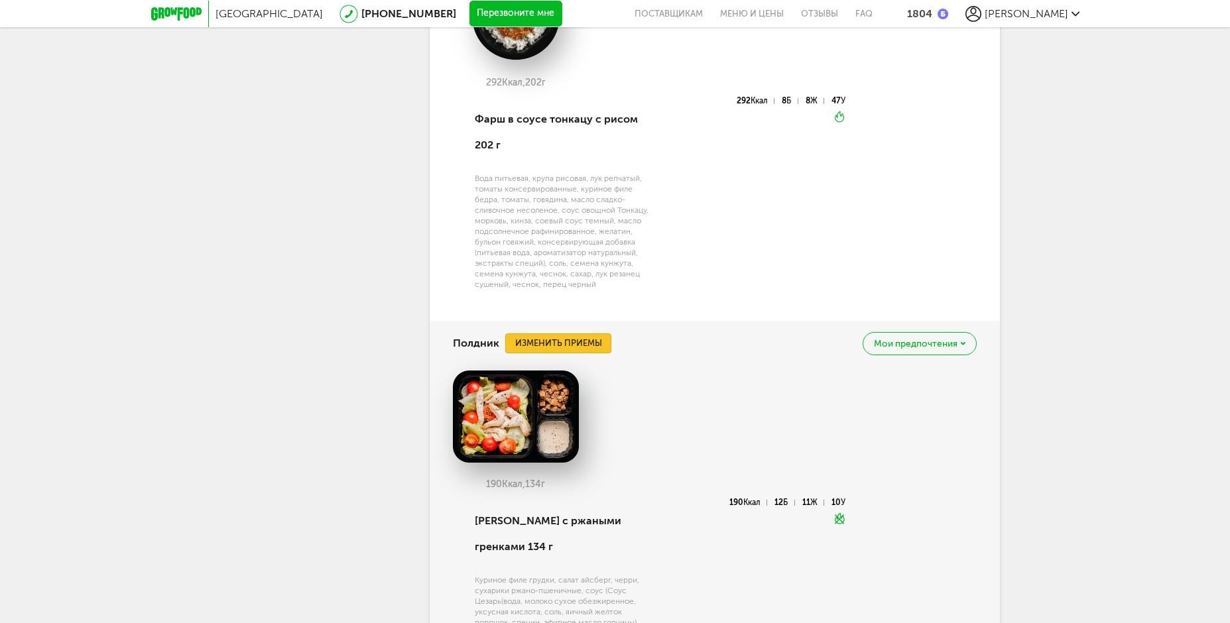
click at [582, 353] on button "Изменить приемы" at bounding box center [558, 344] width 106 height 20
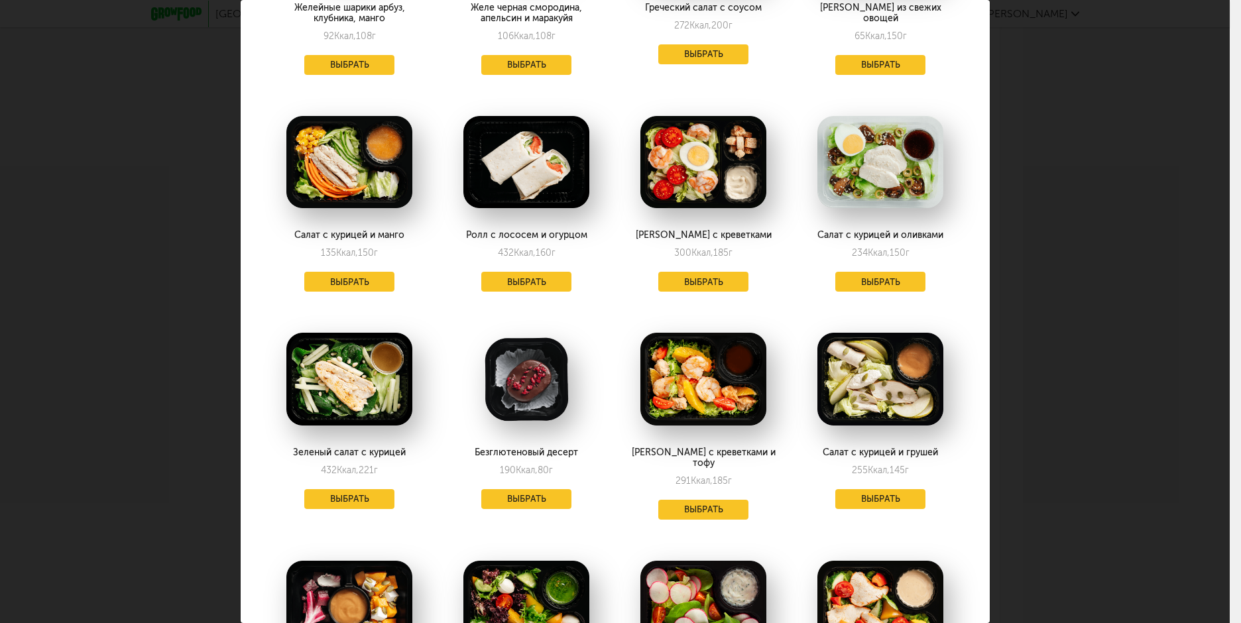
scroll to position [1791, 0]
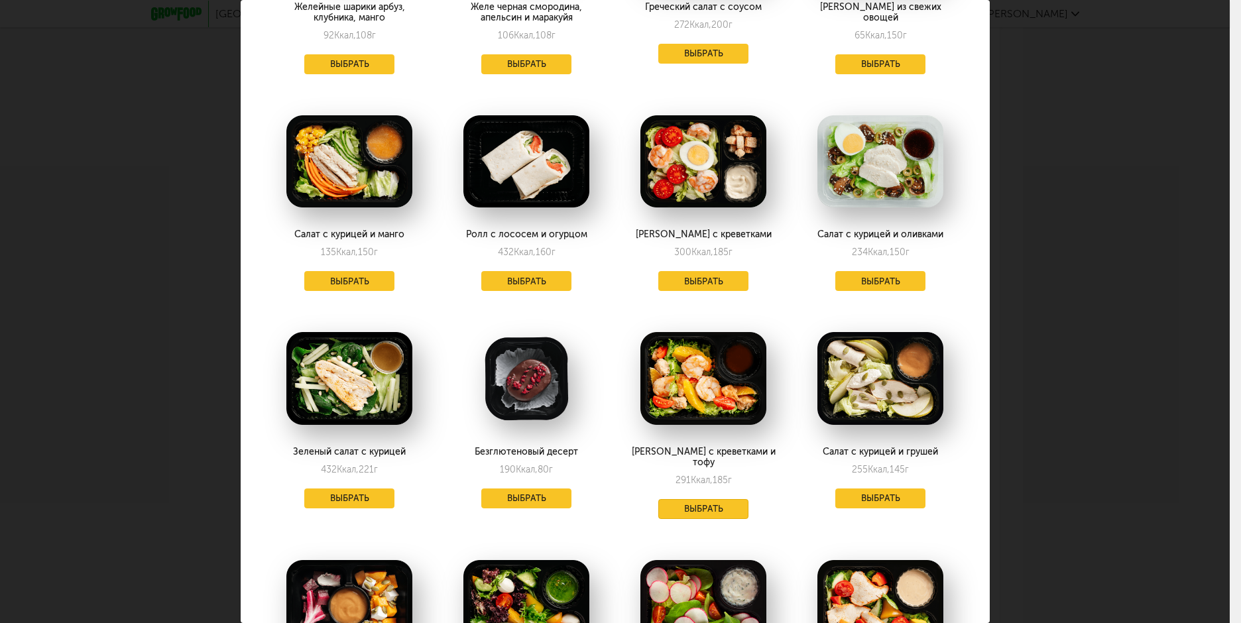
click at [686, 499] on button "Выбрать" at bounding box center [704, 509] width 90 height 20
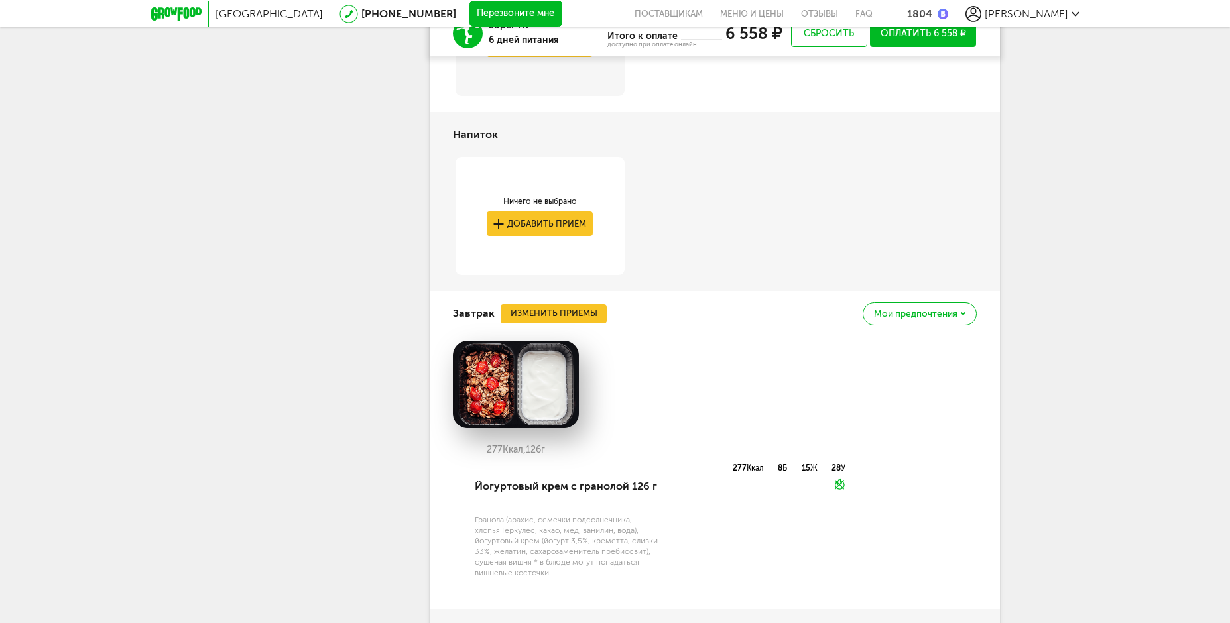
scroll to position [3400, 0]
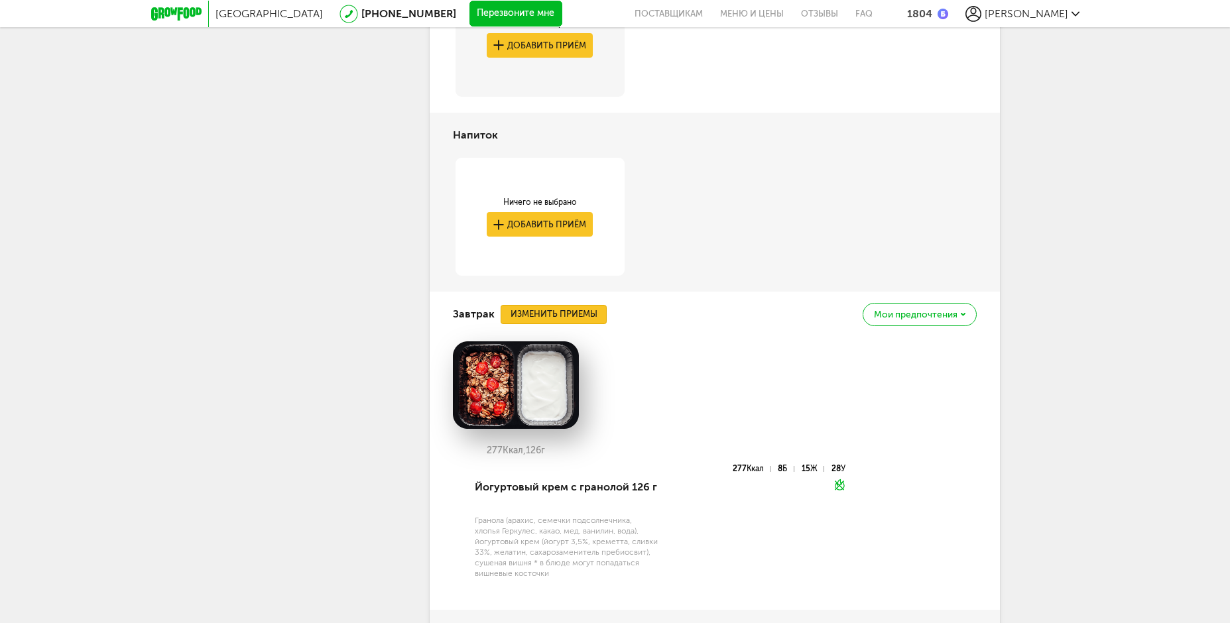
click at [597, 325] on button "Изменить приемы" at bounding box center [554, 315] width 106 height 20
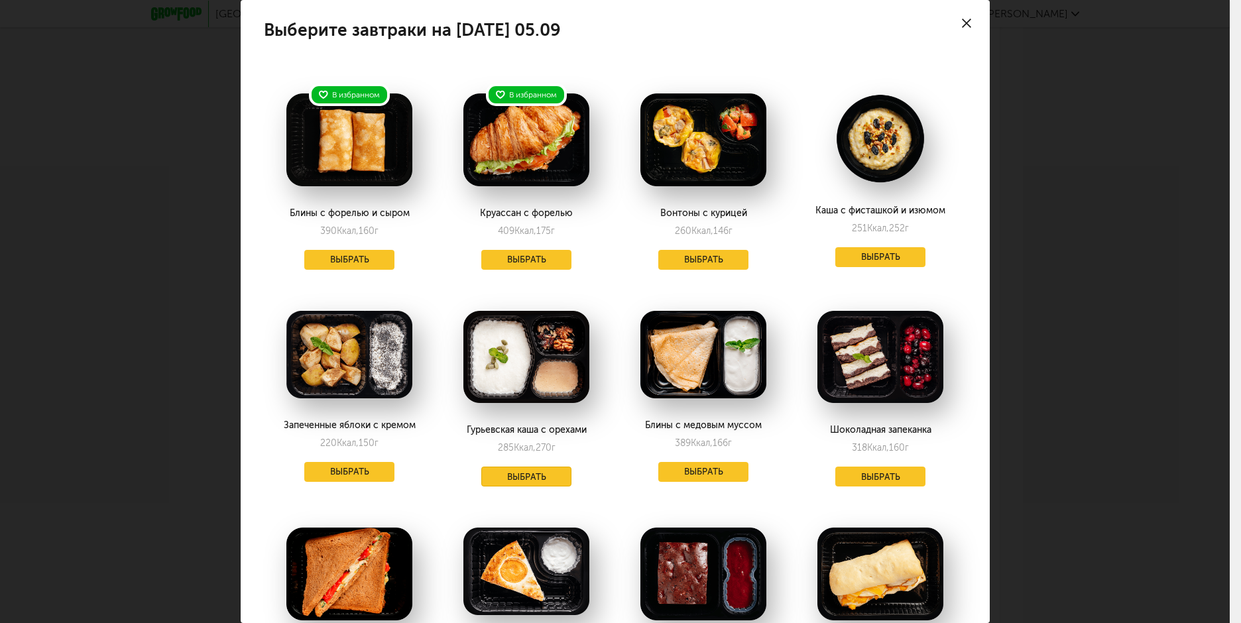
click at [529, 478] on button "Выбрать" at bounding box center [526, 477] width 90 height 20
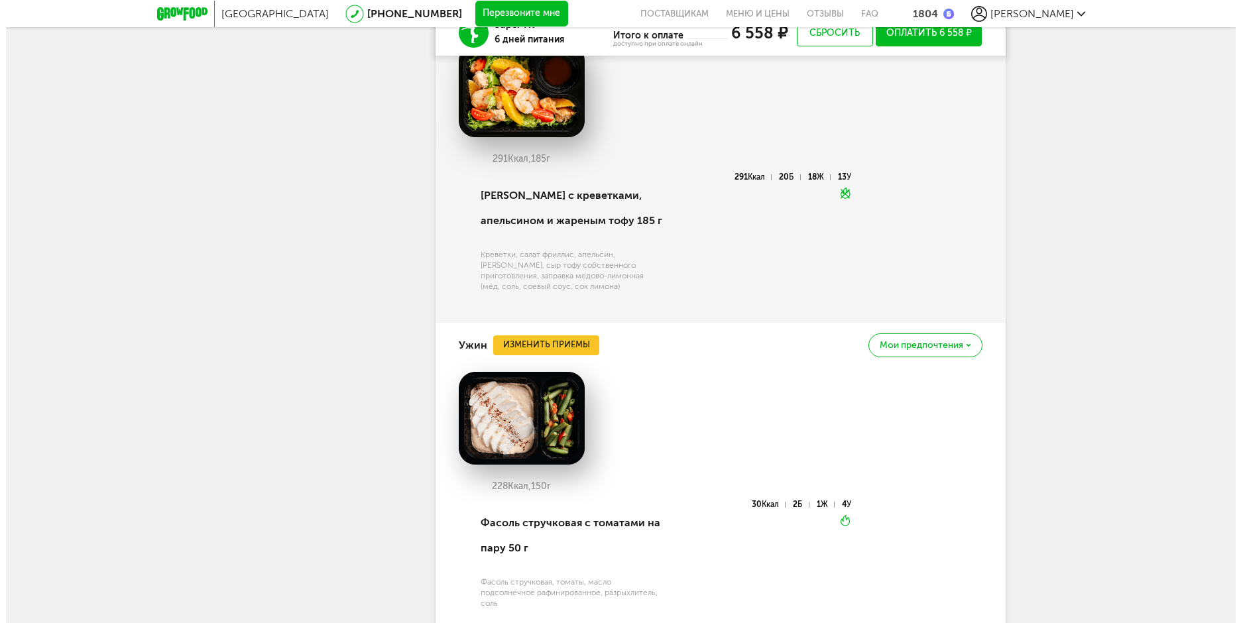
scroll to position [4767, 0]
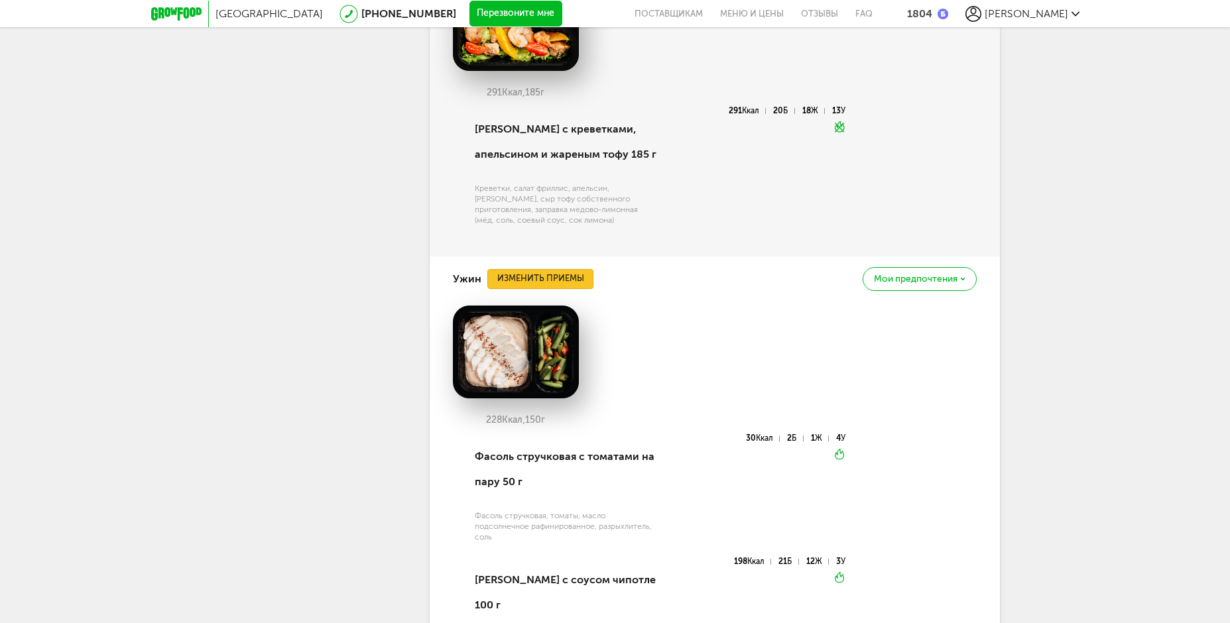
click at [558, 289] on button "Изменить приемы" at bounding box center [540, 279] width 106 height 20
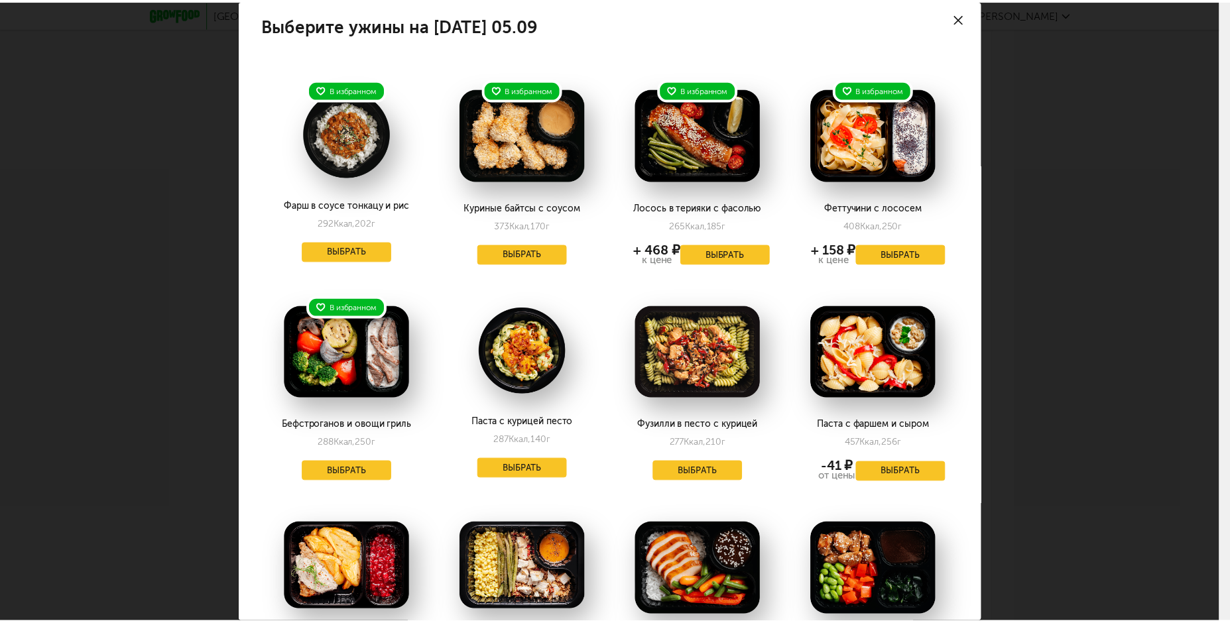
scroll to position [0, 0]
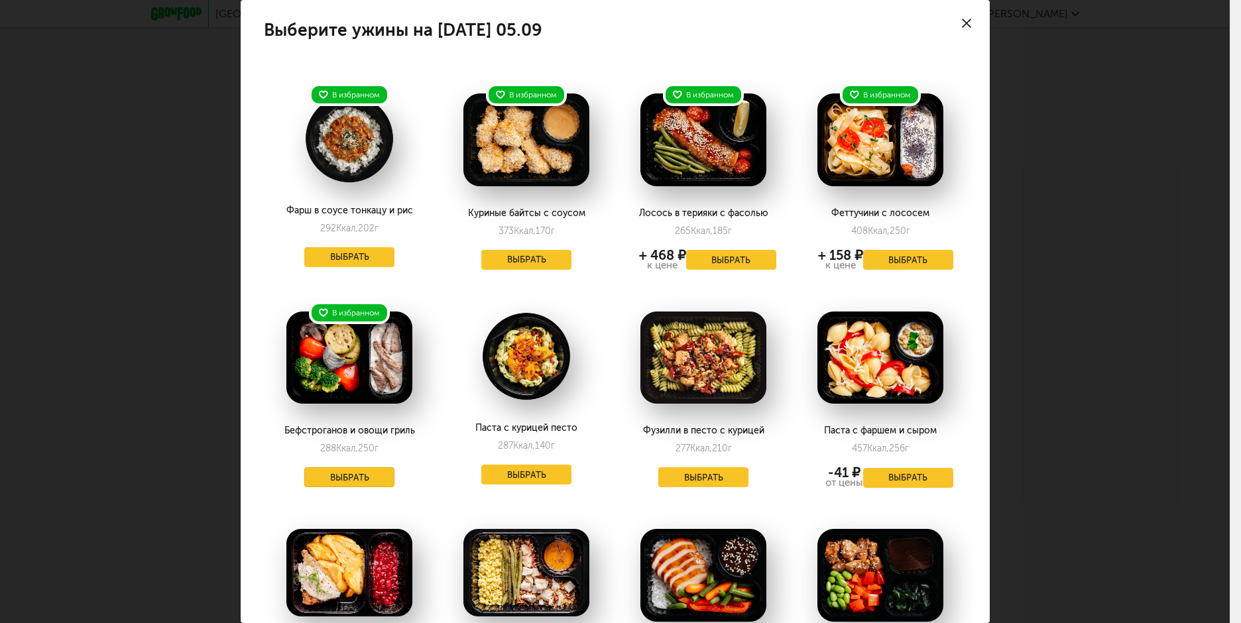
click at [368, 481] on button "Выбрать" at bounding box center [349, 478] width 90 height 20
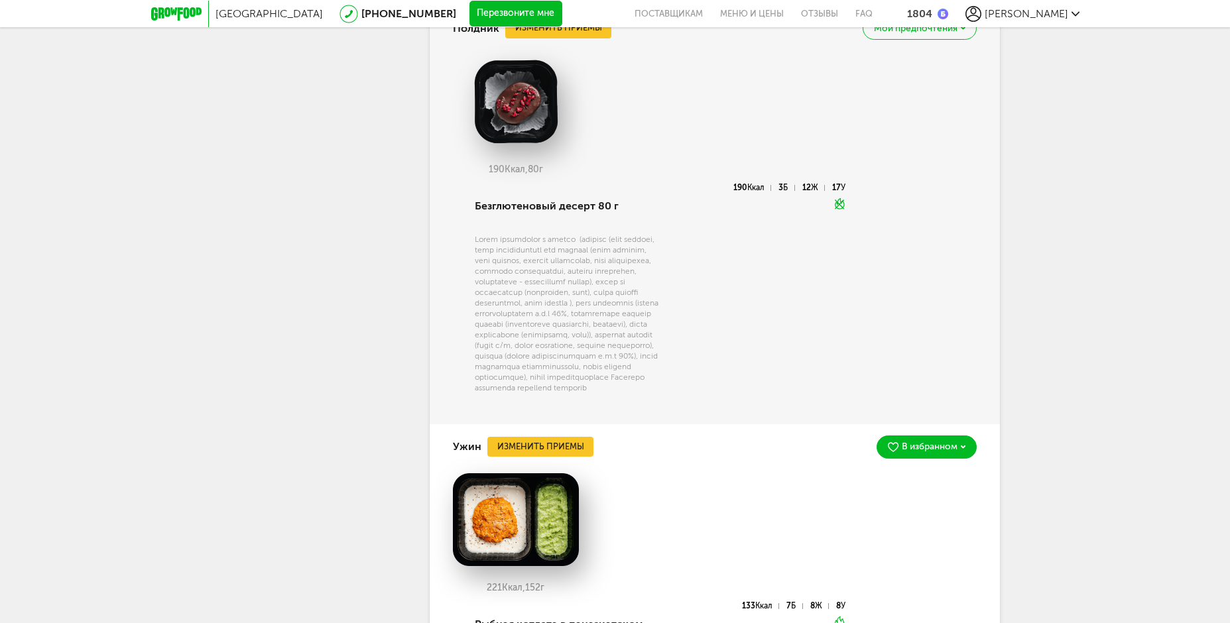
scroll to position [2169, 0]
